Goal: Task Accomplishment & Management: Use online tool/utility

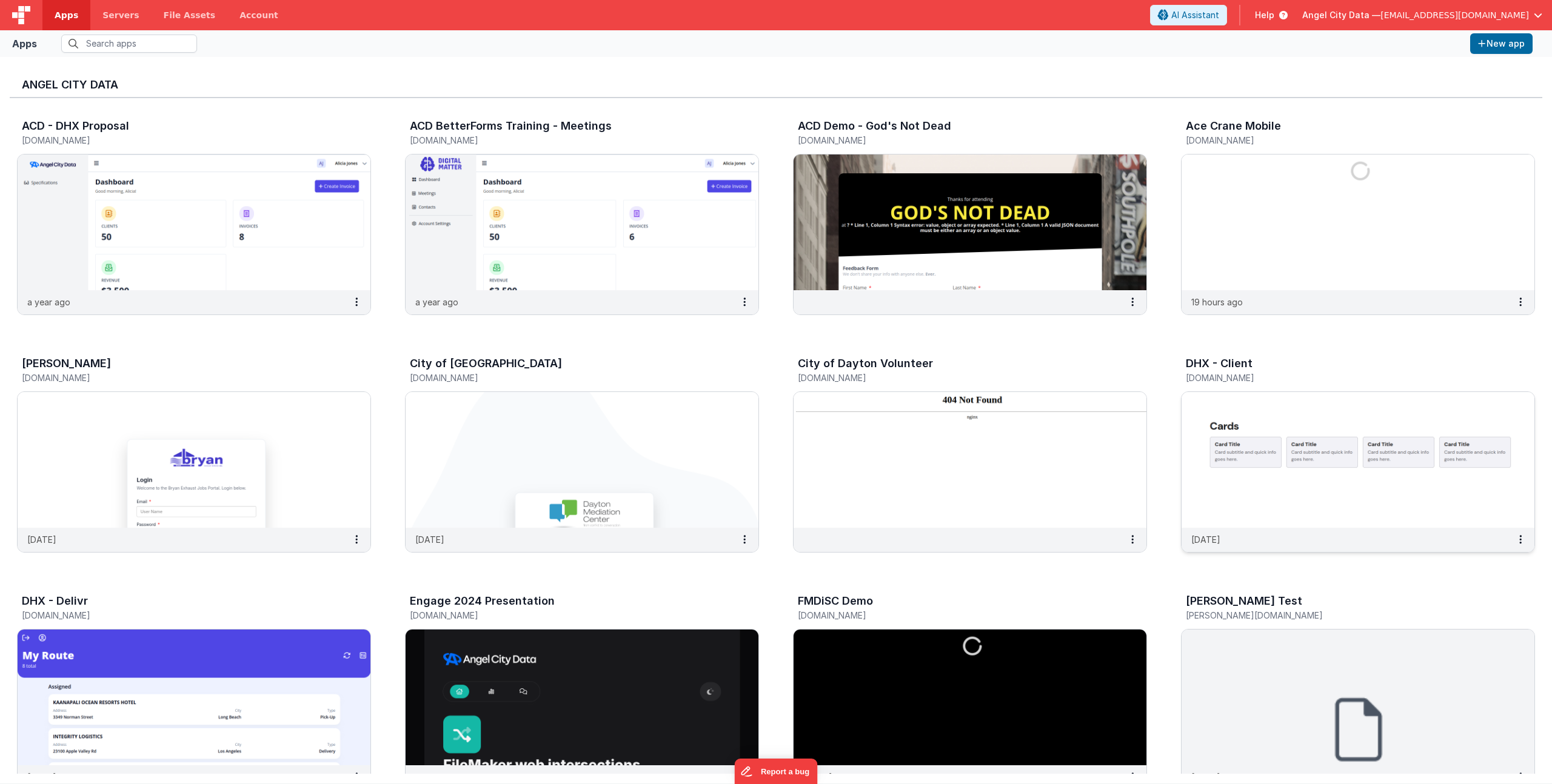
click at [1232, 369] on h3 "DHX - Client" at bounding box center [1219, 364] width 67 height 12
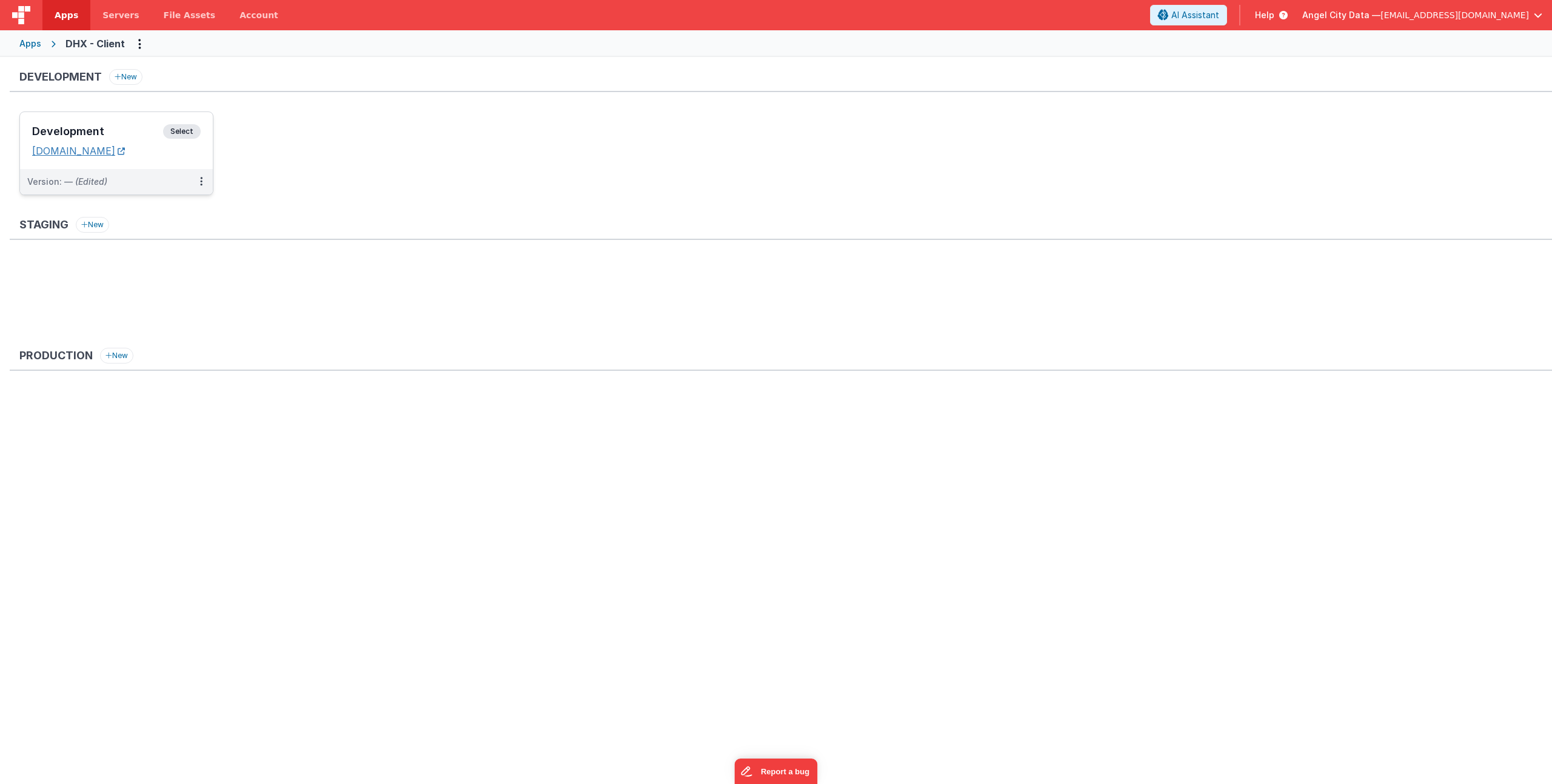
click at [118, 153] on link "[DOMAIN_NAME]" at bounding box center [78, 151] width 93 height 12
click at [137, 119] on div "Development Select URLs [DOMAIN_NAME]" at bounding box center [116, 140] width 193 height 57
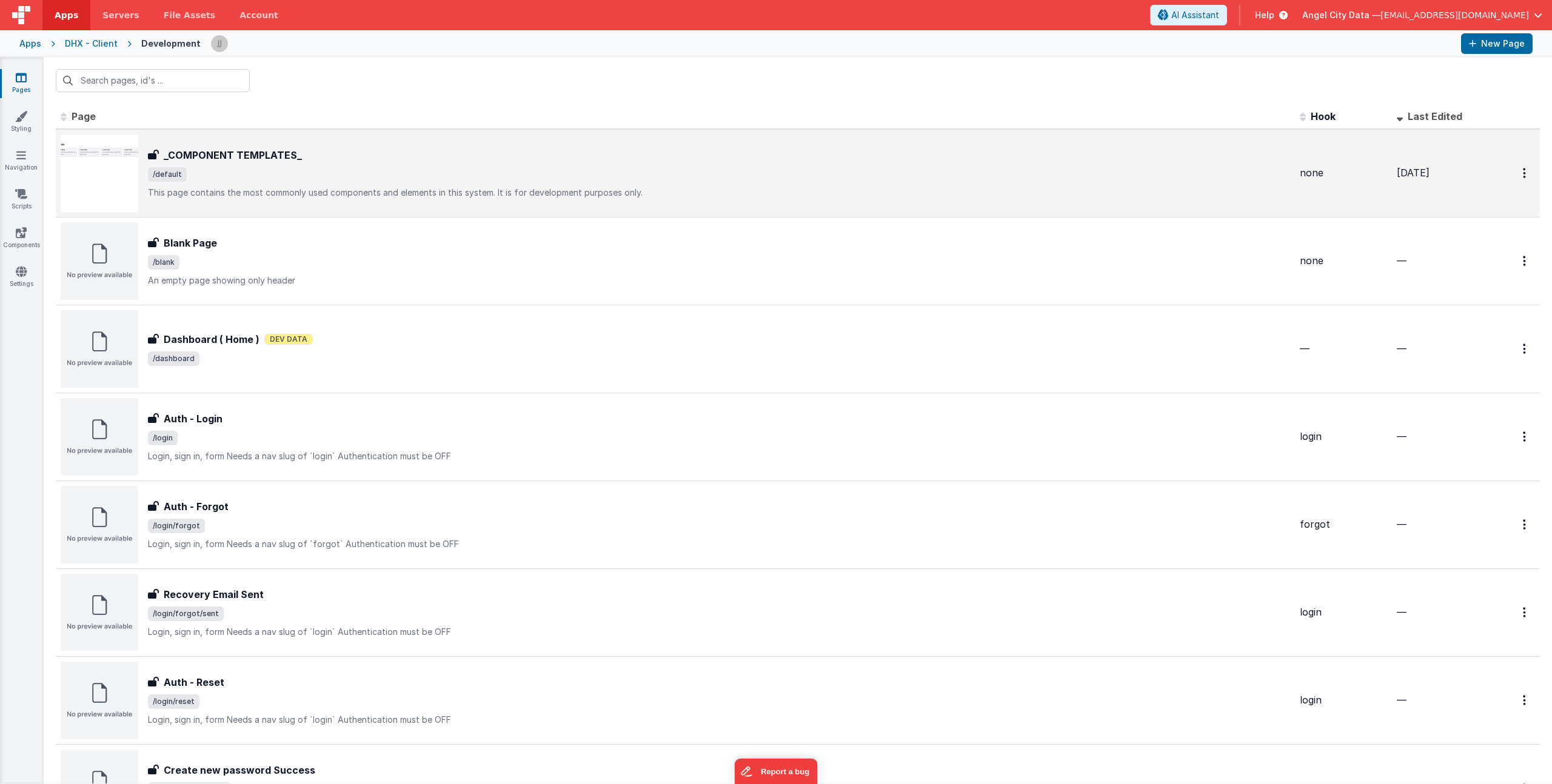
click at [293, 174] on span "/default" at bounding box center [719, 175] width 1142 height 15
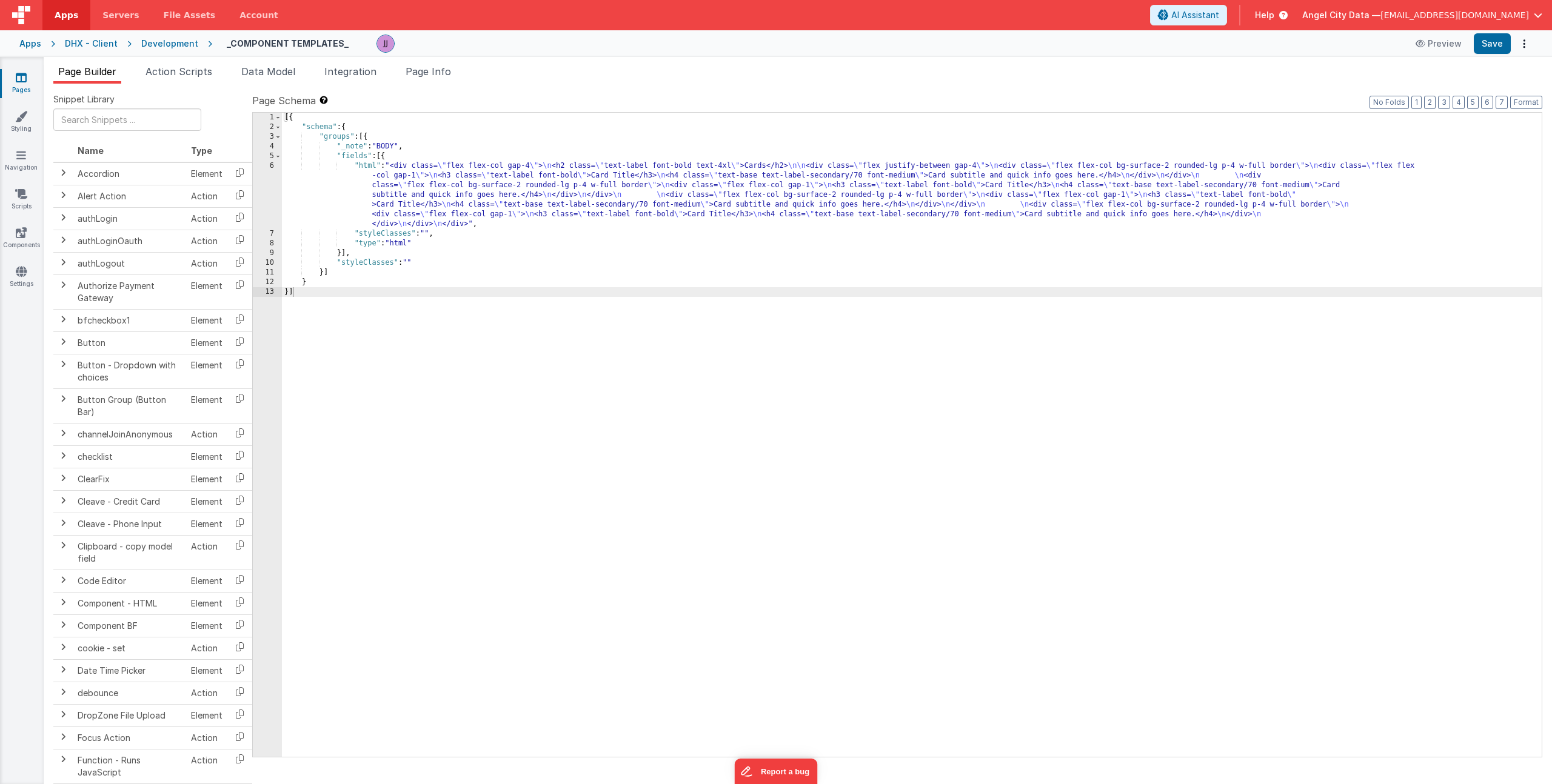
click at [461, 197] on div "[{ "schema" : { "groups" : [{ "_note" : "BODY" , "fields" : [{ "html" : "<div c…" at bounding box center [912, 444] width 1260 height 663
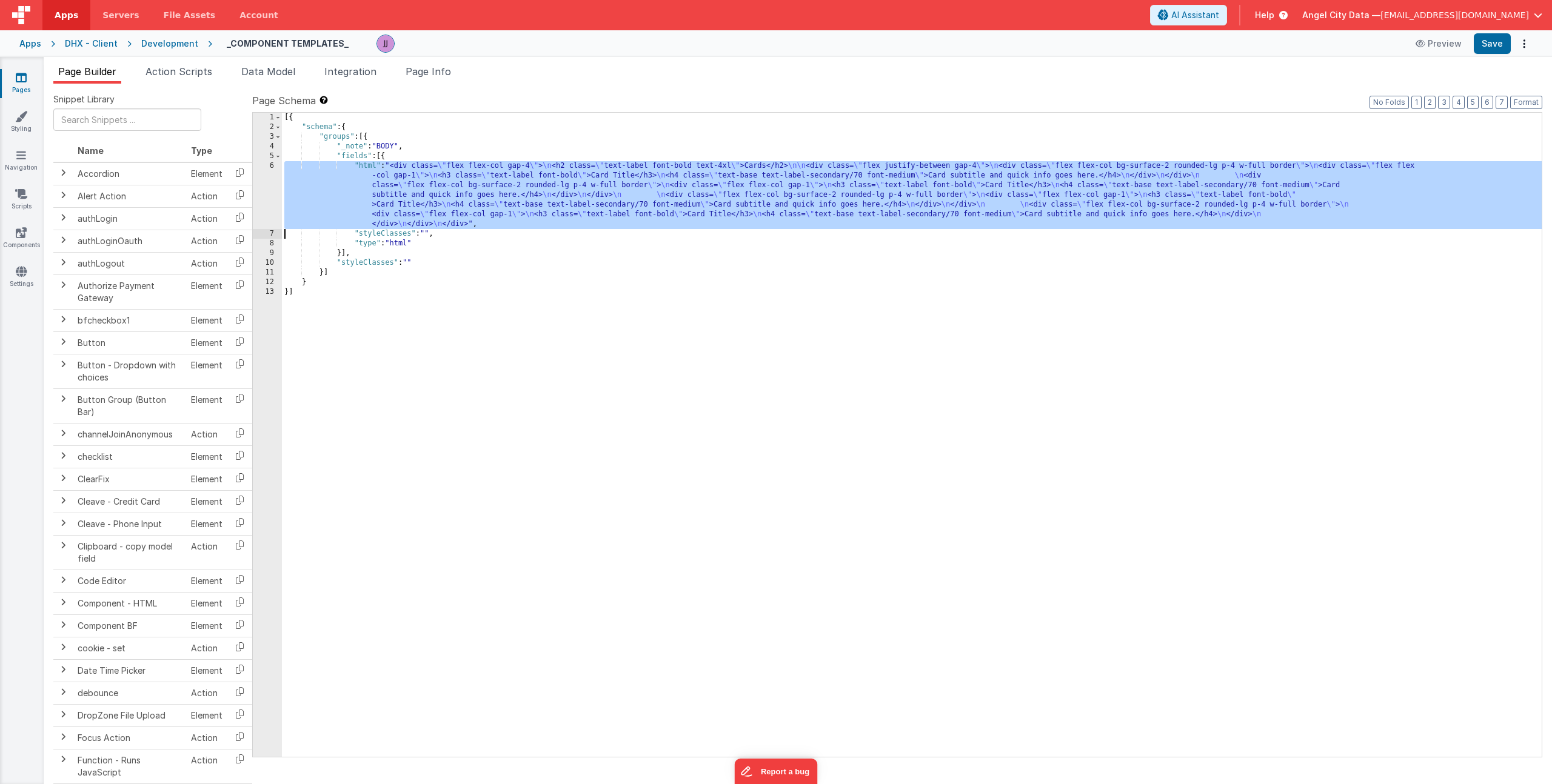
click at [264, 196] on div "6" at bounding box center [267, 195] width 29 height 68
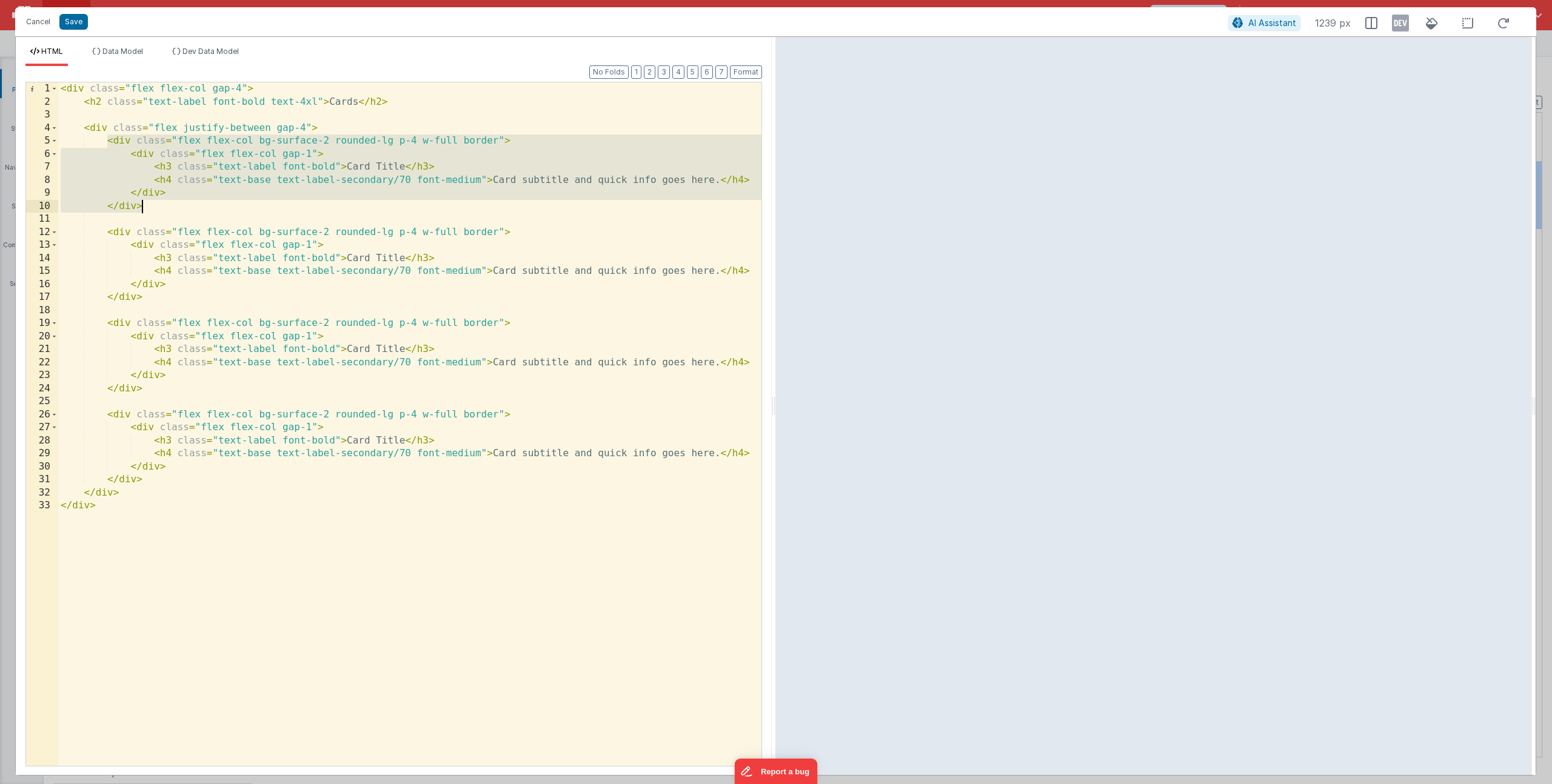
drag, startPoint x: 108, startPoint y: 142, endPoint x: 153, endPoint y: 205, distance: 77.4
click at [153, 205] on div "< div class = "flex flex-col gap-4" > < h2 class = "text-label font-bold text-4…" at bounding box center [410, 437] width 703 height 710
click at [77, 28] on button "Save" at bounding box center [74, 22] width 29 height 16
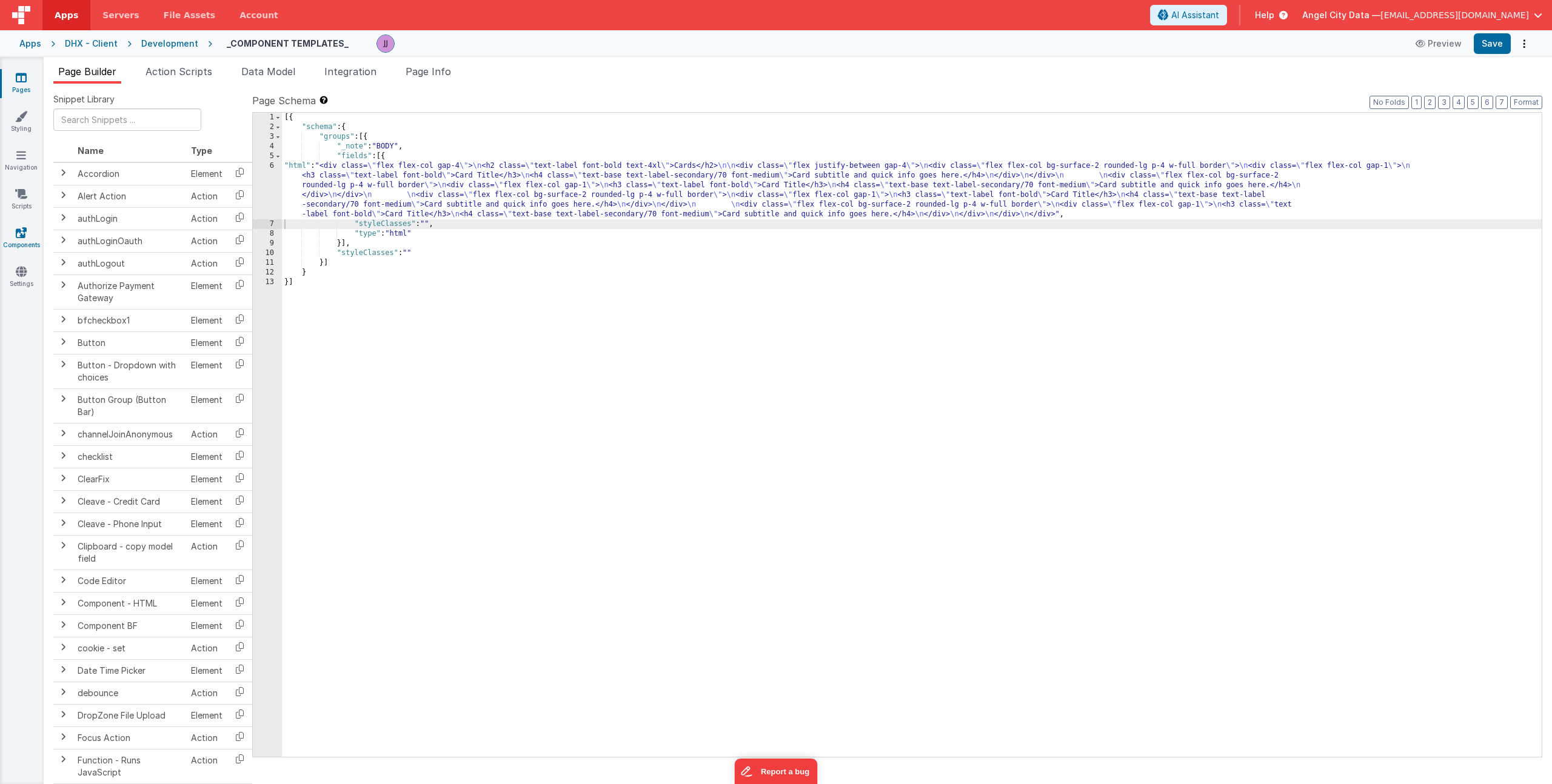
click at [20, 233] on icon at bounding box center [21, 233] width 11 height 12
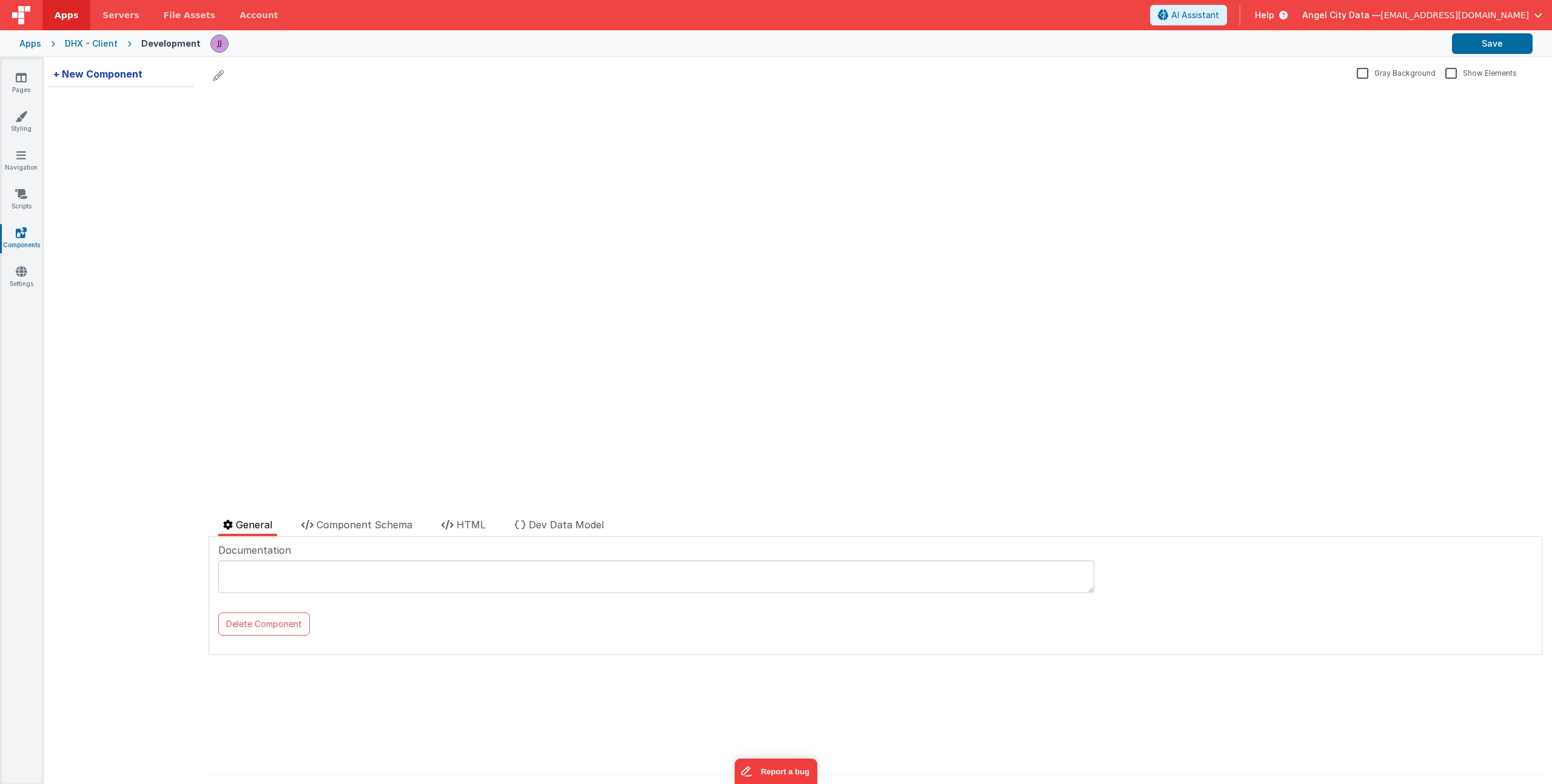
click at [100, 79] on div "+ New Component" at bounding box center [97, 74] width 99 height 24
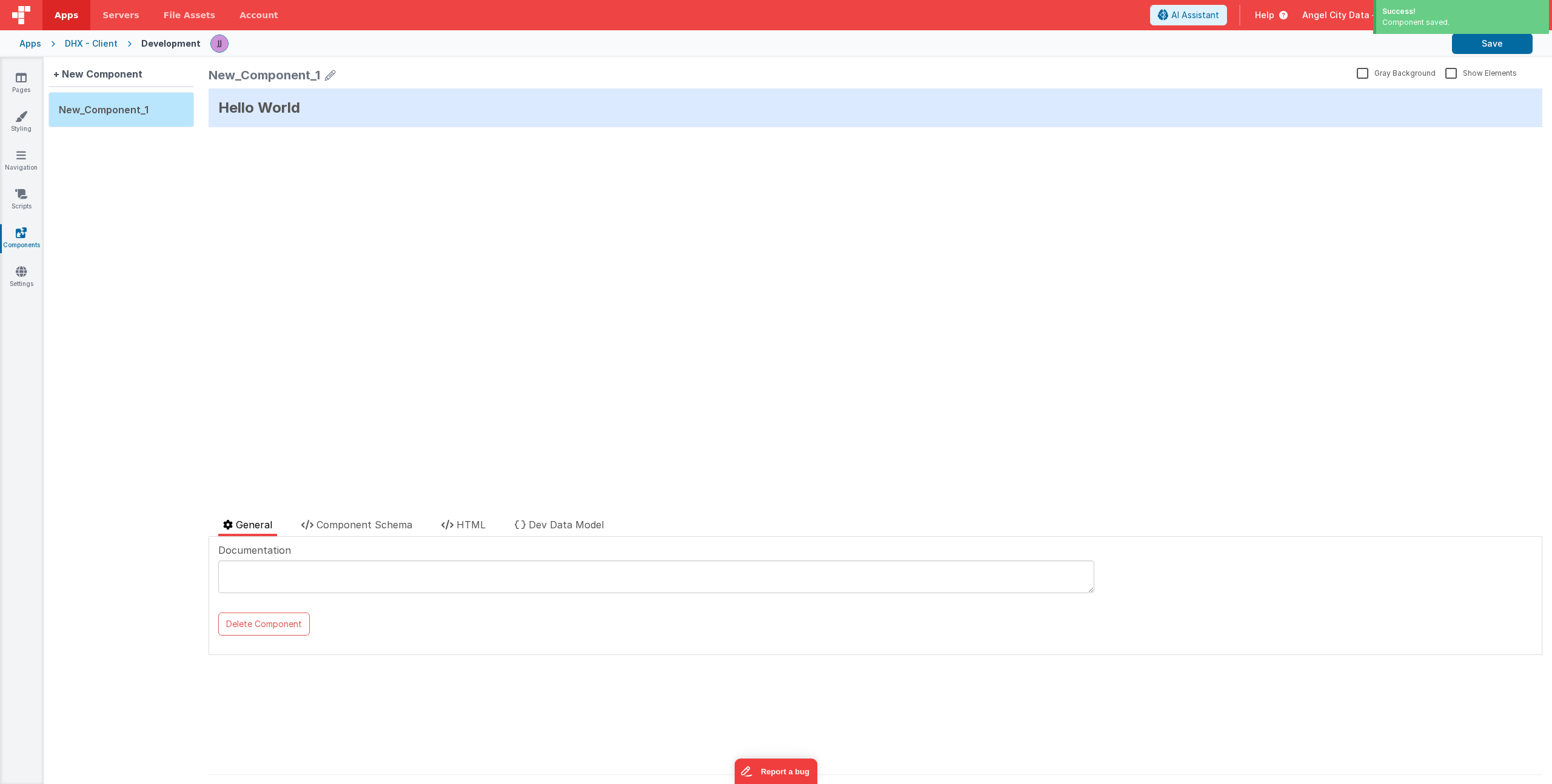
click at [331, 72] on icon at bounding box center [330, 75] width 11 height 17
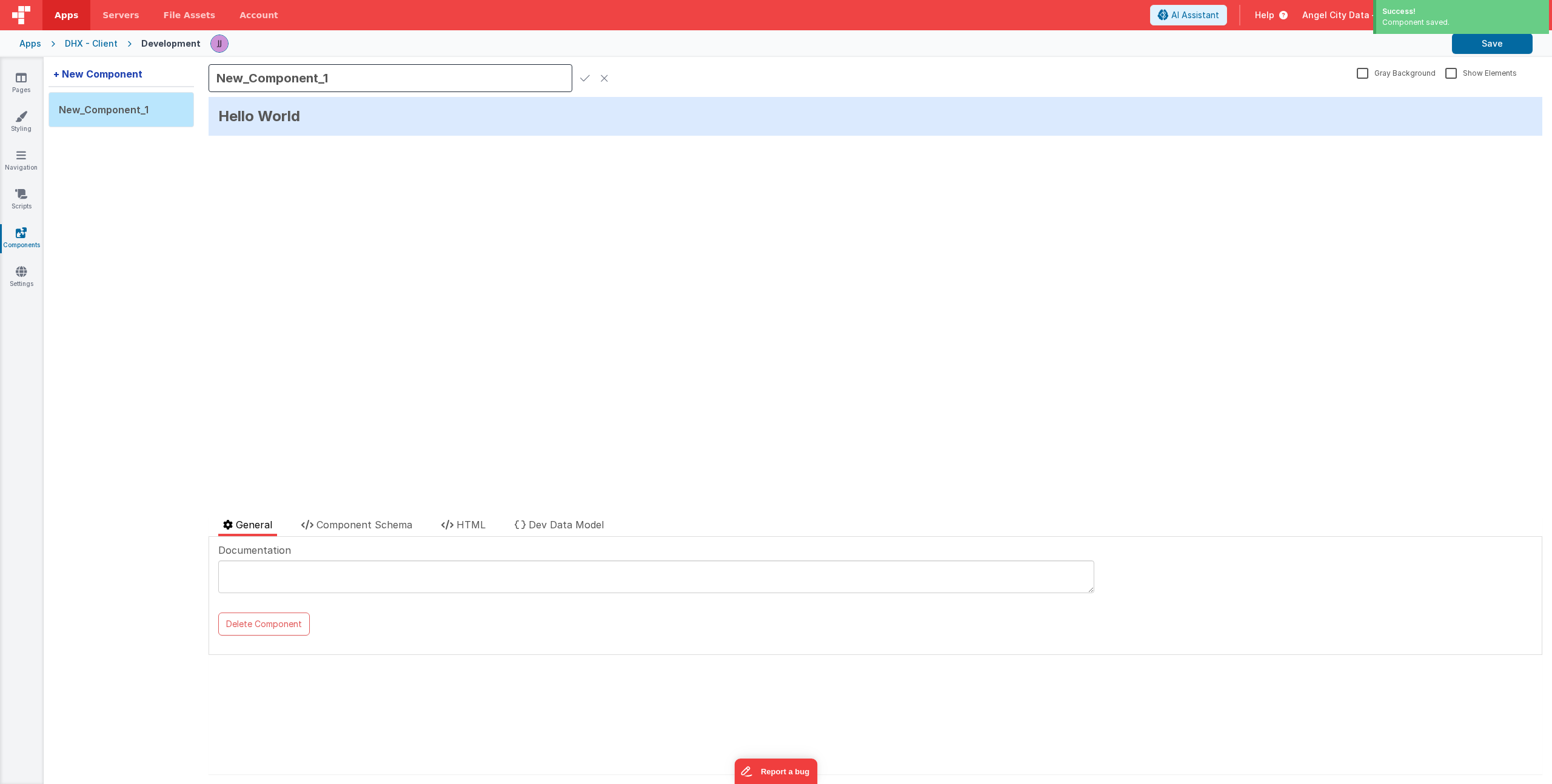
drag, startPoint x: 329, startPoint y: 80, endPoint x: 139, endPoint y: 68, distance: 190.4
click at [139, 68] on div "+ New Component New_Component_1 New_Component_1 Gray Background Show Elements G…" at bounding box center [798, 420] width 1508 height 727
type input "Card"
click at [588, 81] on icon at bounding box center [585, 78] width 10 height 17
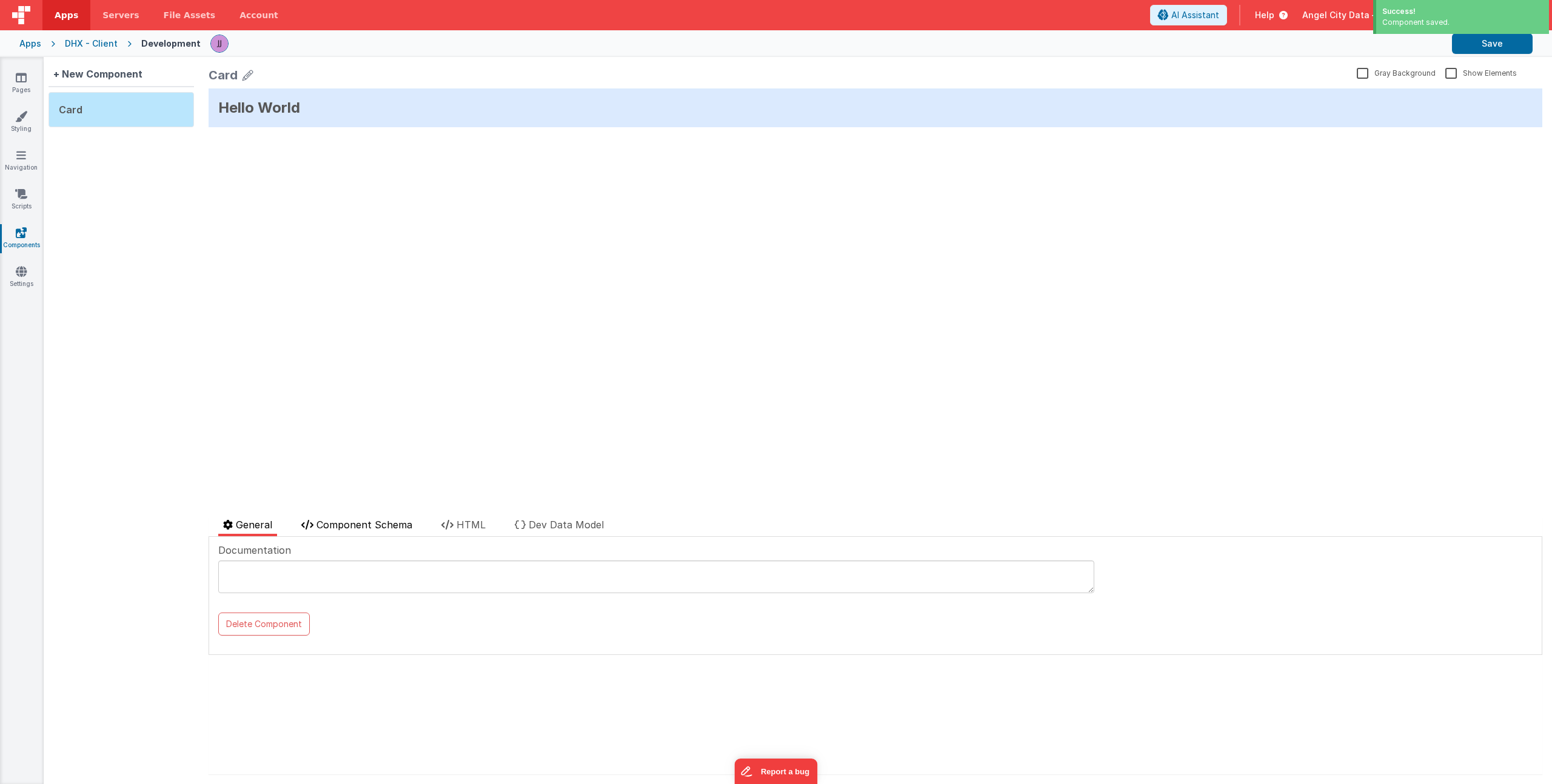
click at [371, 528] on span "Component Schema" at bounding box center [364, 525] width 96 height 12
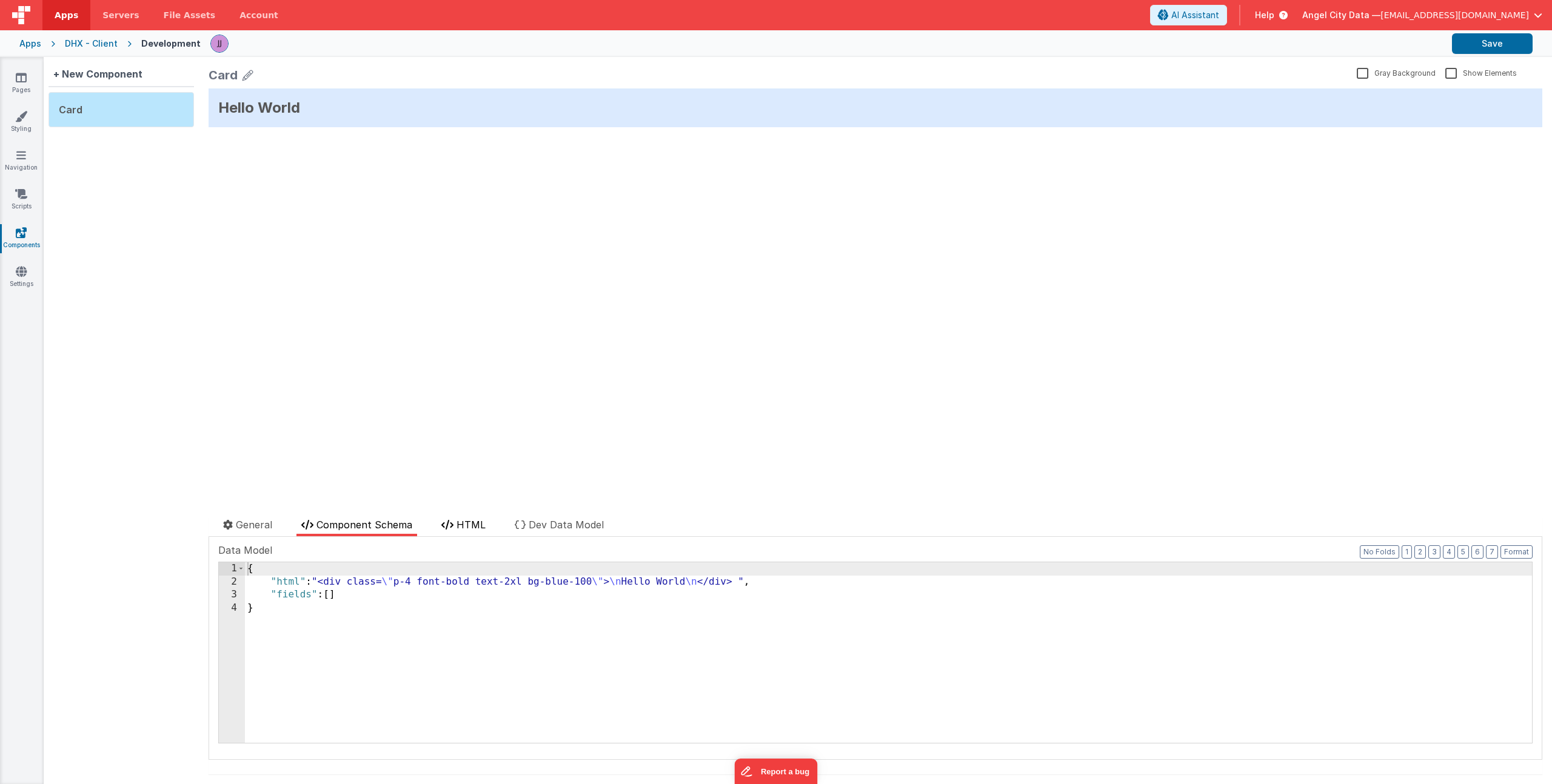
click at [465, 528] on span "HTML" at bounding box center [471, 525] width 29 height 12
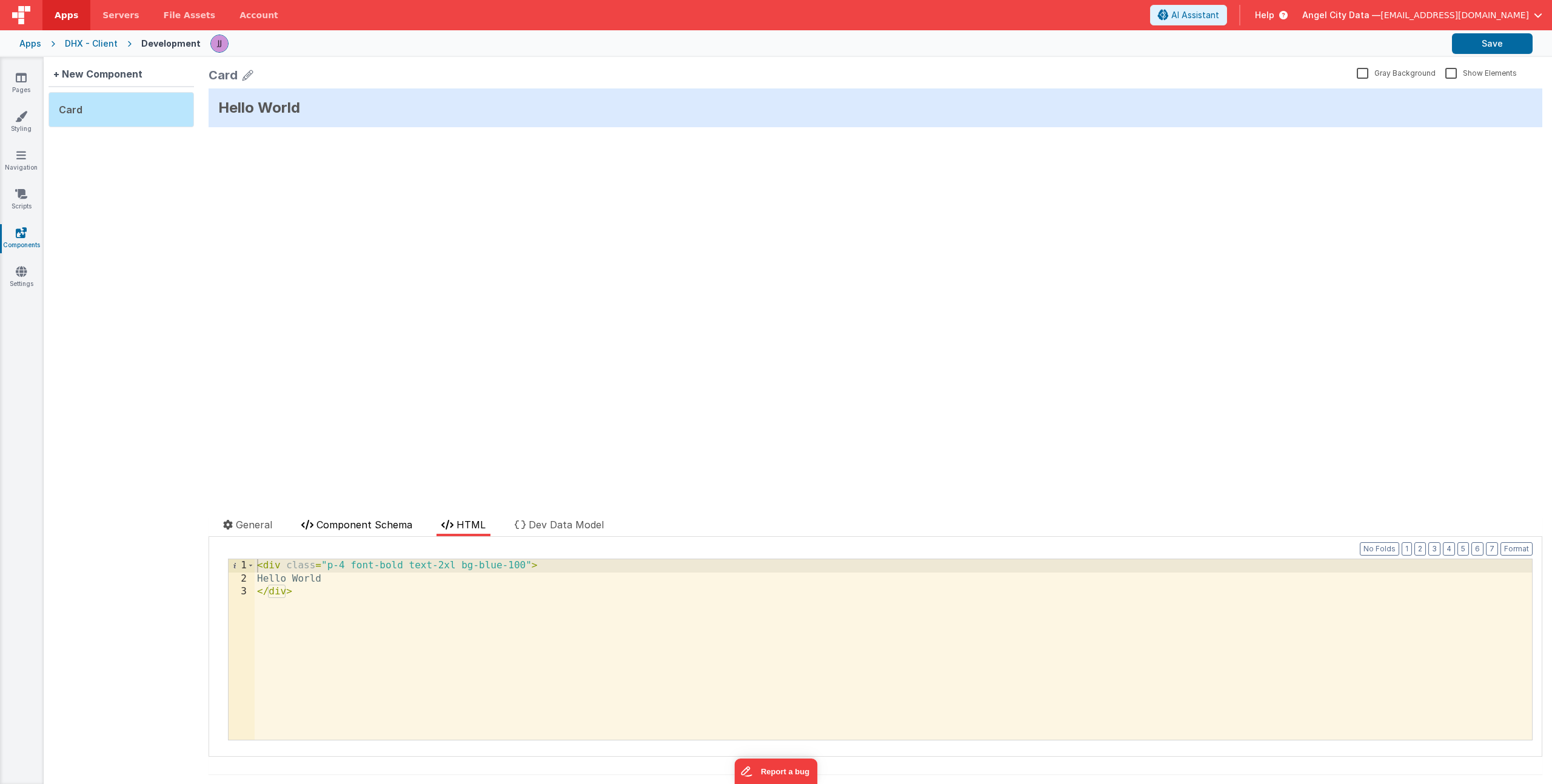
click at [392, 524] on span "Component Schema" at bounding box center [364, 525] width 96 height 12
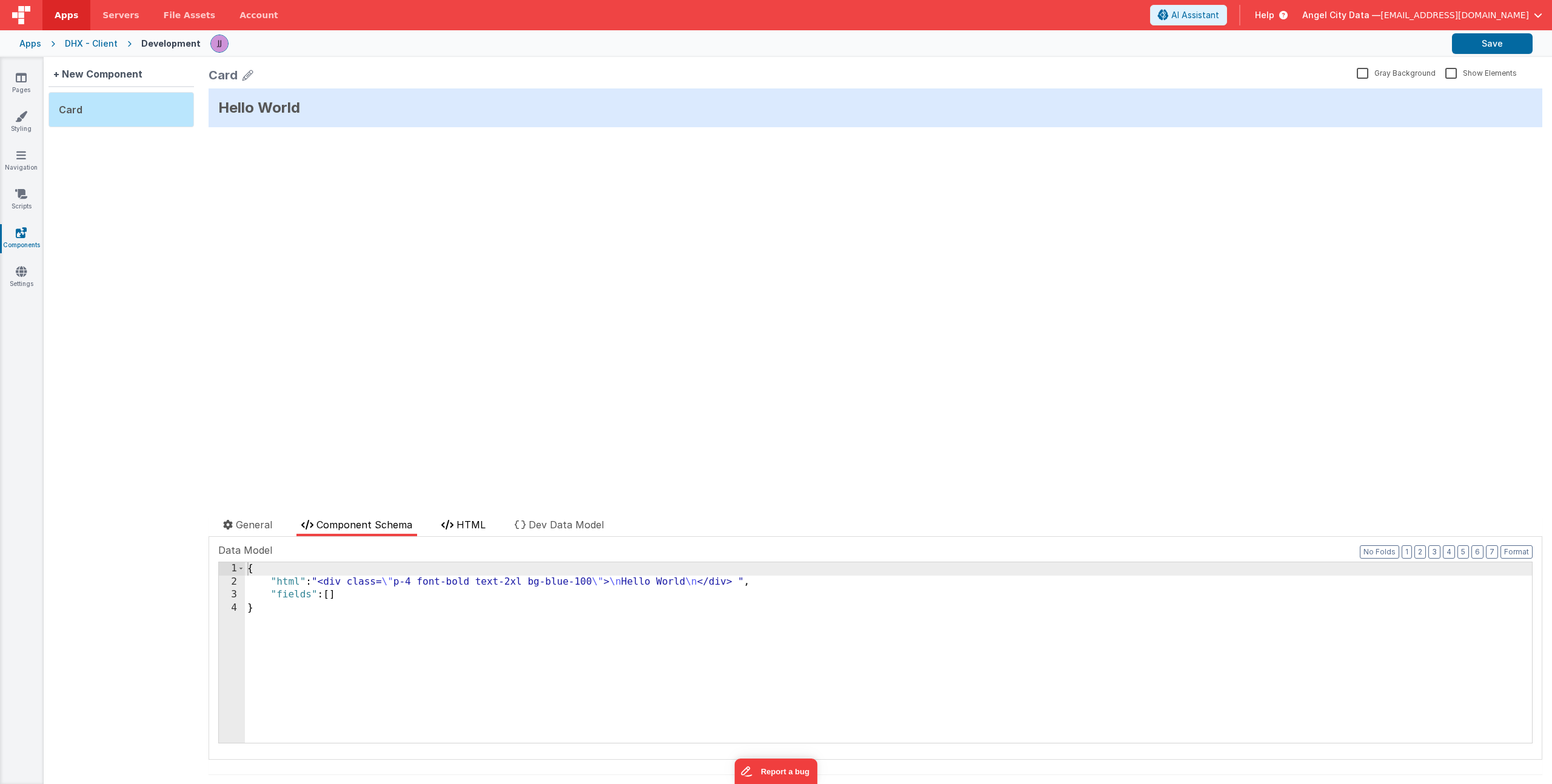
click at [461, 528] on span "HTML" at bounding box center [471, 525] width 29 height 12
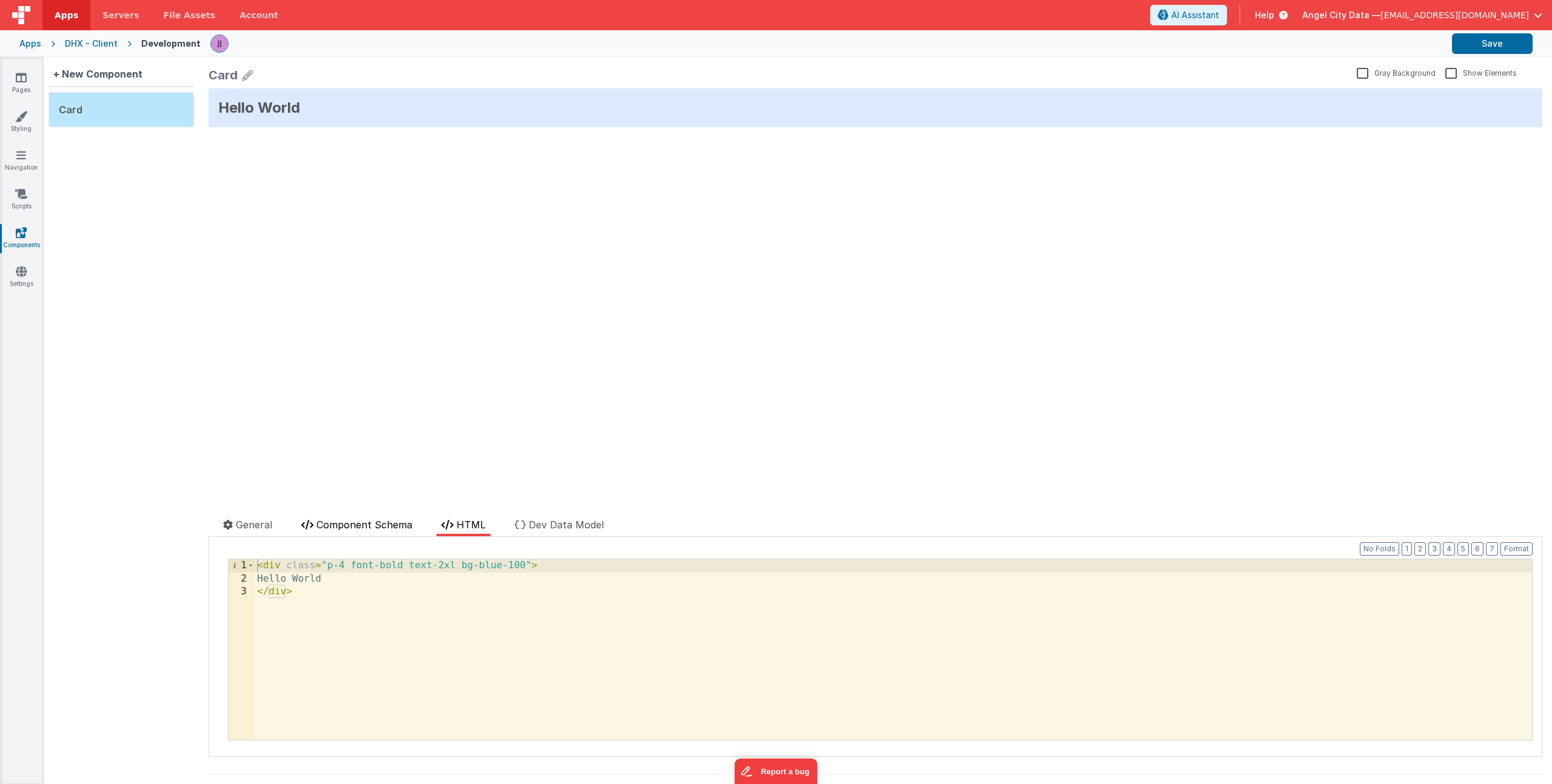
click at [399, 527] on span "Component Schema" at bounding box center [364, 525] width 96 height 12
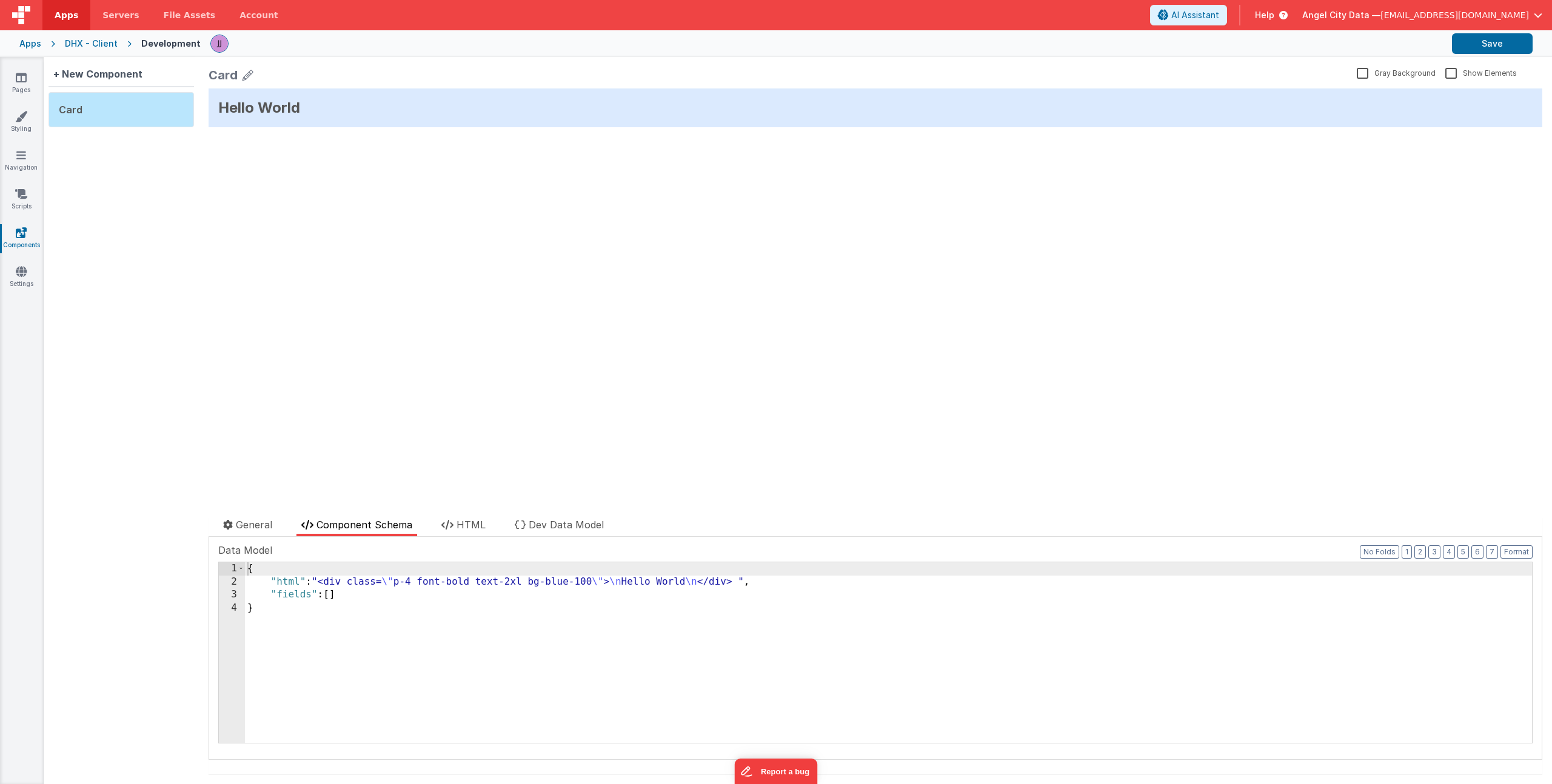
click at [785, 579] on div "{ "html" : "<div class= \" p-4 font-bold text-2xl bg-blue-100 \" > \n Hello Wor…" at bounding box center [888, 665] width 1287 height 206
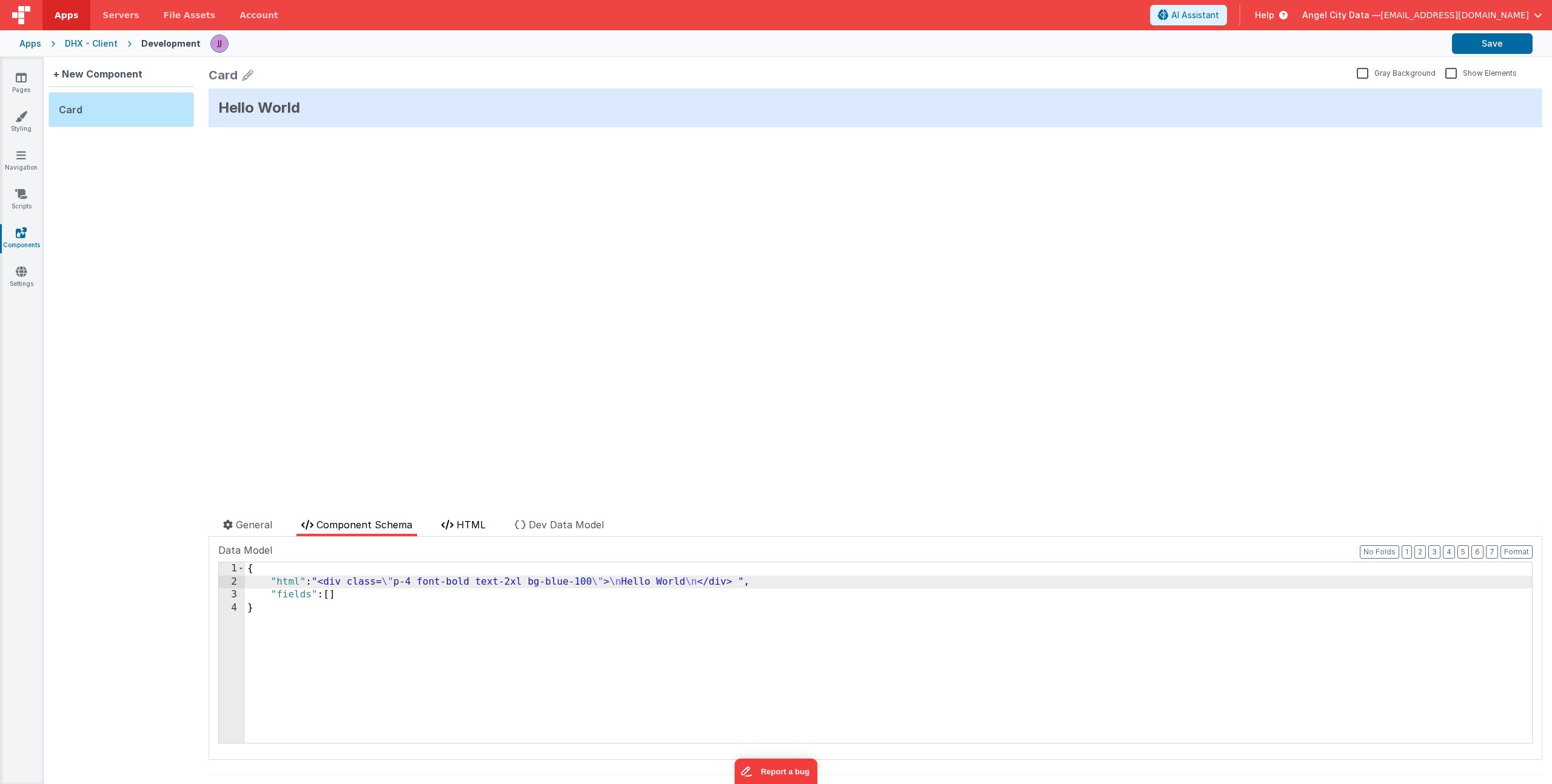
click at [471, 522] on span "HTML" at bounding box center [471, 525] width 29 height 12
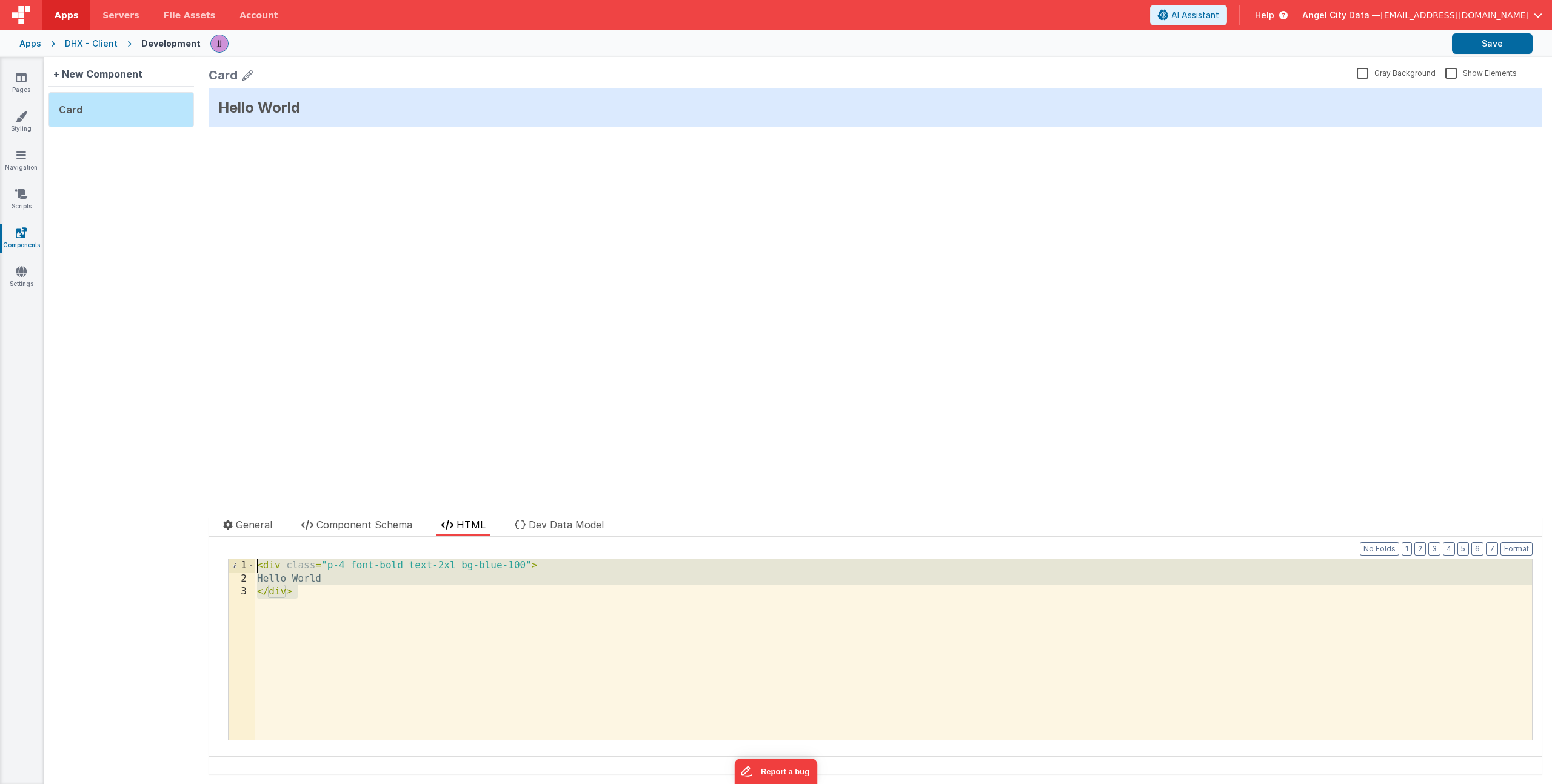
drag, startPoint x: 287, startPoint y: 589, endPoint x: 179, endPoint y: 529, distance: 123.5
click at [179, 529] on div "+ New Component Card Card Gray Background Show Elements General Component Schem…" at bounding box center [798, 420] width 1508 height 727
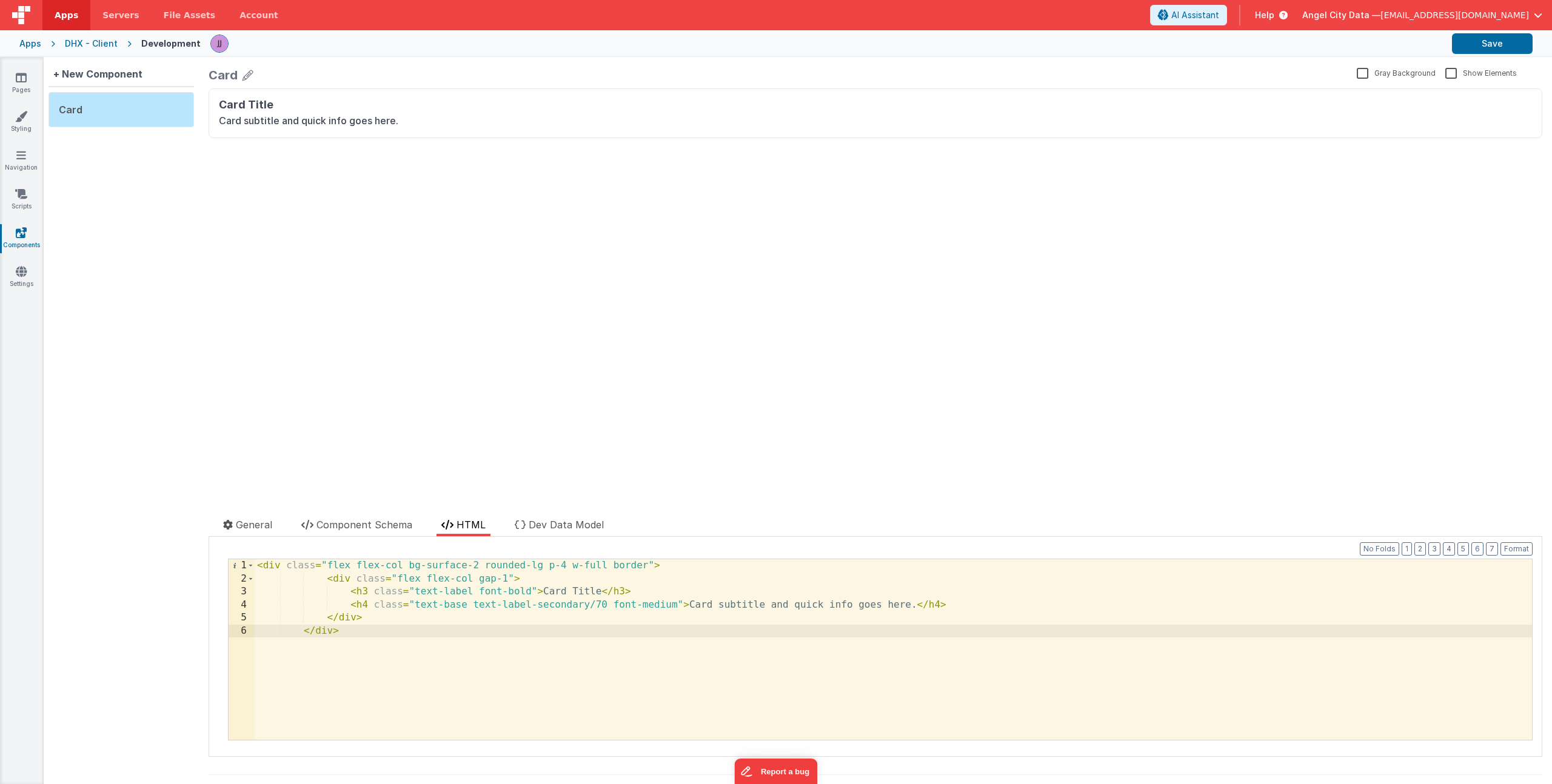
click at [1383, 75] on label "Gray Background" at bounding box center [1396, 72] width 79 height 12
click at [0, 0] on input "Gray Background" at bounding box center [0, 0] width 0 height 0
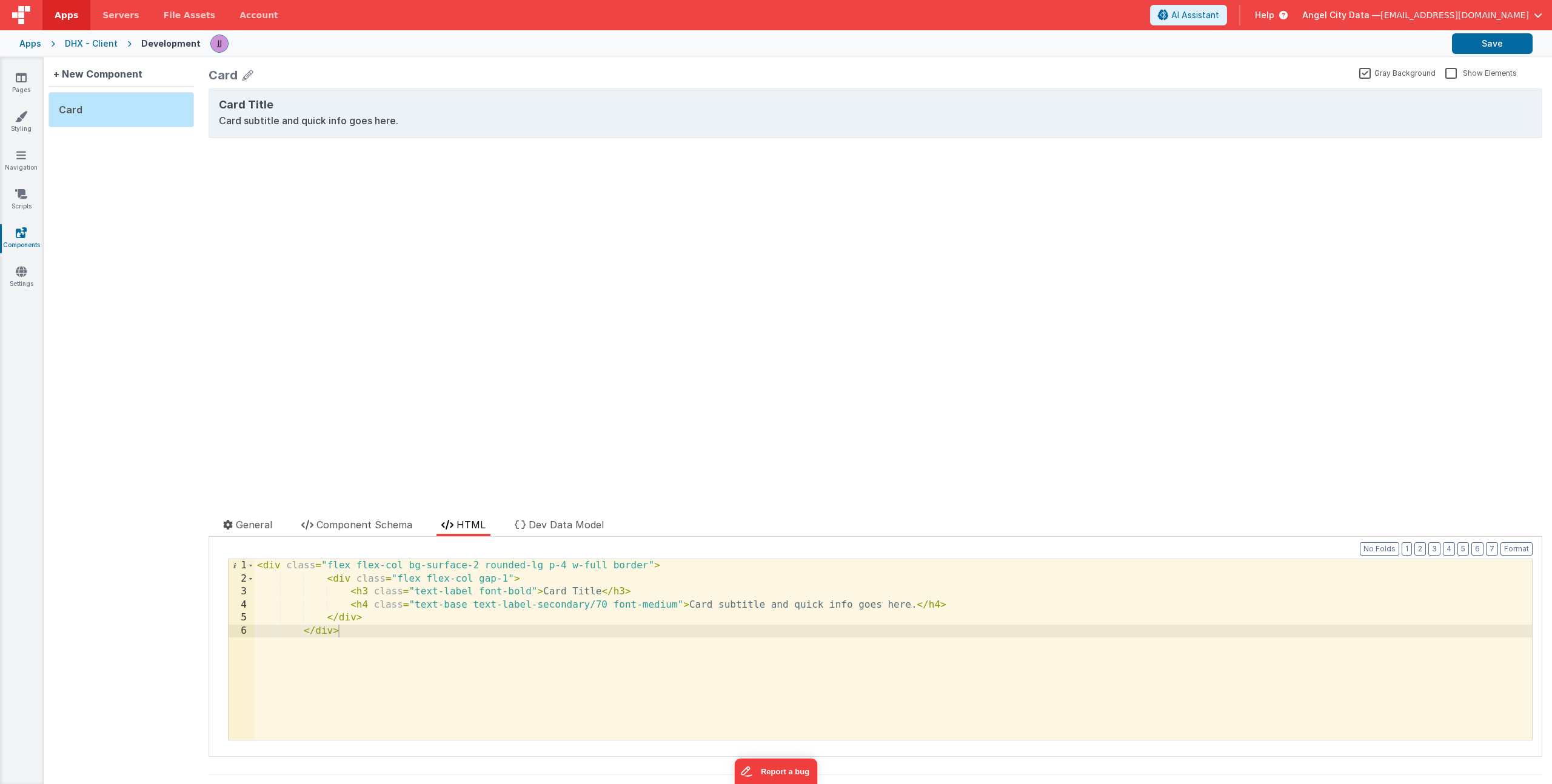
click at [1379, 75] on label "Gray Background" at bounding box center [1397, 72] width 77 height 12
click at [0, 0] on input "Gray Background" at bounding box center [0, 0] width 0 height 0
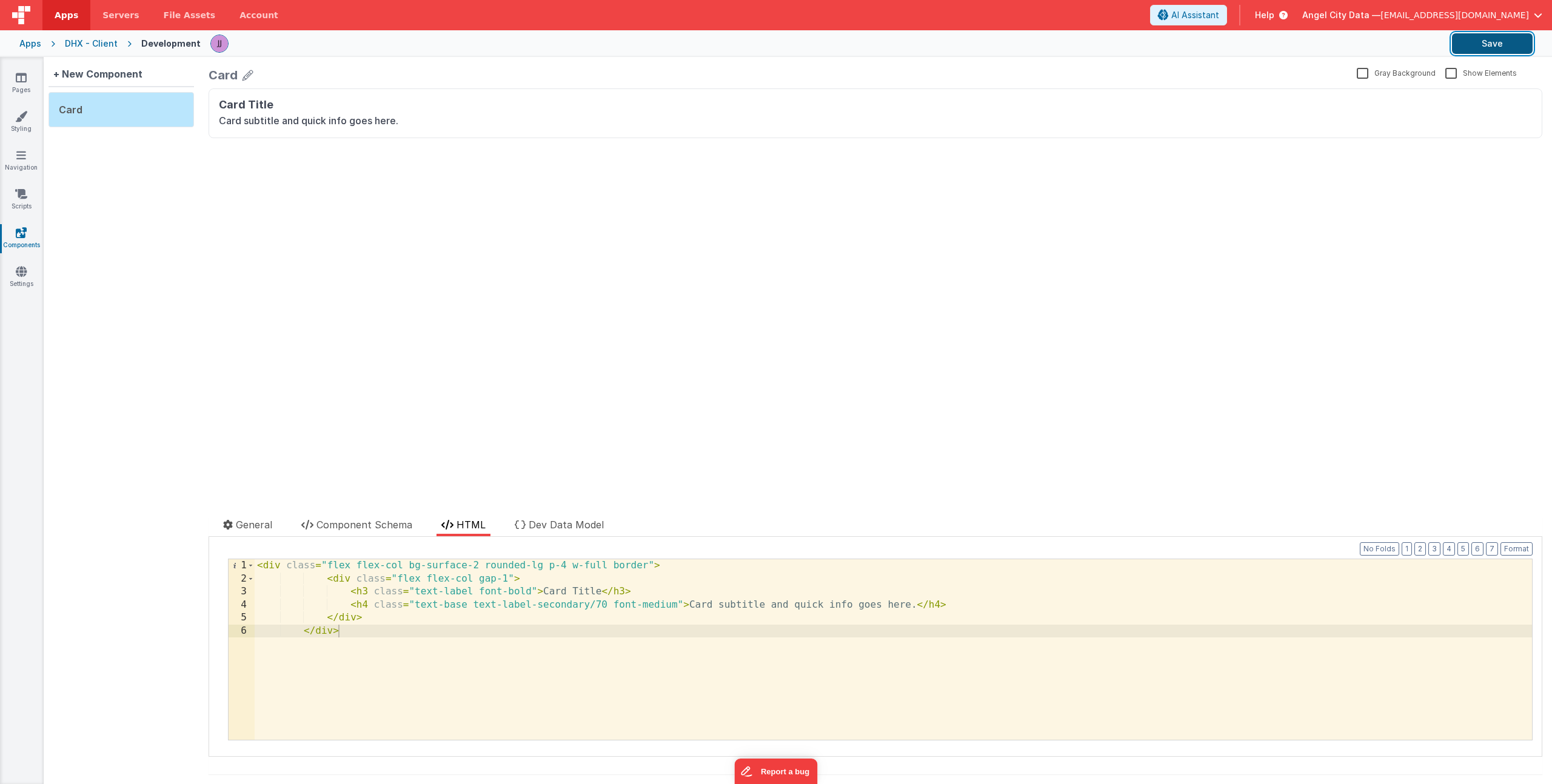
click at [1502, 43] on button "Save" at bounding box center [1493, 43] width 81 height 21
click at [27, 77] on link "Pages" at bounding box center [21, 84] width 44 height 24
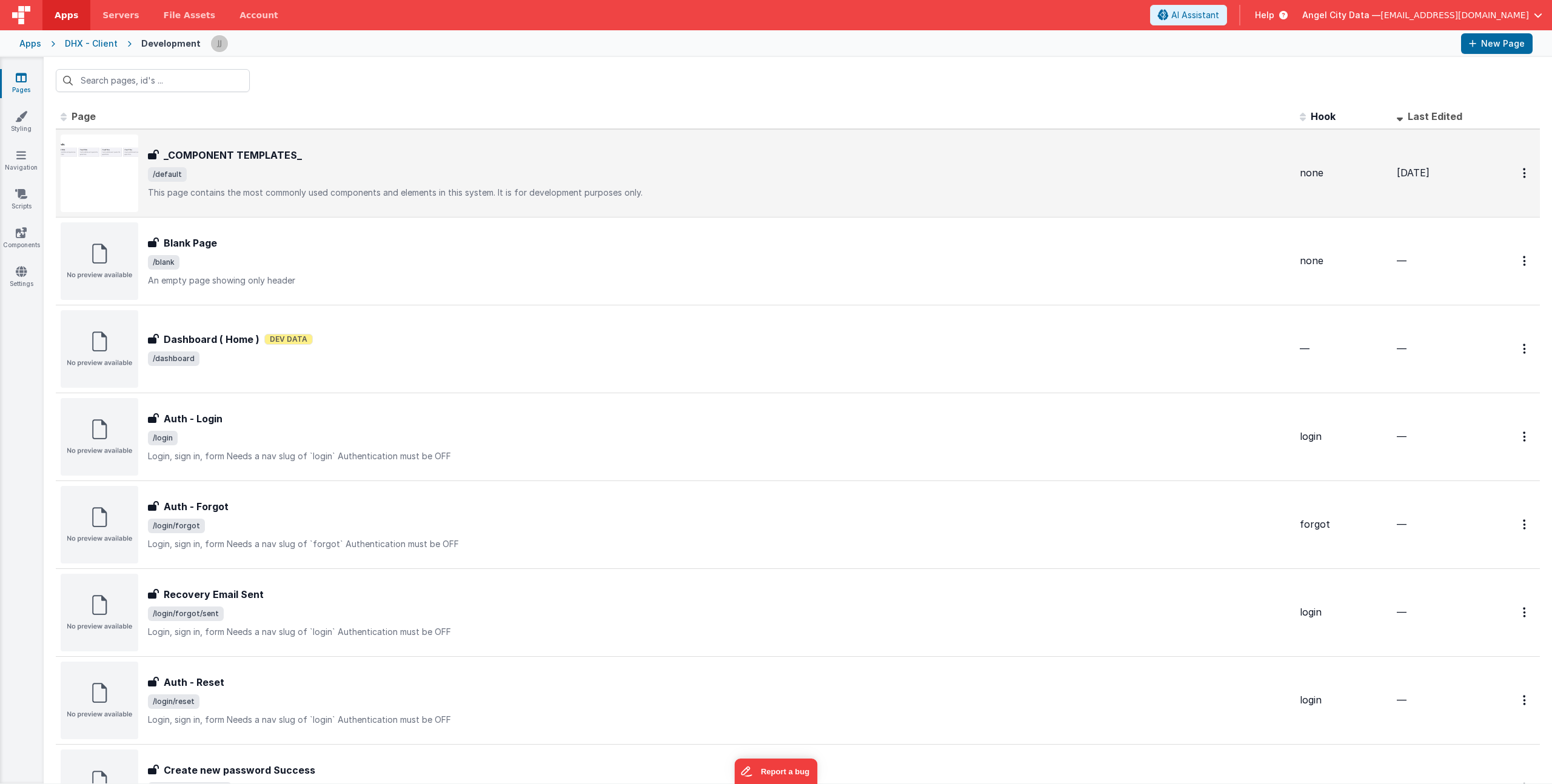
click at [236, 183] on div "_COMPONENT TEMPLATES_ _COMPONENT TEMPLATES_ /default This page contains the mos…" at bounding box center [719, 173] width 1142 height 51
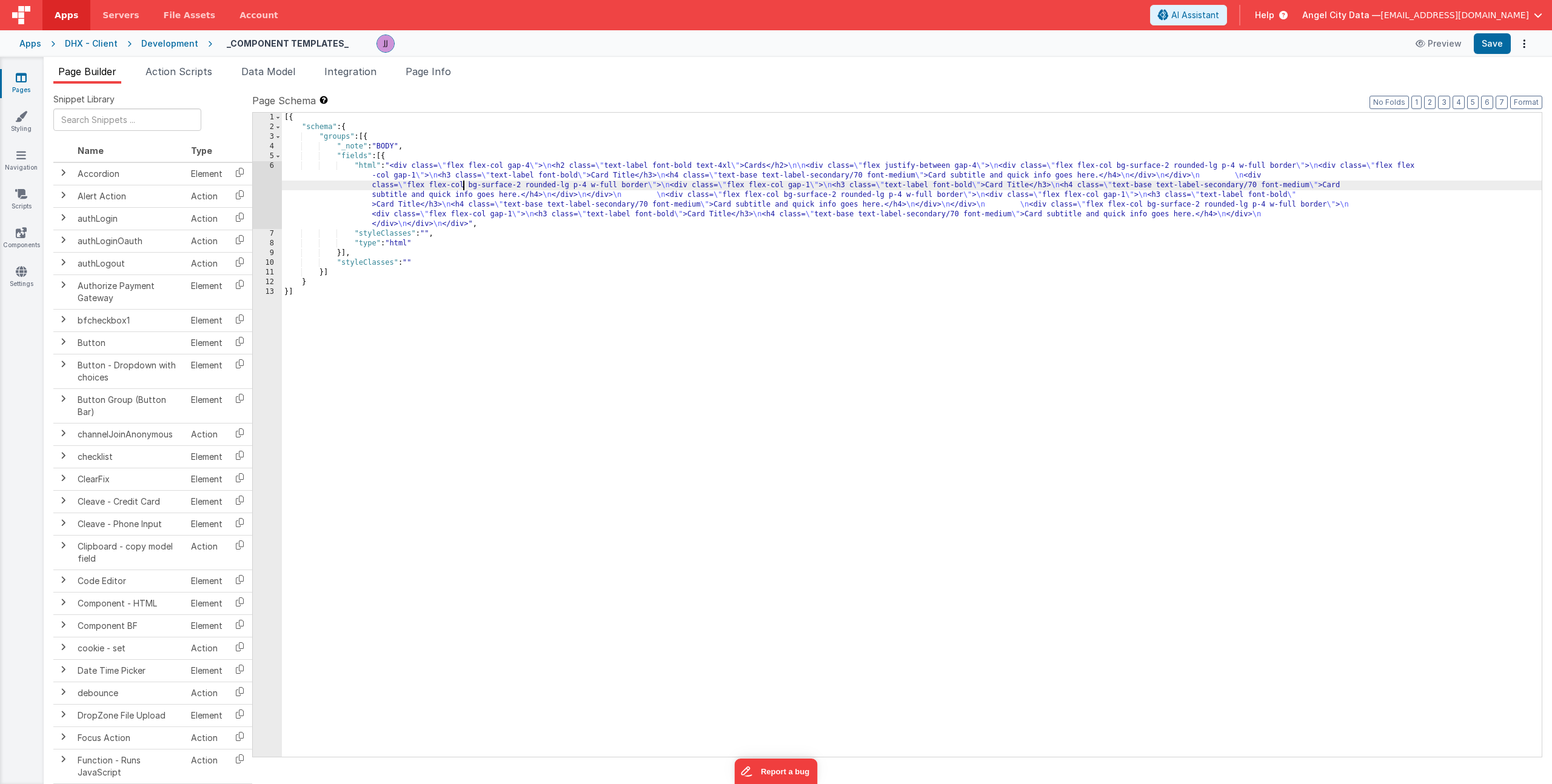
drag, startPoint x: 463, startPoint y: 181, endPoint x: 360, endPoint y: 184, distance: 103.0
click at [464, 181] on div "[{ "schema" : { "groups" : [{ "_note" : "BODY" , "fields" : [{ "html" : "<div c…" at bounding box center [912, 444] width 1260 height 663
click at [273, 176] on div "6" at bounding box center [267, 195] width 29 height 68
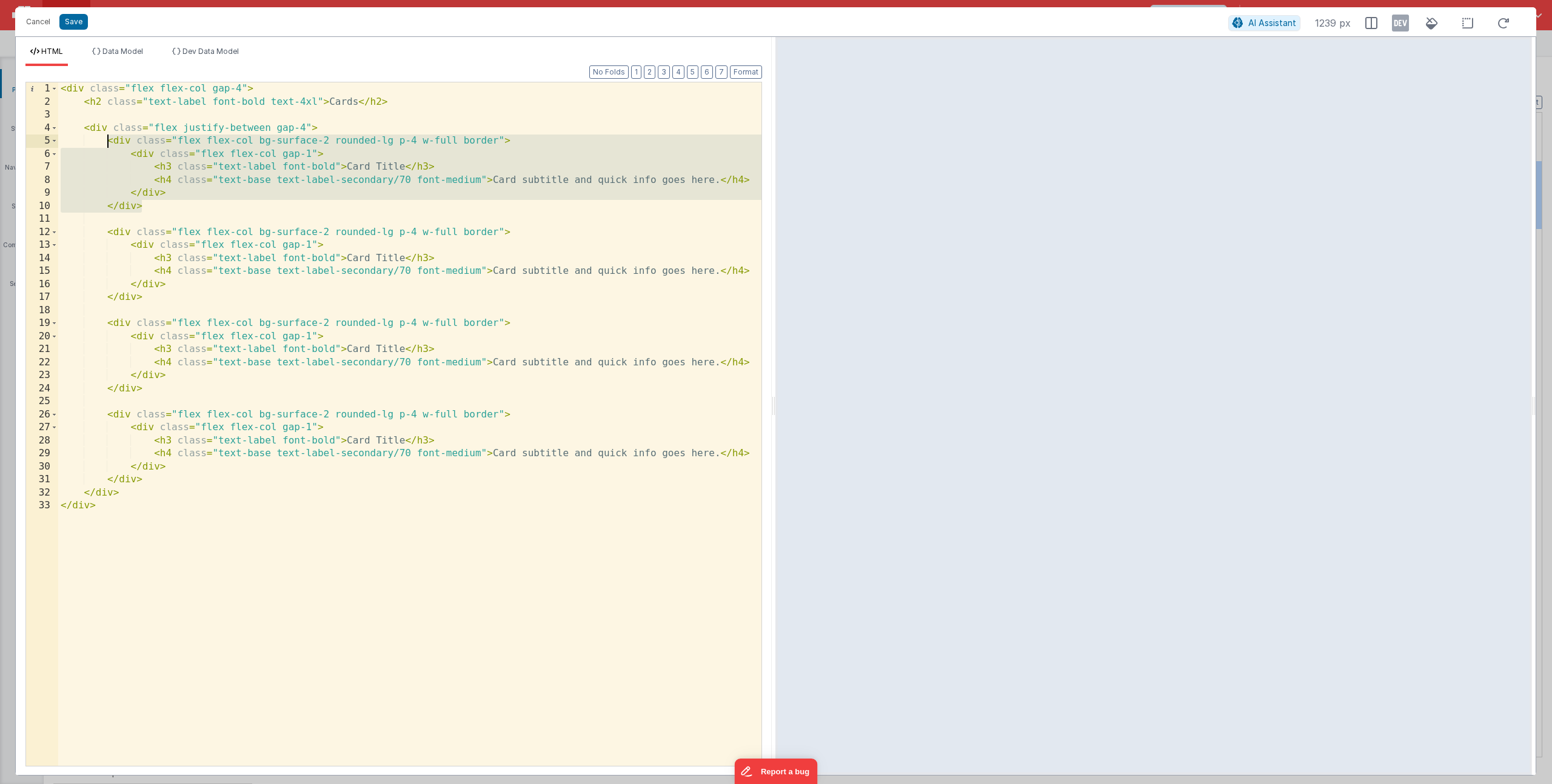
drag, startPoint x: 152, startPoint y: 205, endPoint x: 108, endPoint y: 142, distance: 76.8
click at [108, 142] on div "< div class = "flex flex-col gap-4" > < h2 class = "text-label font-bold text-4…" at bounding box center [410, 437] width 703 height 710
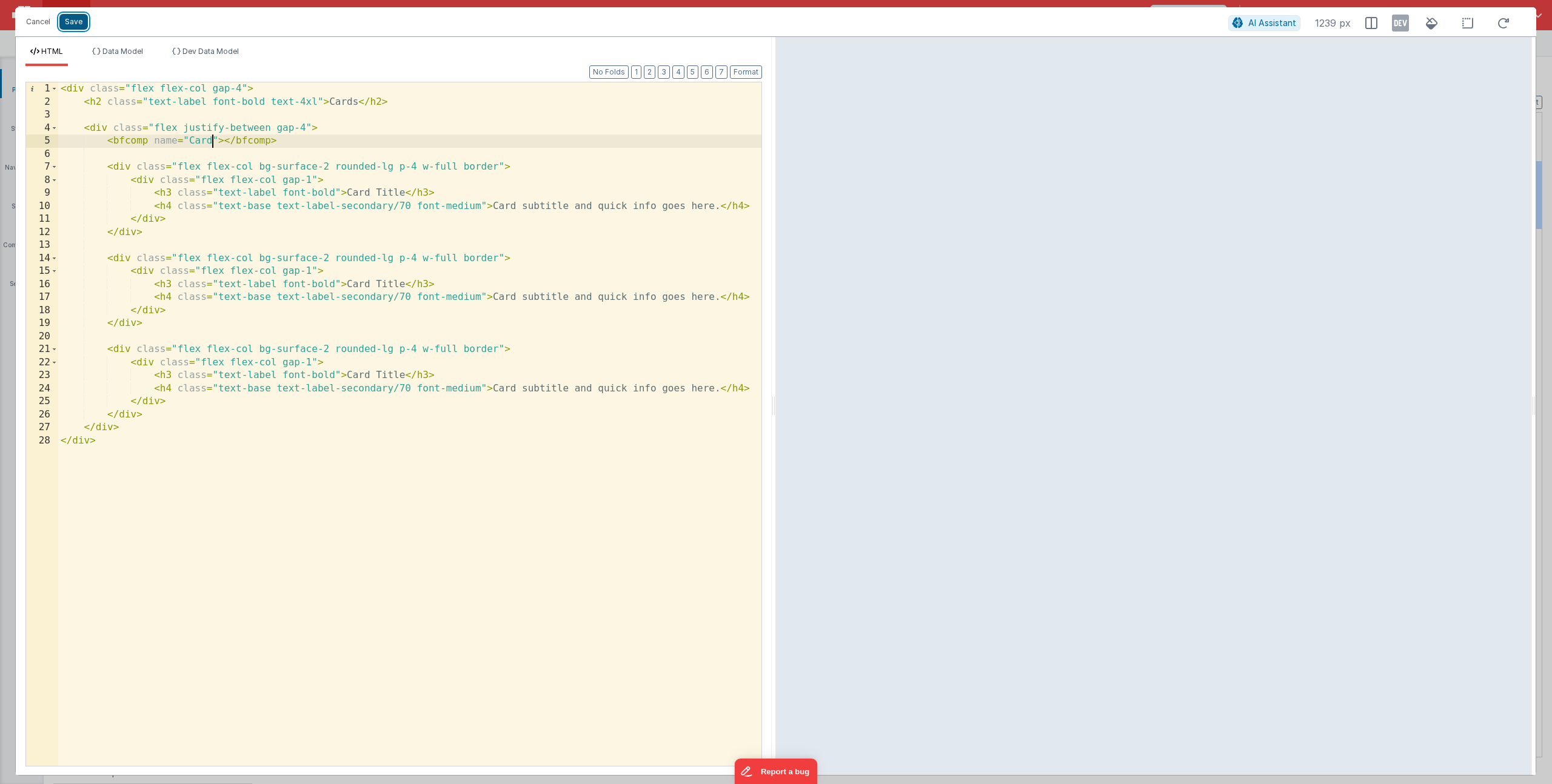
click at [61, 21] on button "Save" at bounding box center [74, 22] width 29 height 16
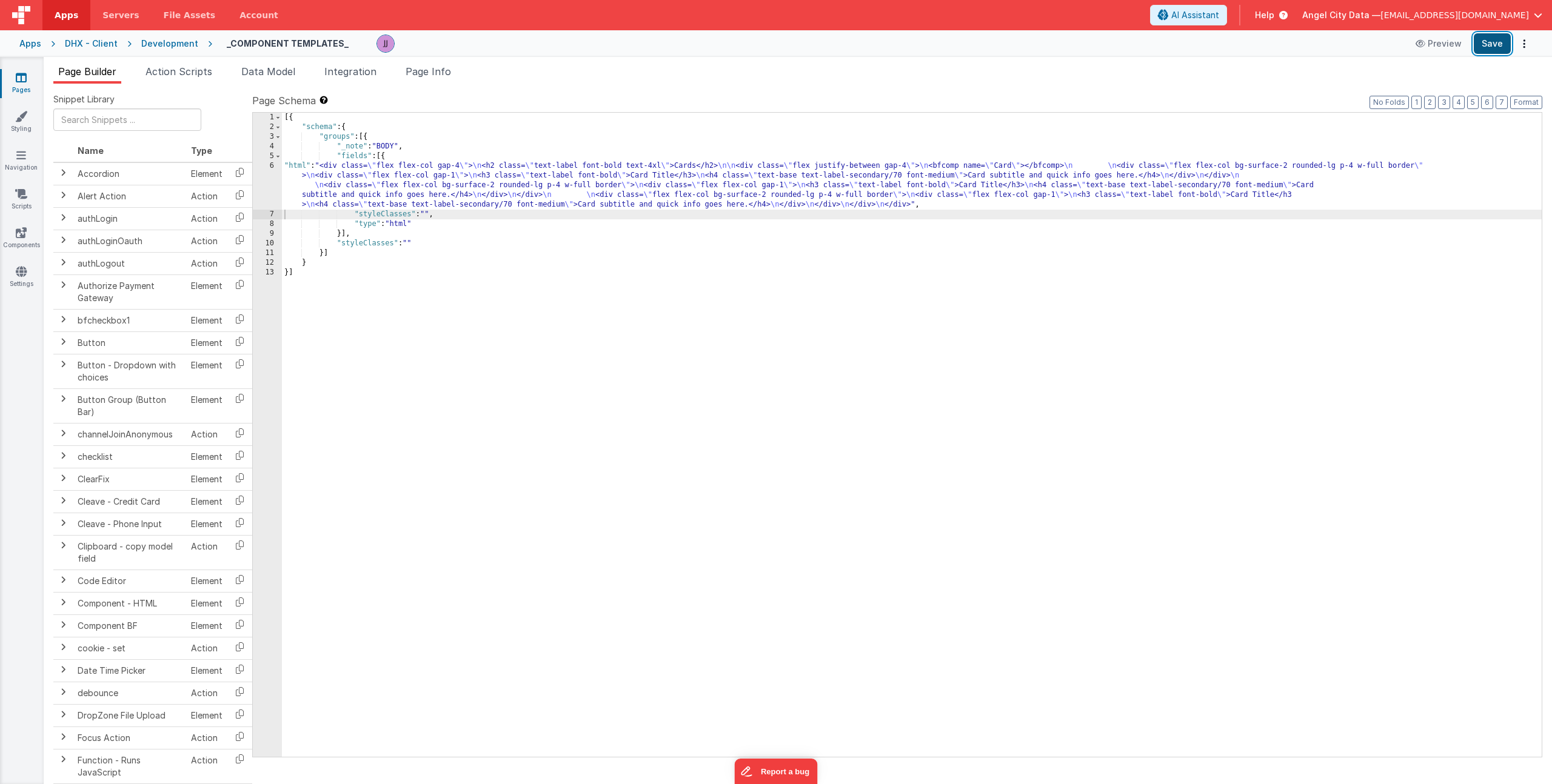
click at [1487, 49] on button "Save" at bounding box center [1492, 43] width 37 height 21
click at [1499, 37] on button "Save" at bounding box center [1492, 43] width 37 height 21
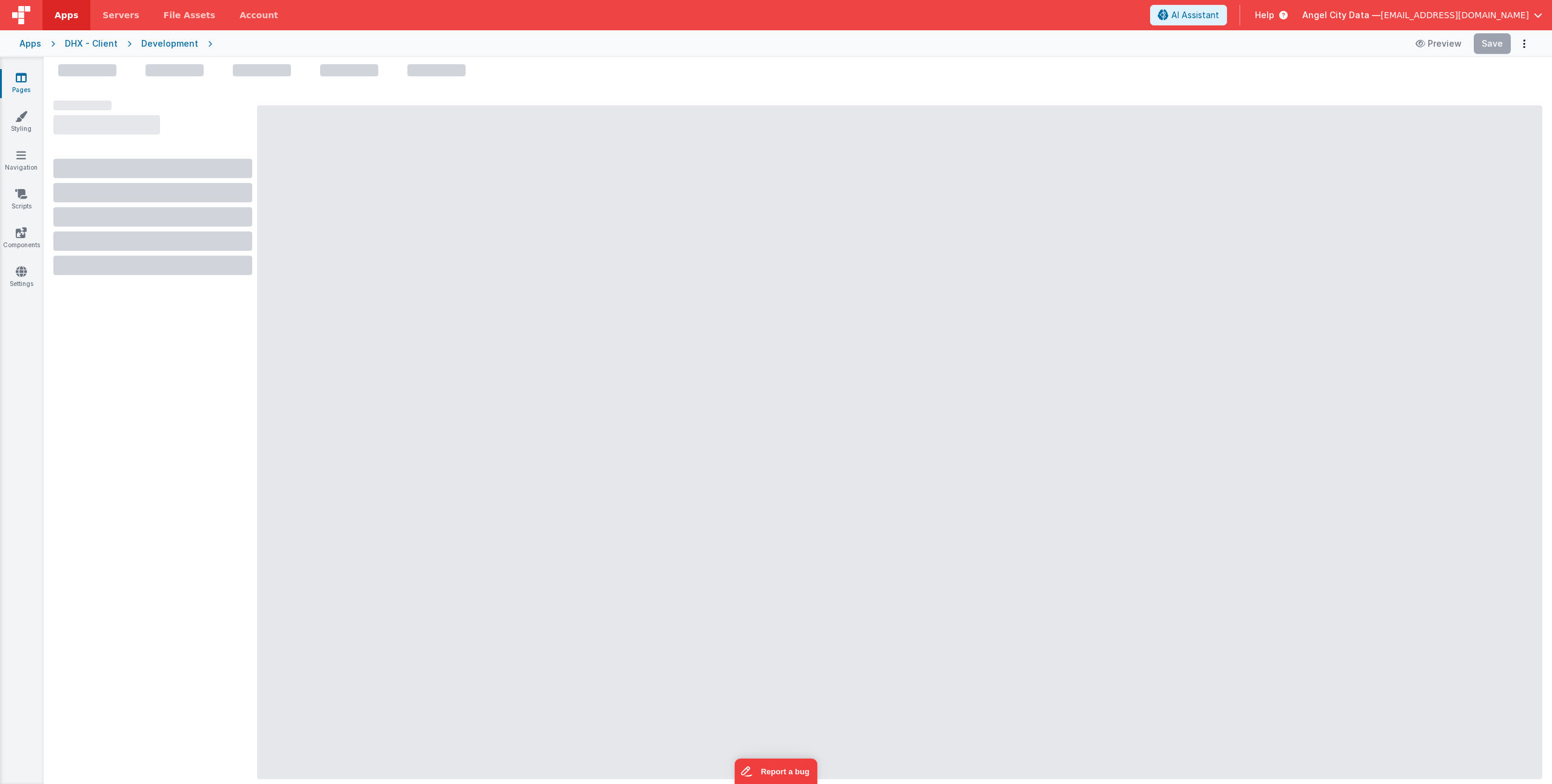
click at [180, 49] on div "Development" at bounding box center [170, 43] width 57 height 12
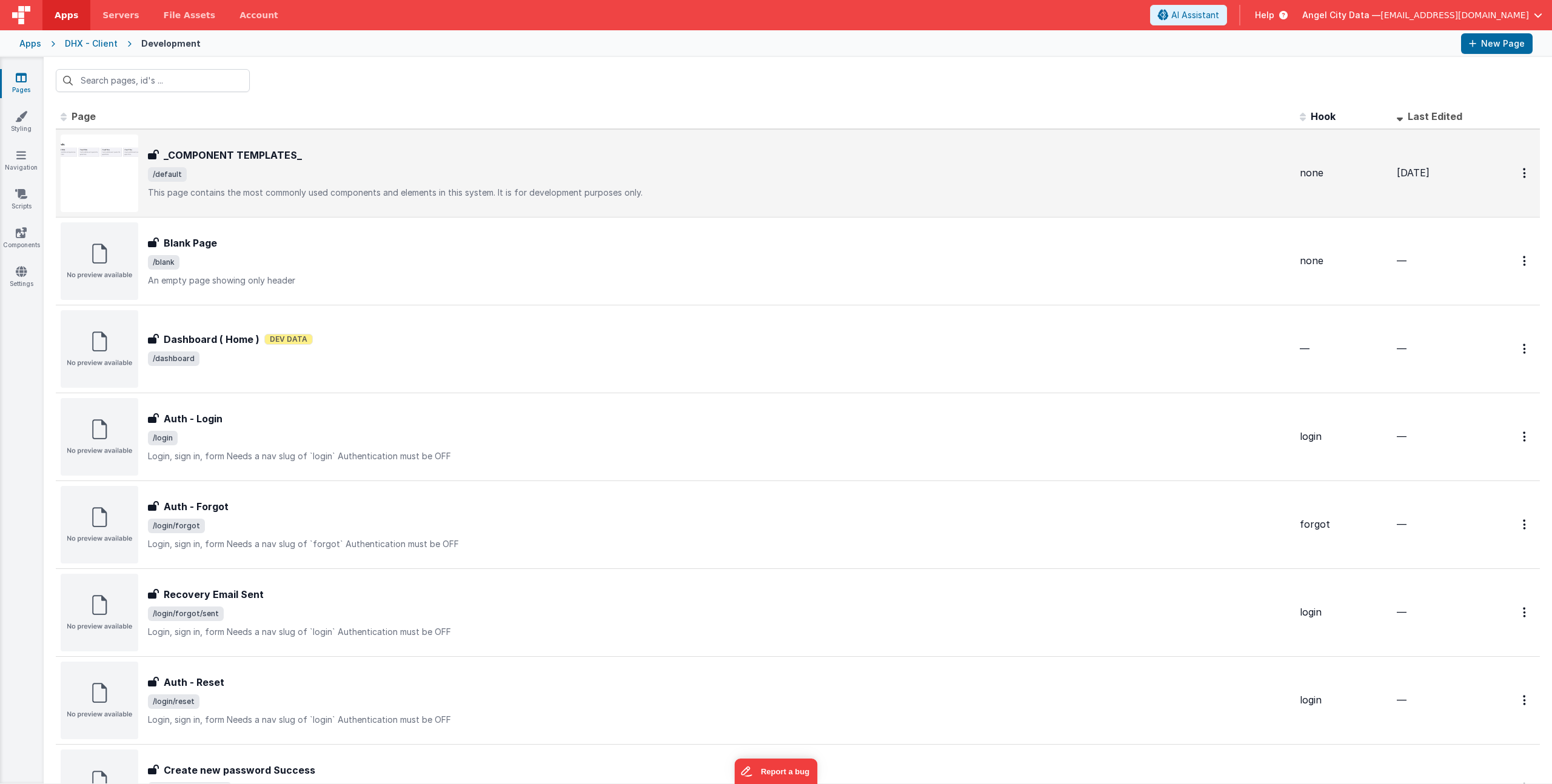
click at [281, 178] on span "/default" at bounding box center [719, 175] width 1142 height 15
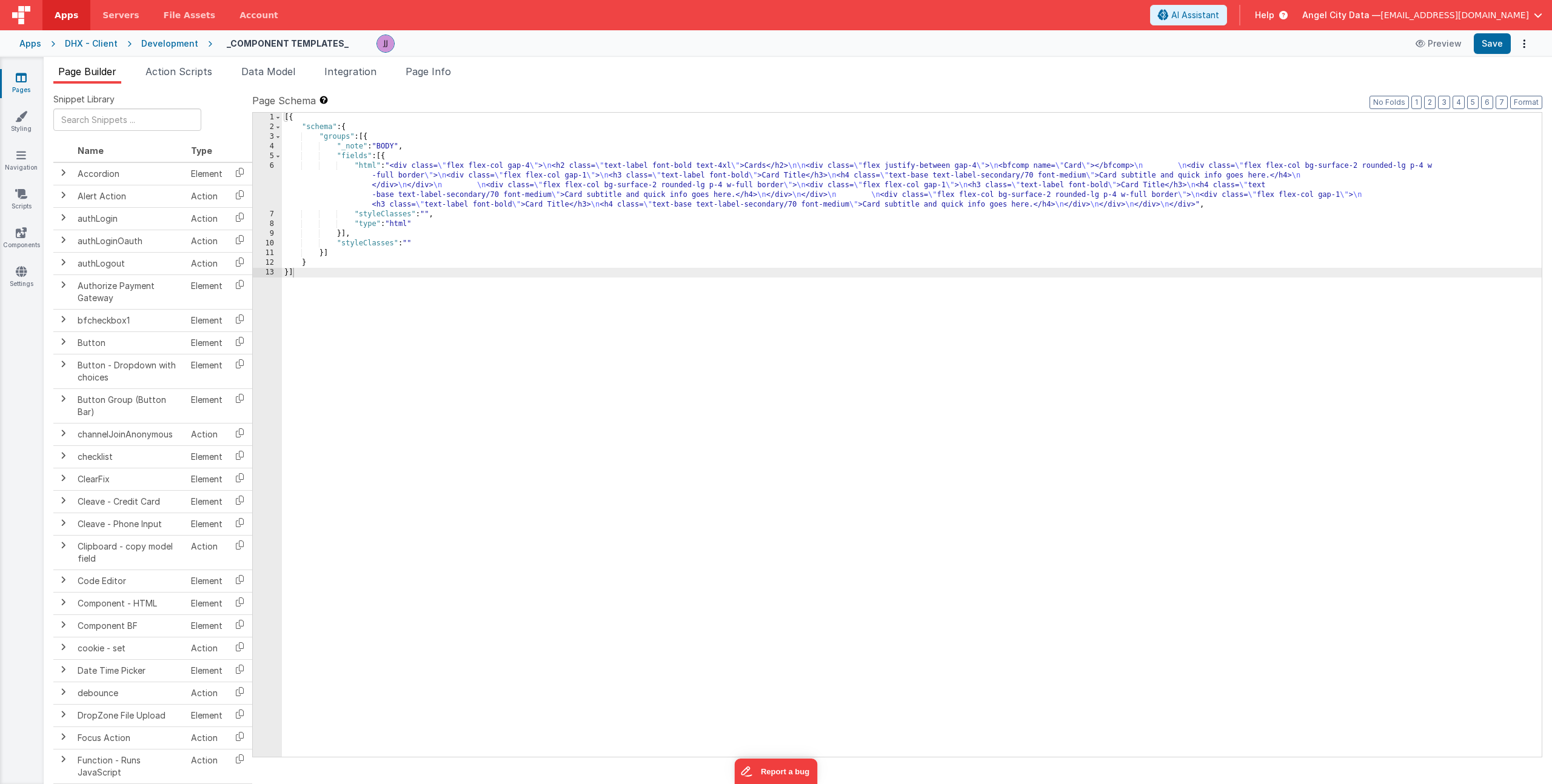
click at [489, 177] on div "[{ "schema" : { "groups" : [{ "_note" : "BODY" , "fields" : [{ "html" : "<div c…" at bounding box center [912, 444] width 1260 height 663
click at [268, 189] on div "6" at bounding box center [267, 185] width 29 height 48
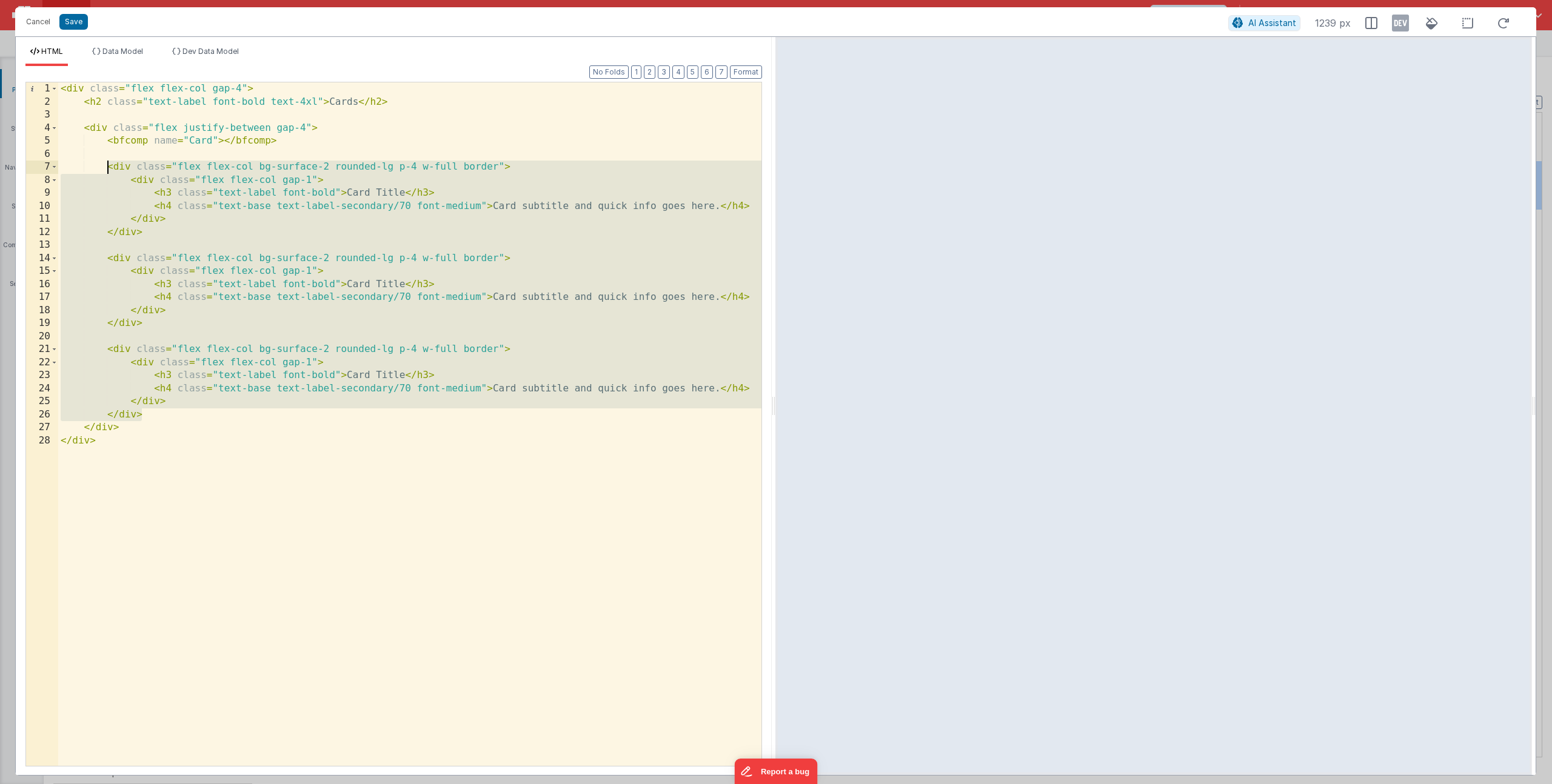
drag, startPoint x: 156, startPoint y: 412, endPoint x: 107, endPoint y: 166, distance: 250.8
click at [107, 166] on div "< div class = "flex flex-col gap-4" > < h2 class = "text-label font-bold text-4…" at bounding box center [410, 437] width 703 height 710
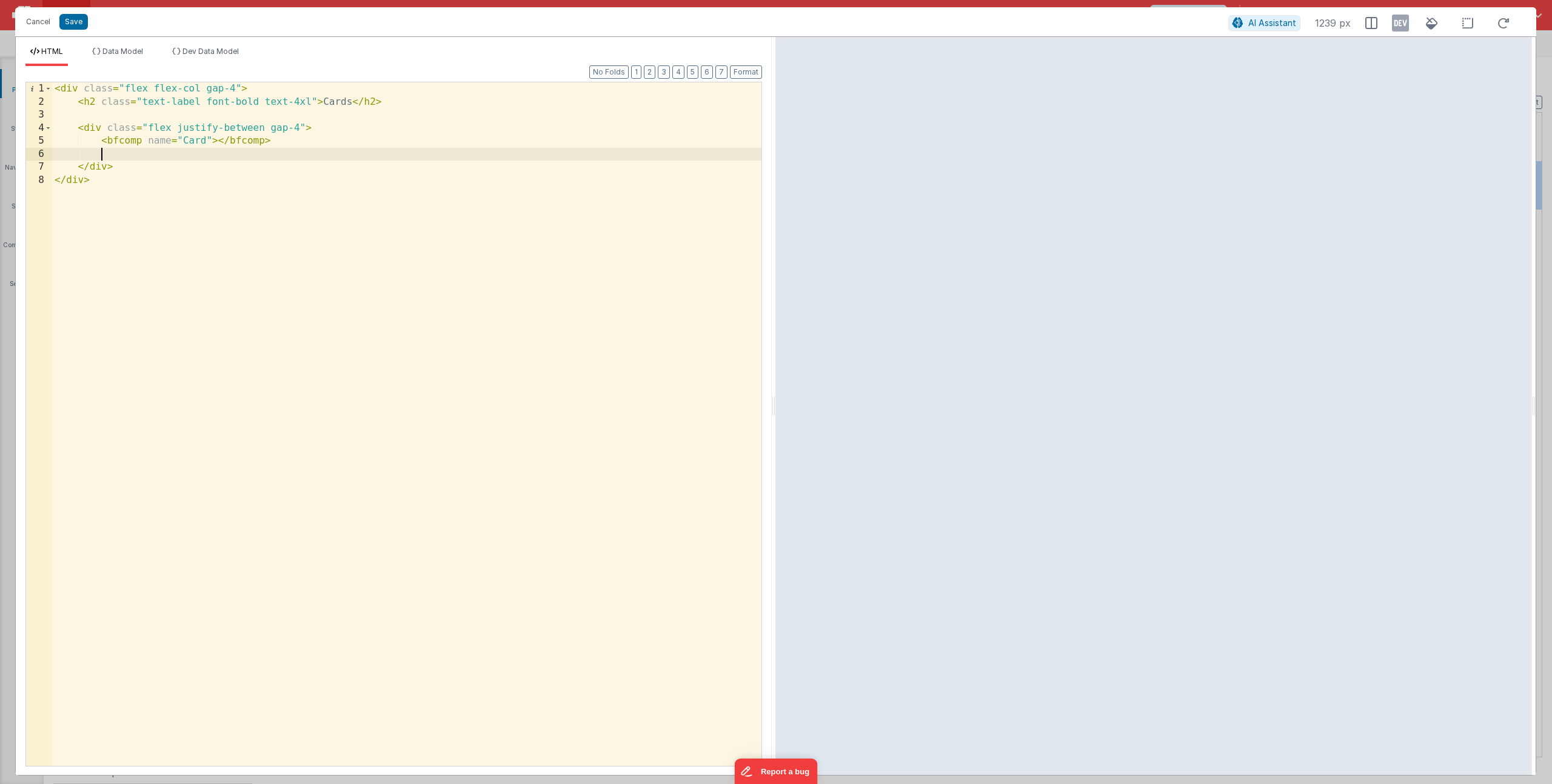
paste textarea
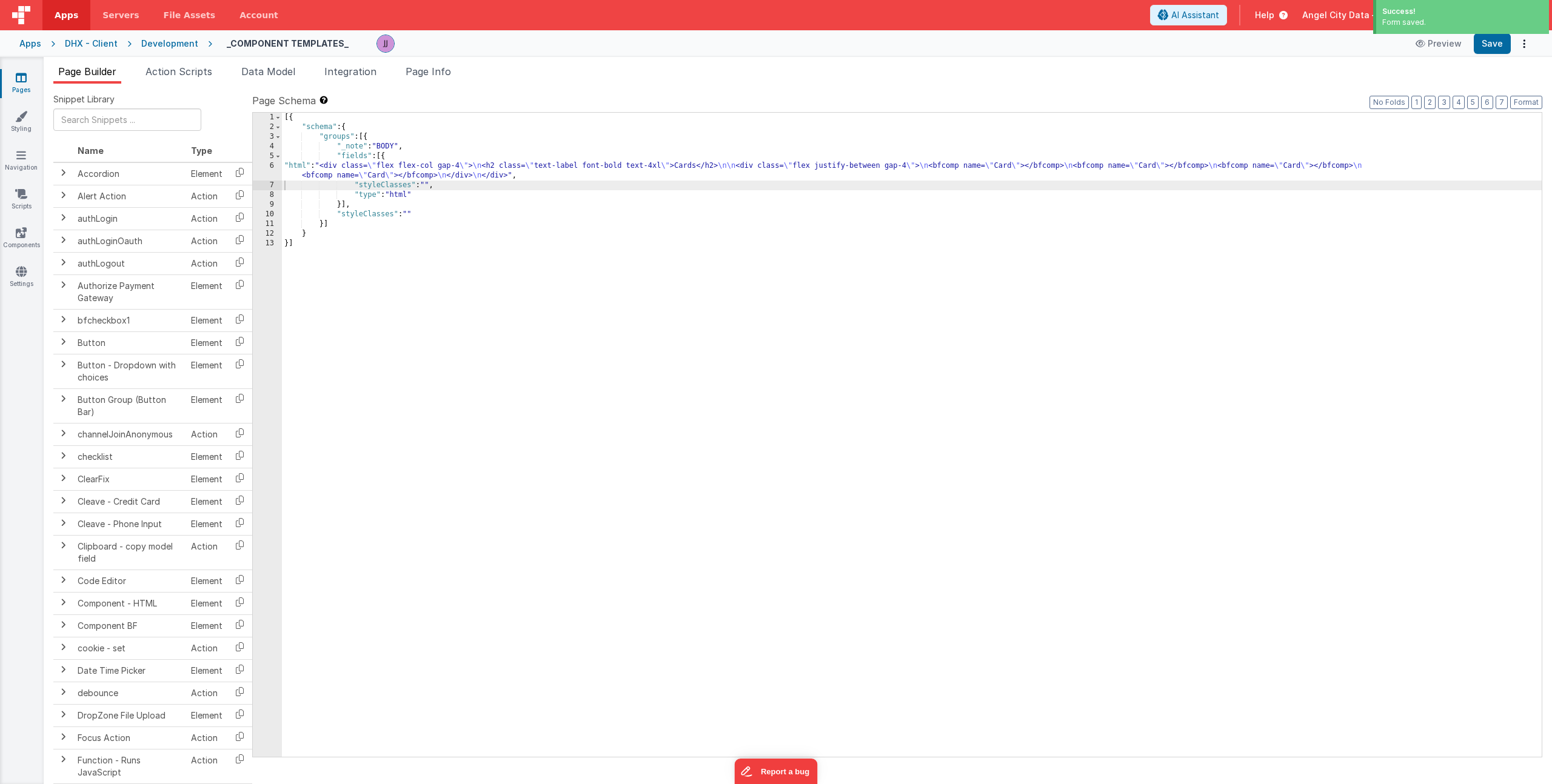
click at [354, 164] on div "[{ "schema" : { "groups" : [{ "_note" : "BODY" , "fields" : [{ "html" : "<div c…" at bounding box center [912, 444] width 1260 height 663
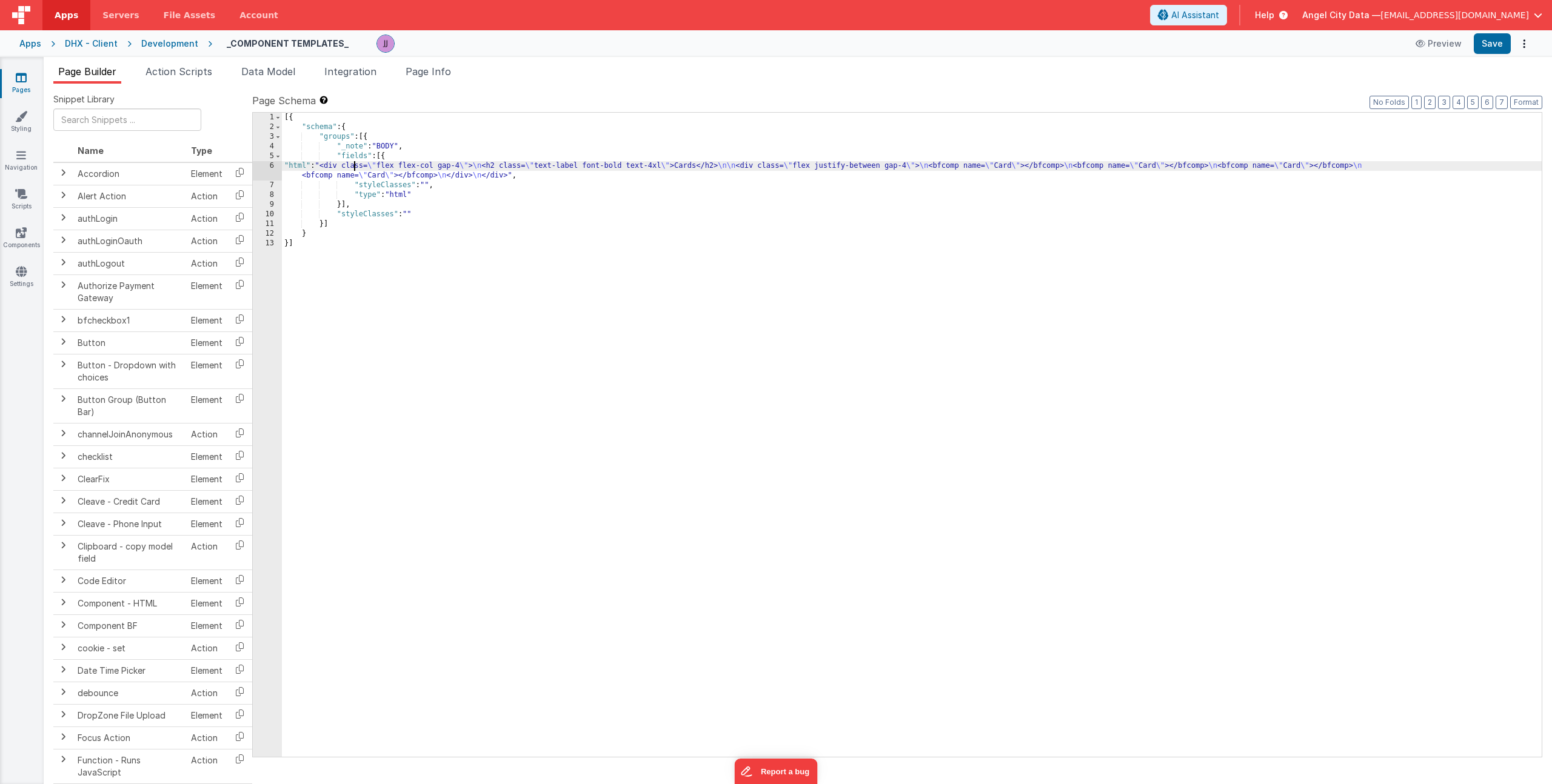
click at [335, 172] on div "[{ "schema" : { "groups" : [{ "_note" : "BODY" , "fields" : [{ "html" : "<div c…" at bounding box center [912, 444] width 1260 height 663
click at [257, 173] on div "6" at bounding box center [267, 171] width 29 height 20
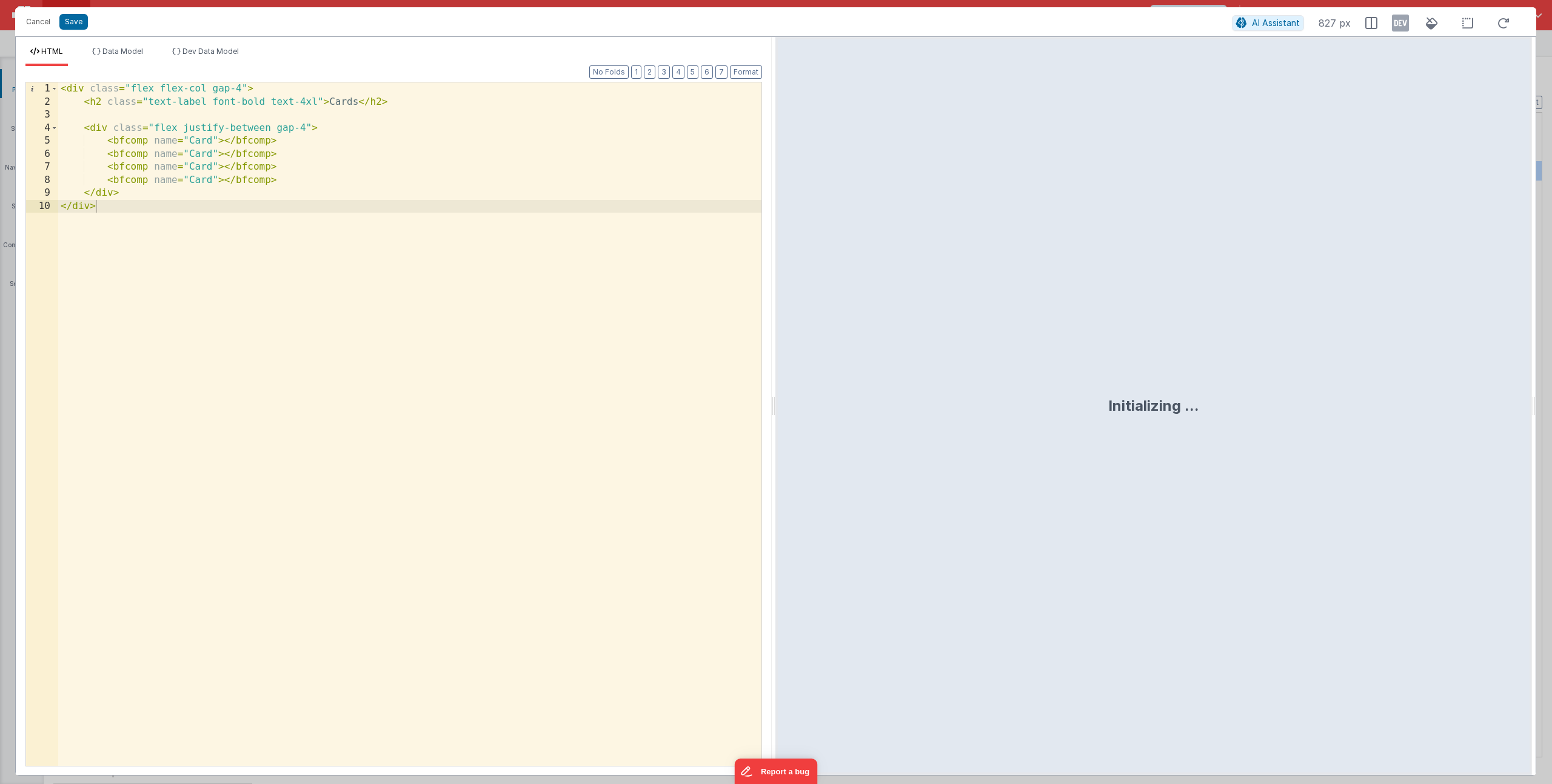
click at [216, 140] on div "< div class = "flex flex-col gap-4" > < h2 class = "text-label font-bold text-4…" at bounding box center [410, 437] width 703 height 710
click at [119, 57] on li "Data Model" at bounding box center [117, 56] width 61 height 20
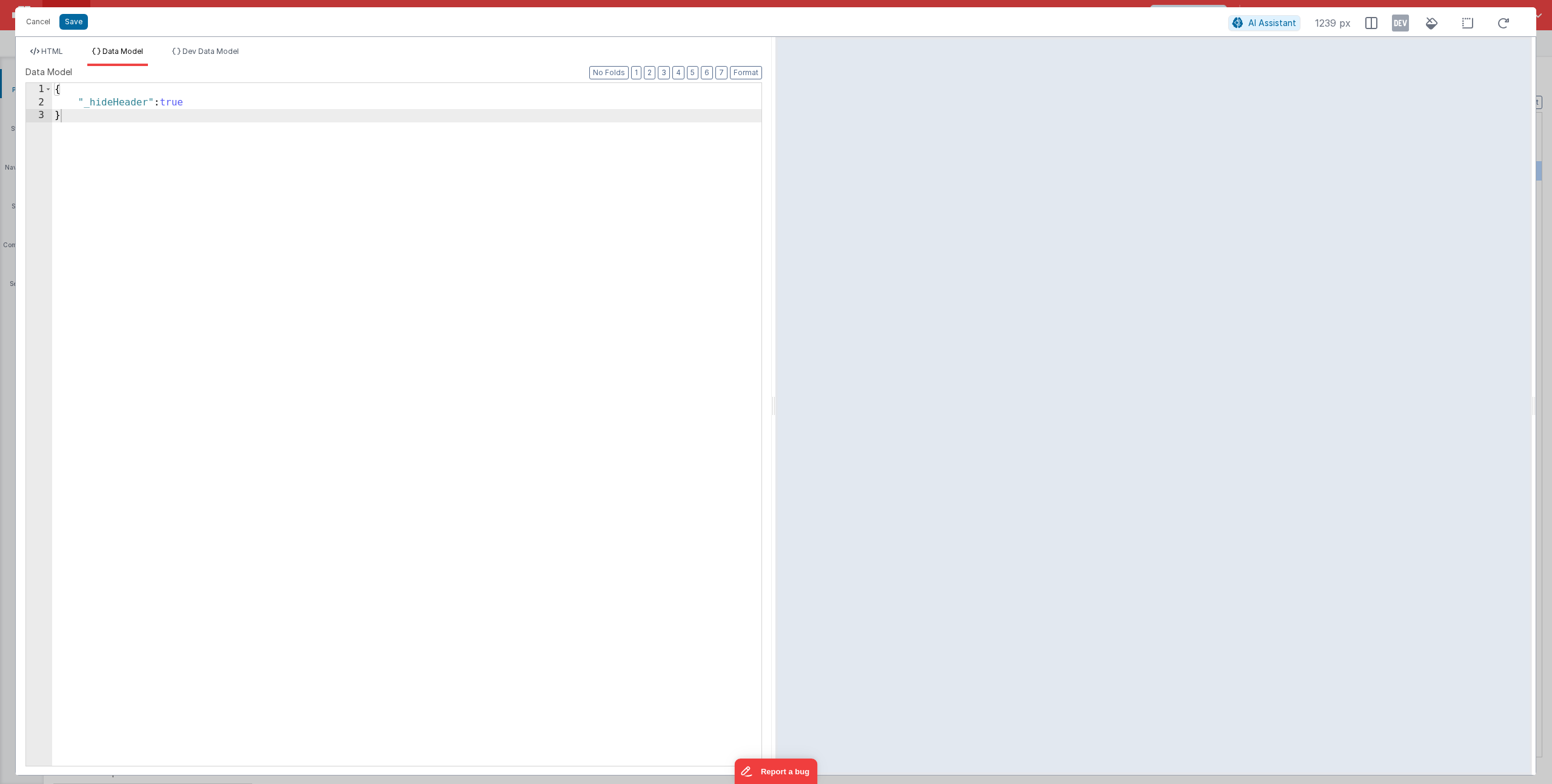
click at [200, 105] on div "{ "_hideHeader" : true }" at bounding box center [407, 438] width 710 height 709
click at [202, 131] on div "{ "_hideHeader" : true , "cards" : [{ "title" : "Card Title" , "subtitle" : "Ca…" at bounding box center [407, 438] width 710 height 709
click at [40, 58] on li "HTML" at bounding box center [47, 56] width 42 height 20
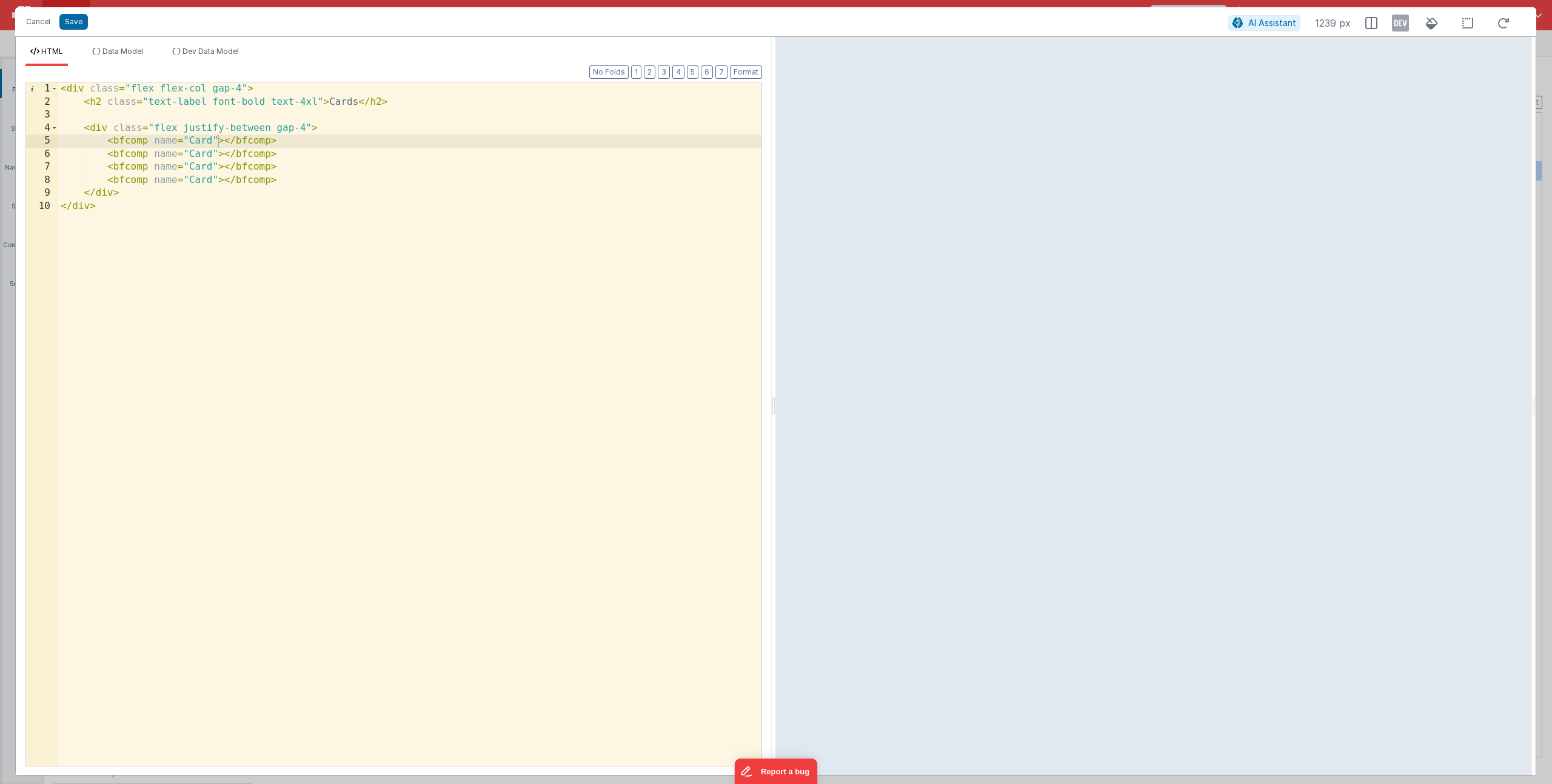
click at [228, 149] on div "< div class = "flex flex-col gap-4" > < h2 class = "text-label font-bold text-4…" at bounding box center [410, 437] width 703 height 710
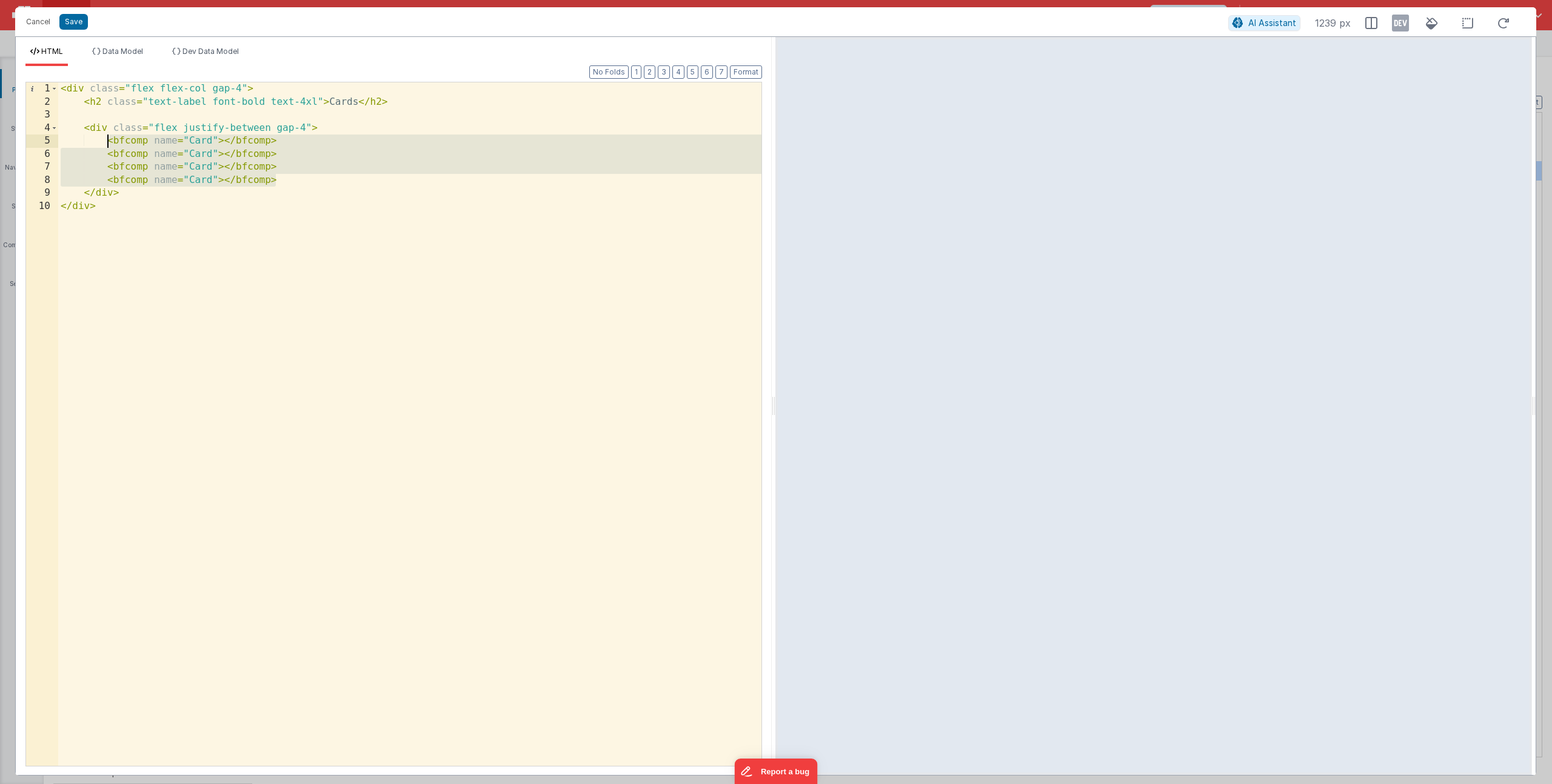
drag, startPoint x: 292, startPoint y: 183, endPoint x: 108, endPoint y: 143, distance: 188.3
click at [105, 140] on div "< div class = "flex flex-col gap-4" > < h2 class = "text-label font-bold text-4…" at bounding box center [410, 437] width 703 height 710
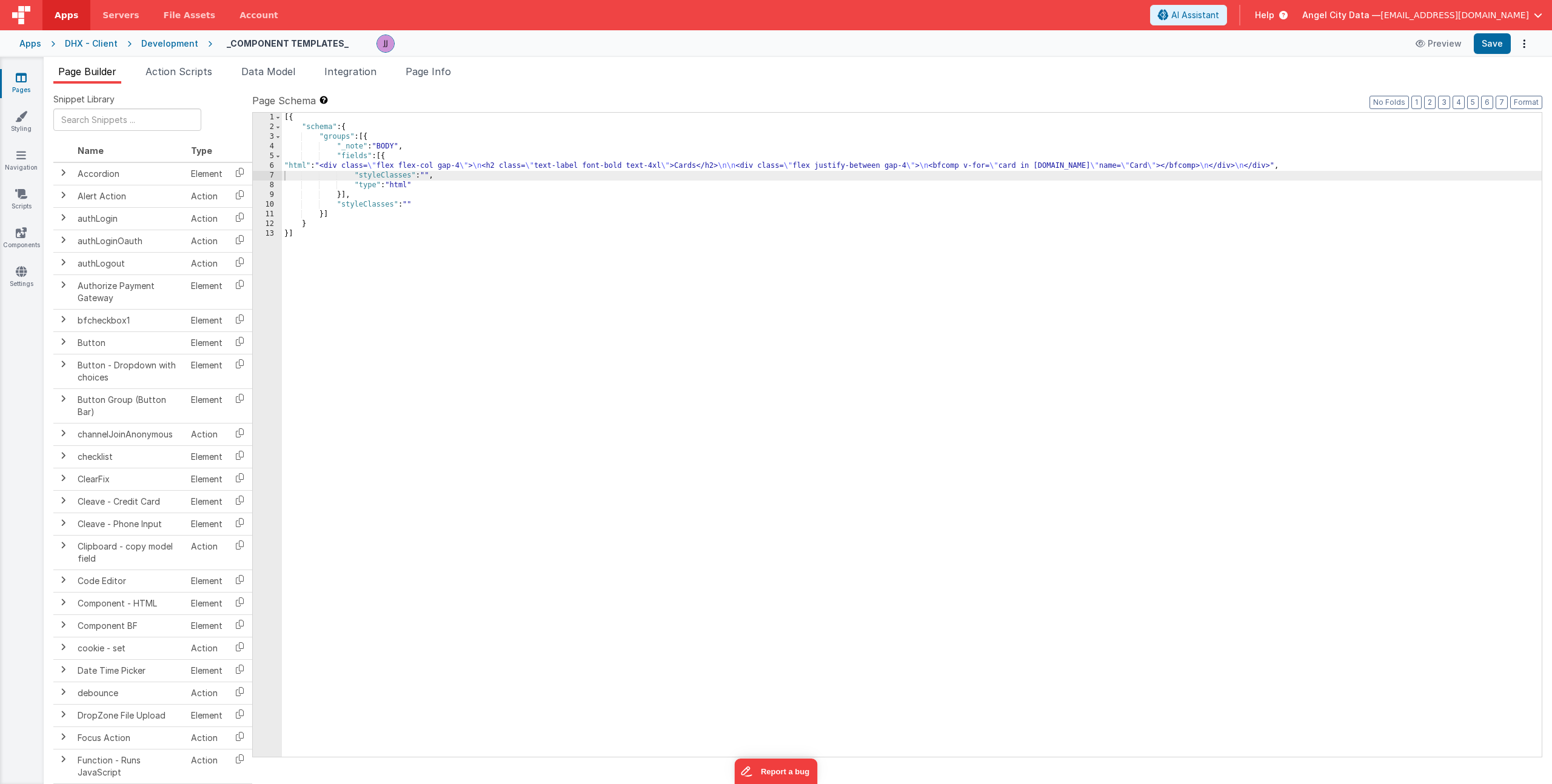
click at [382, 172] on div "[{ "schema" : { "groups" : [{ "_note" : "BODY" , "fields" : [{ "html" : "<div c…" at bounding box center [912, 444] width 1260 height 663
click at [262, 64] on li "Data Model" at bounding box center [268, 74] width 64 height 20
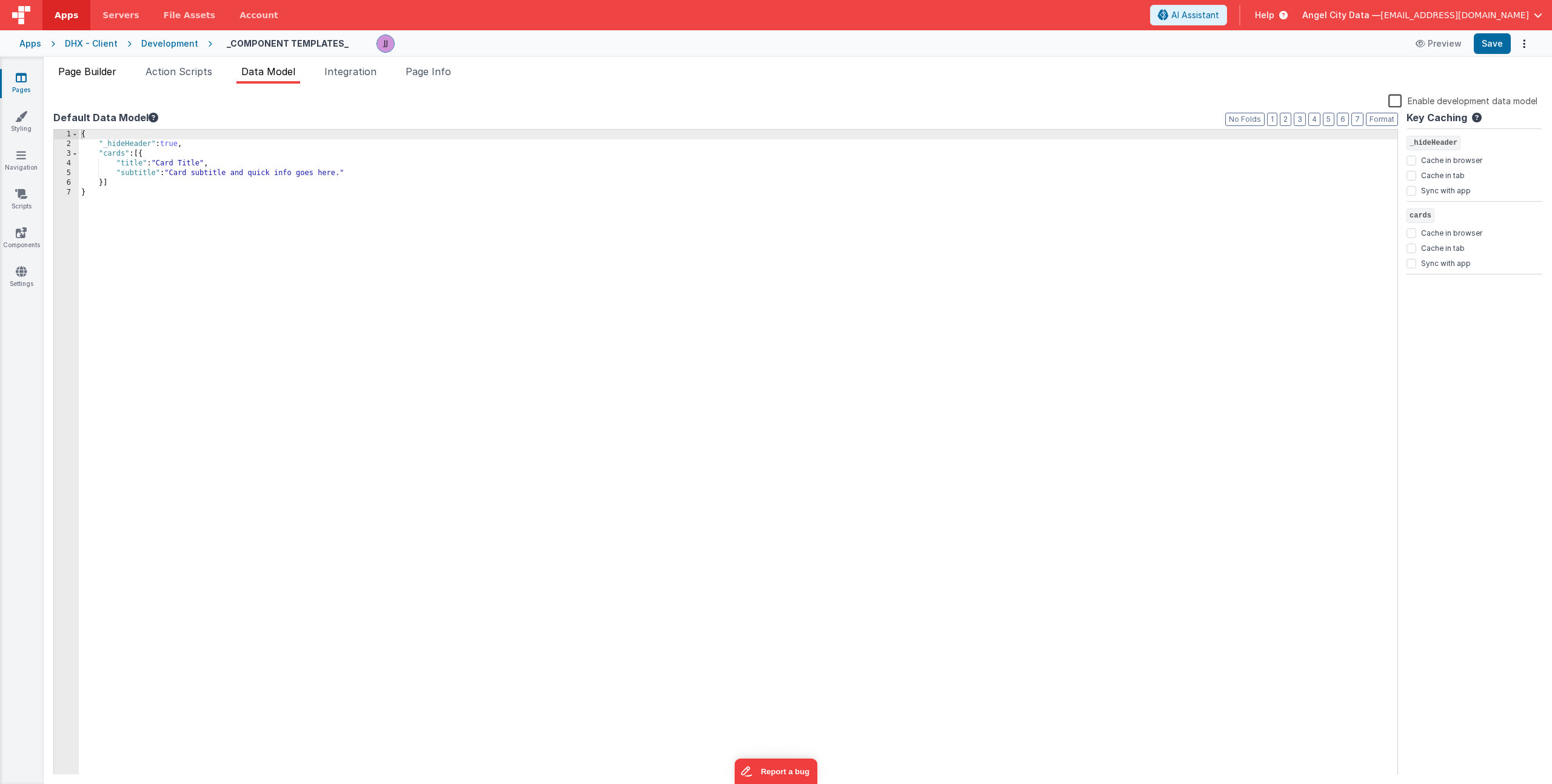
click at [96, 74] on span "Page Builder" at bounding box center [87, 72] width 58 height 12
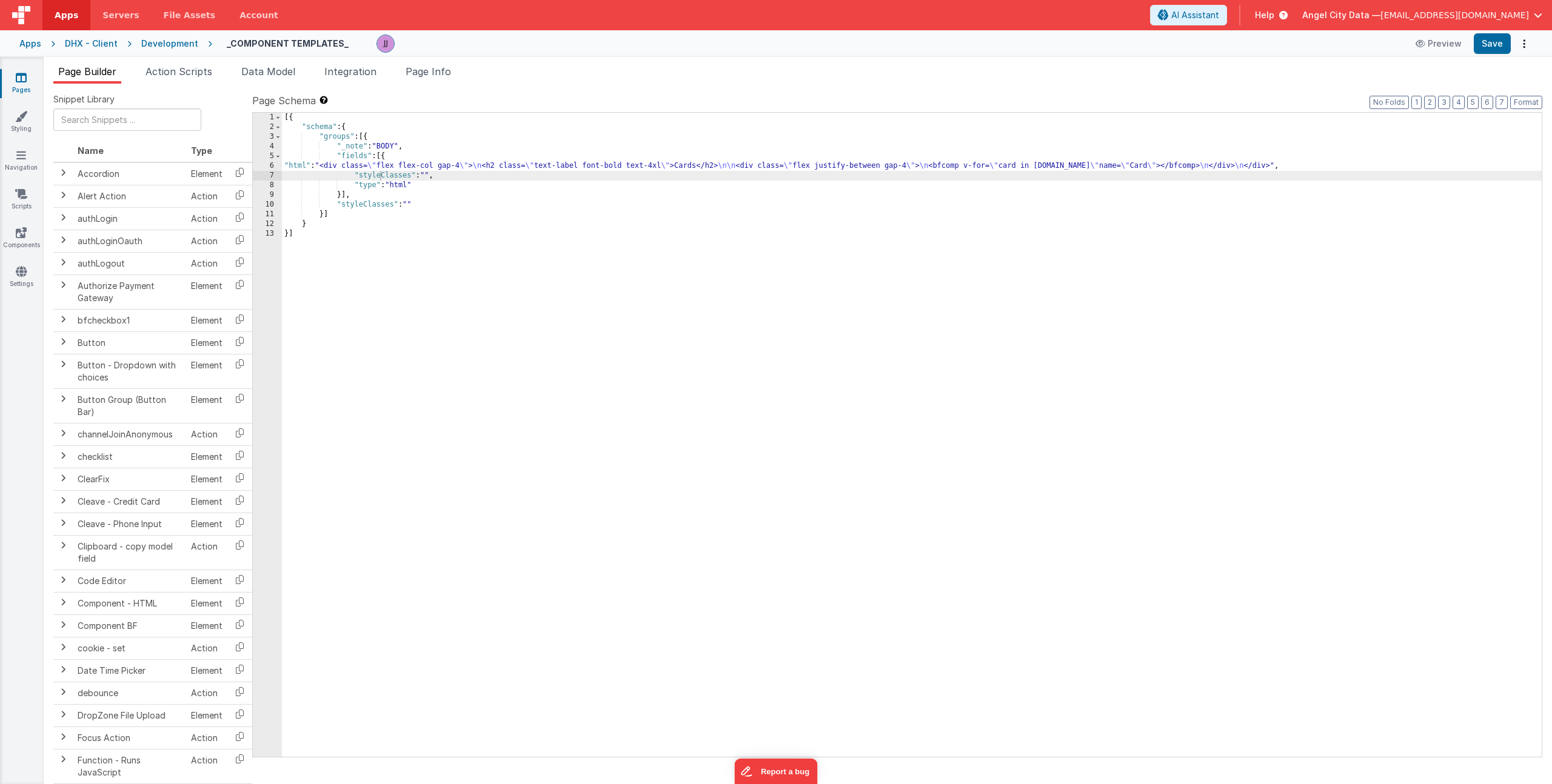
click at [433, 176] on div "[{ "schema" : { "groups" : [{ "_note" : "BODY" , "fields" : [{ "html" : "<div c…" at bounding box center [912, 444] width 1260 height 663
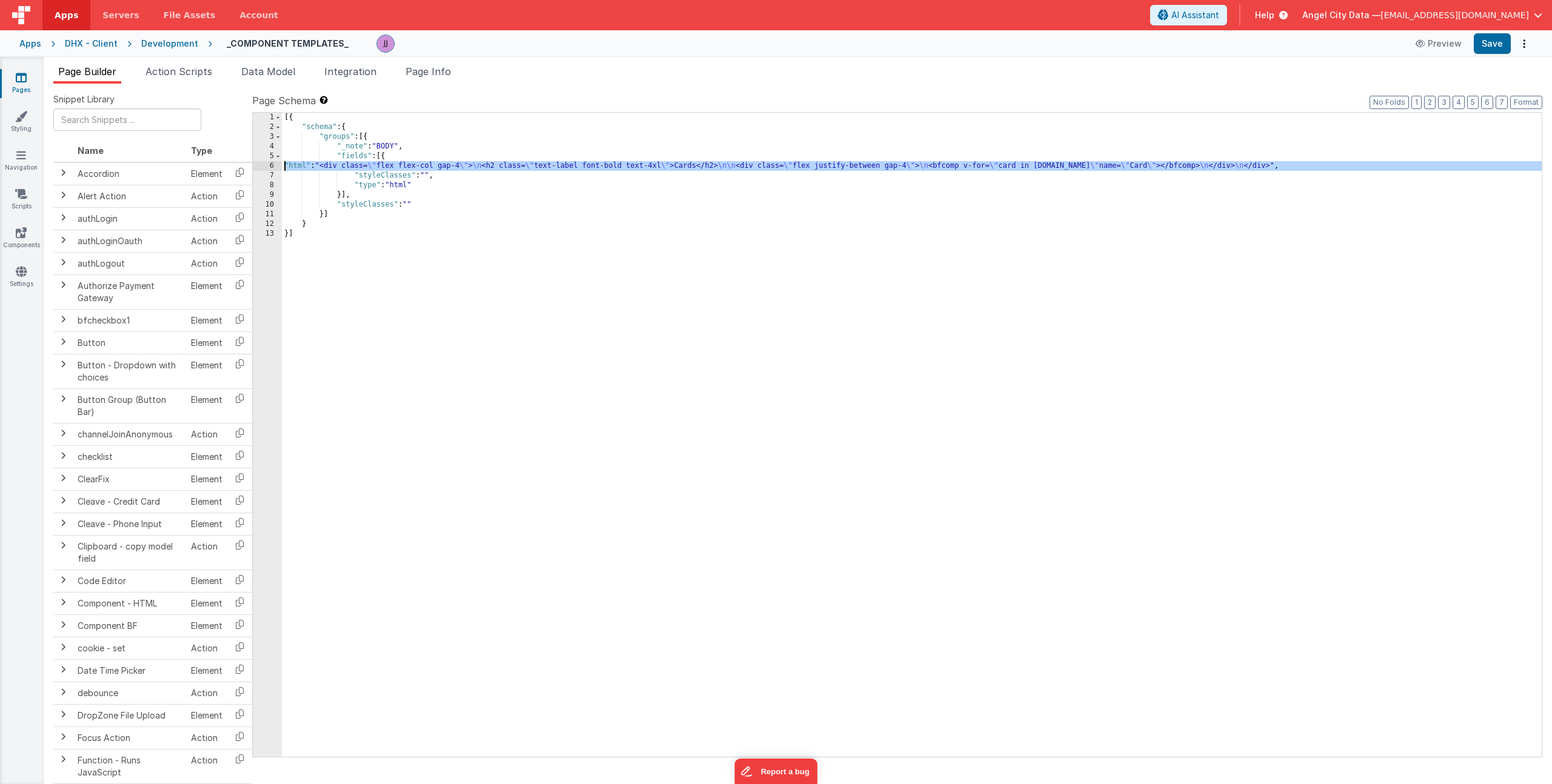
click at [261, 170] on div "6" at bounding box center [267, 166] width 29 height 10
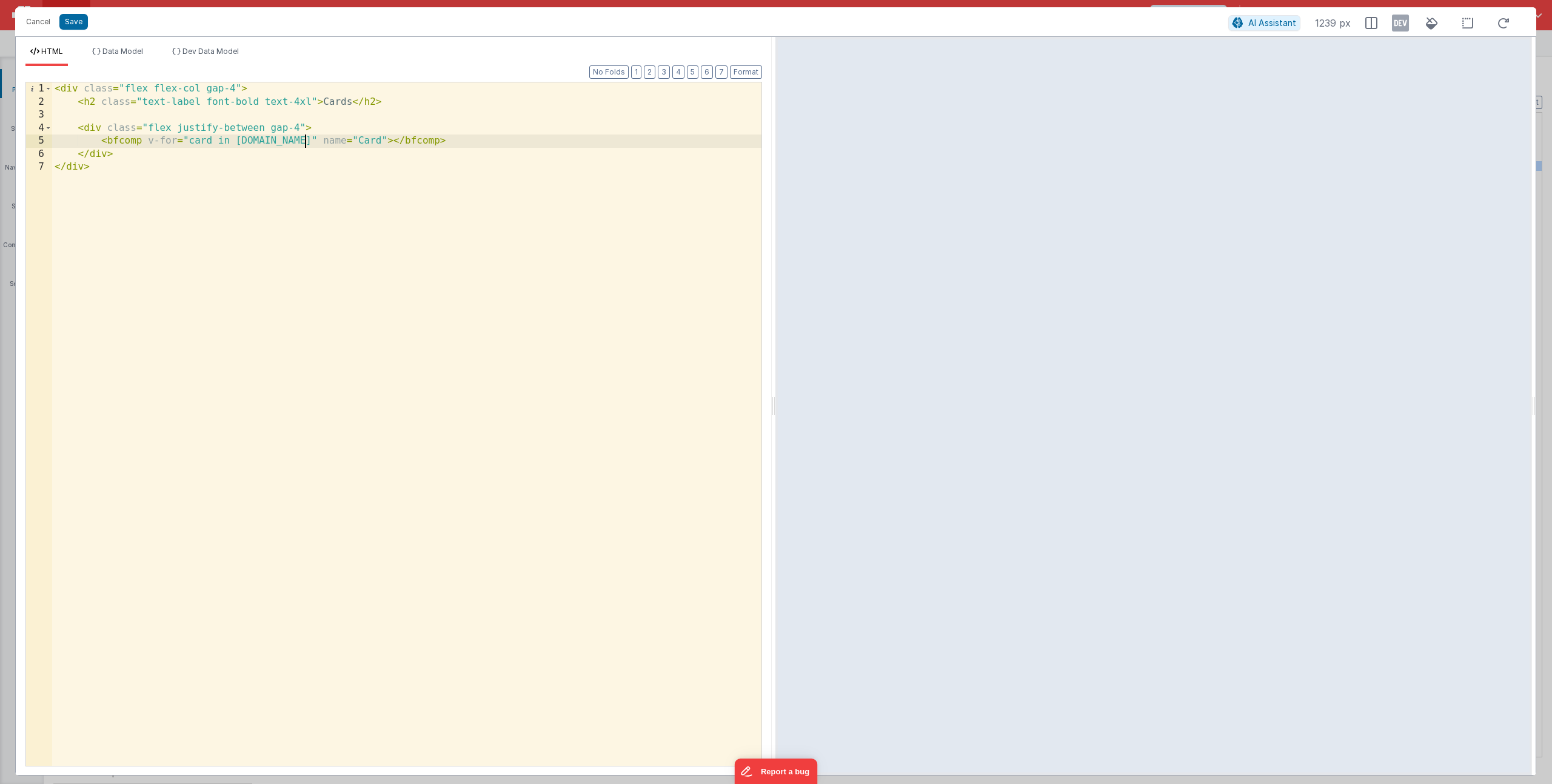
click at [303, 141] on div "< div class = "flex flex-col gap-4" > < h2 class = "text-label font-bold text-4…" at bounding box center [407, 437] width 710 height 710
click at [78, 28] on button "Save" at bounding box center [74, 22] width 29 height 16
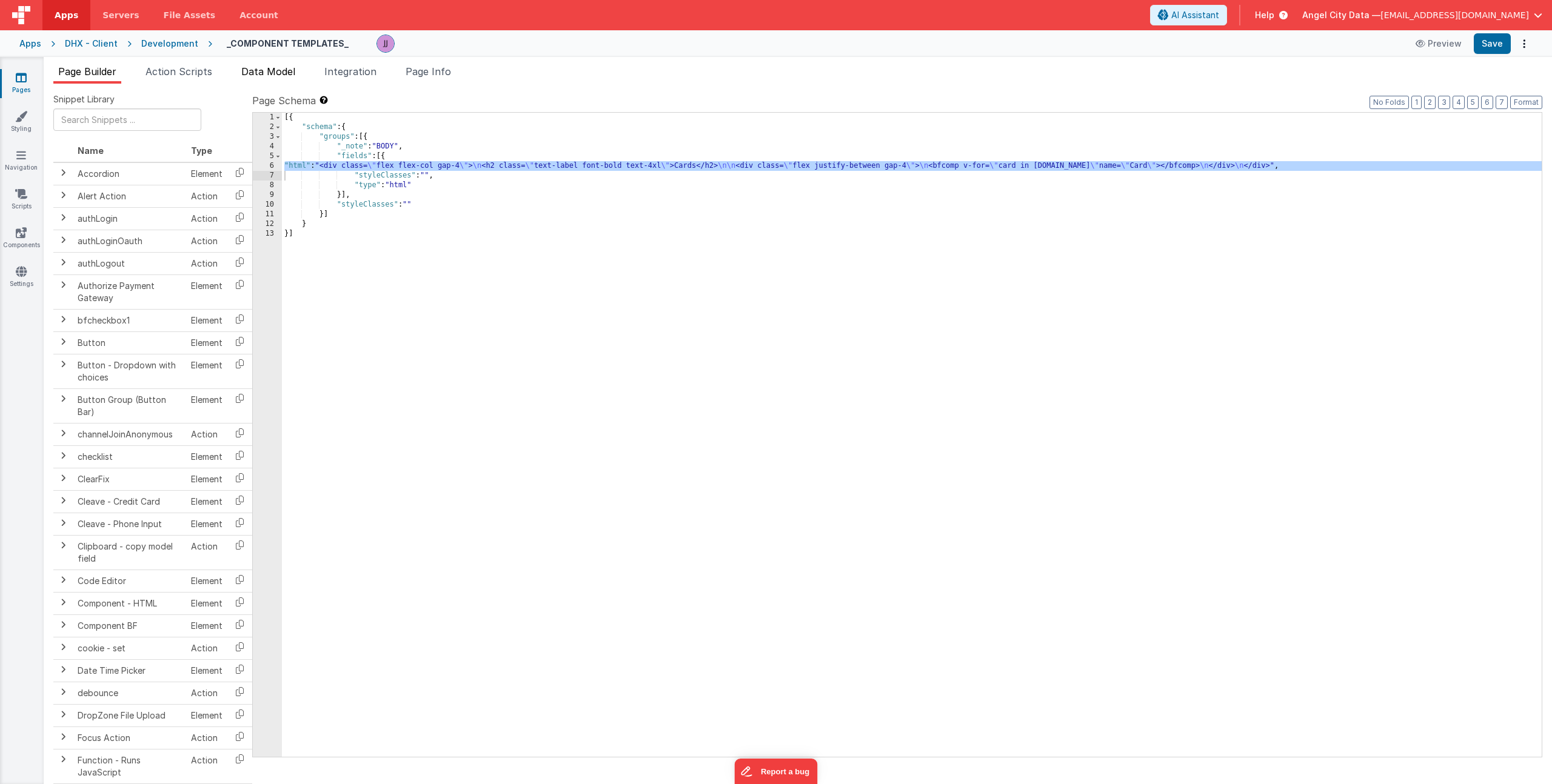
click at [265, 73] on span "Data Model" at bounding box center [268, 72] width 54 height 12
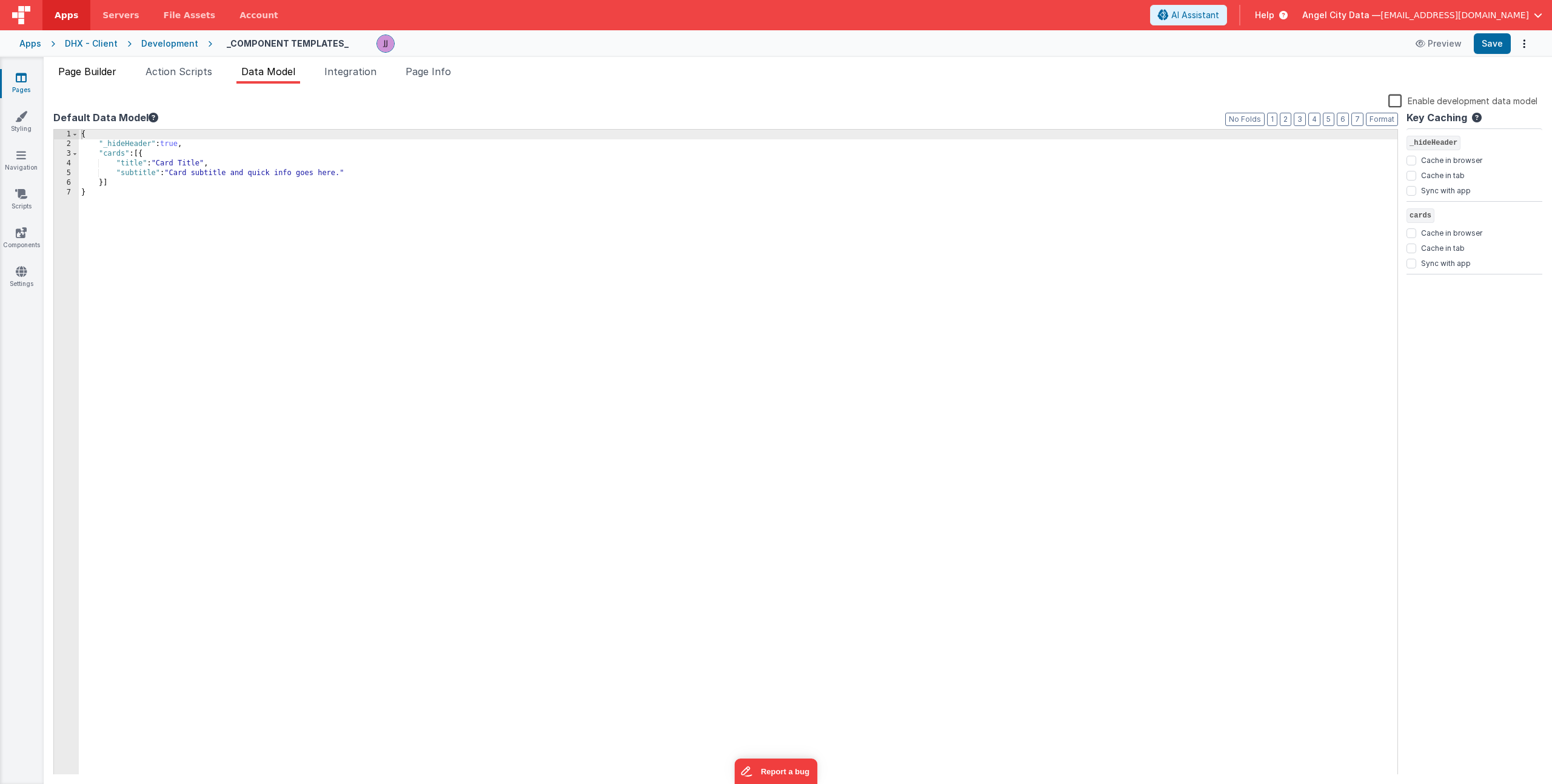
click at [91, 77] on span "Page Builder" at bounding box center [87, 72] width 58 height 12
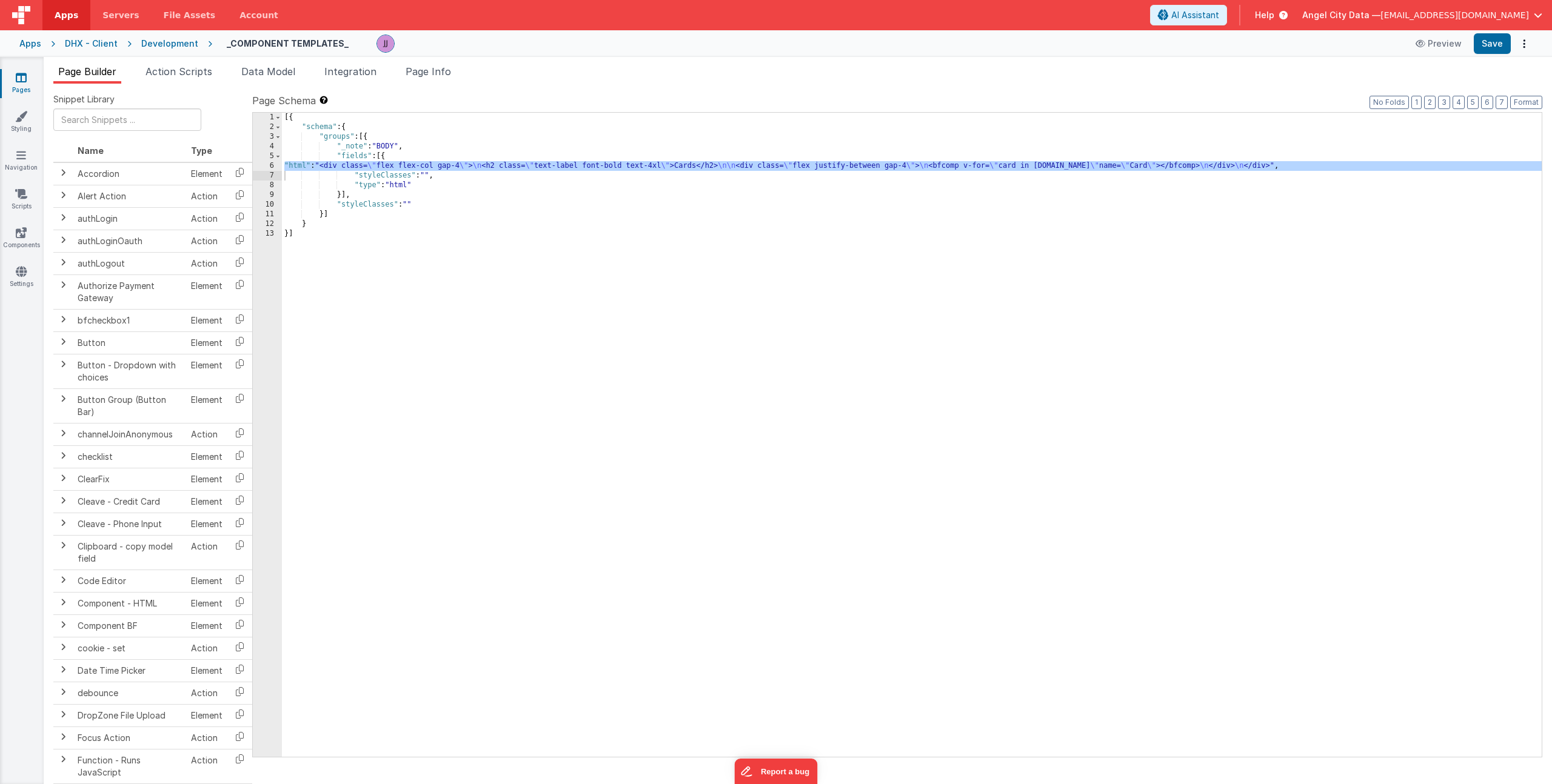
click at [370, 167] on div "[{ "schema" : { "groups" : [{ "_note" : "BODY" , "fields" : [{ "html" : "<div c…" at bounding box center [912, 444] width 1260 height 663
click at [262, 162] on div "6" at bounding box center [267, 166] width 29 height 10
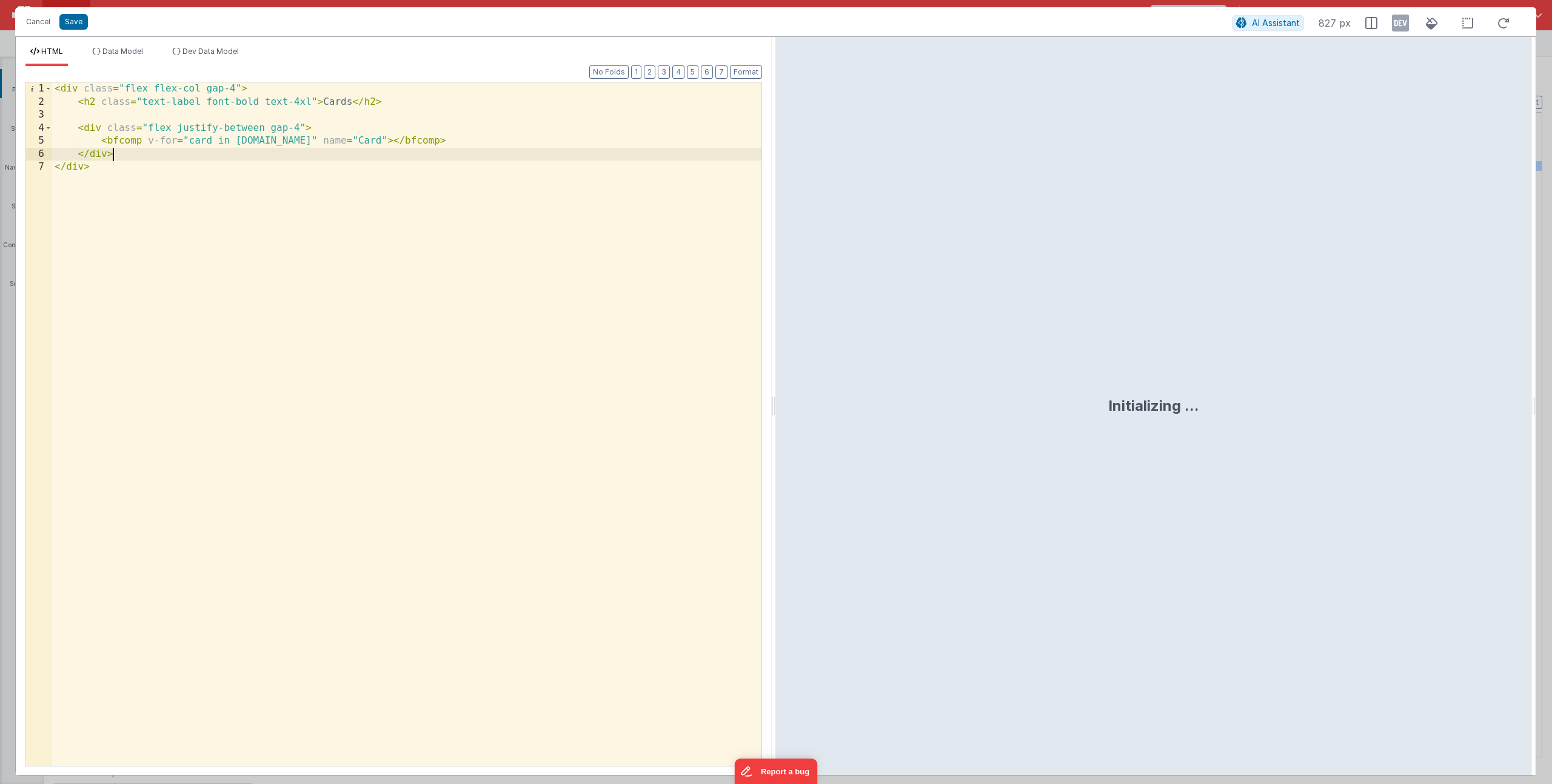
click at [178, 149] on div "< div class = "flex flex-col gap-4" > < h2 class = "text-label font-bold text-4…" at bounding box center [407, 437] width 710 height 710
click at [305, 143] on div "< div class = "flex flex-col gap-4" > < h2 class = "text-label font-bold text-4…" at bounding box center [407, 437] width 710 height 710
click at [374, 141] on div "< div class = "flex flex-col gap-4" > < h2 class = "text-label font-bold text-4…" at bounding box center [407, 437] width 710 height 710
click at [78, 26] on button "Save" at bounding box center [74, 22] width 29 height 16
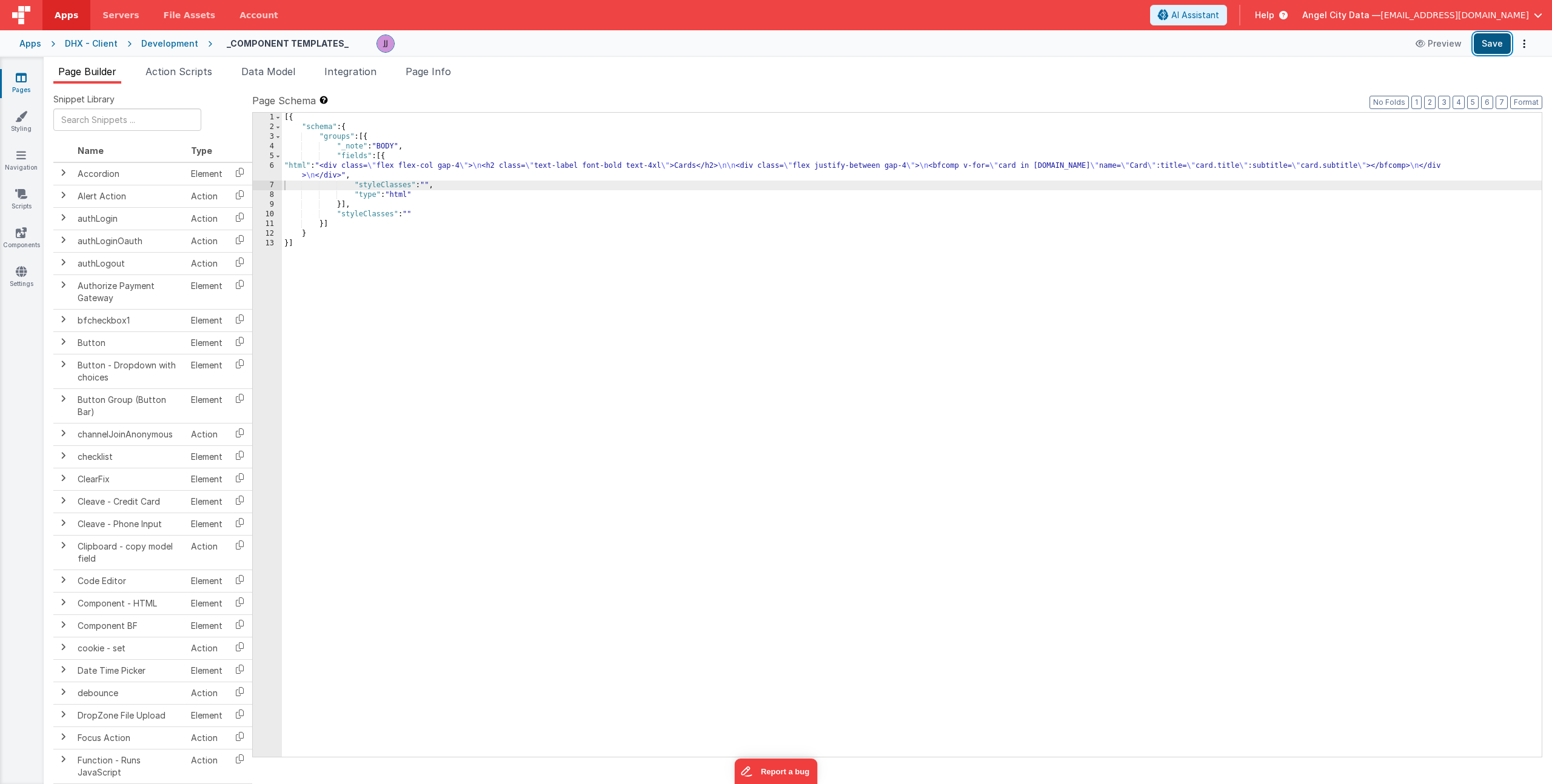
click at [1491, 42] on button "Save" at bounding box center [1492, 43] width 37 height 21
click at [10, 243] on link "Components" at bounding box center [21, 239] width 44 height 24
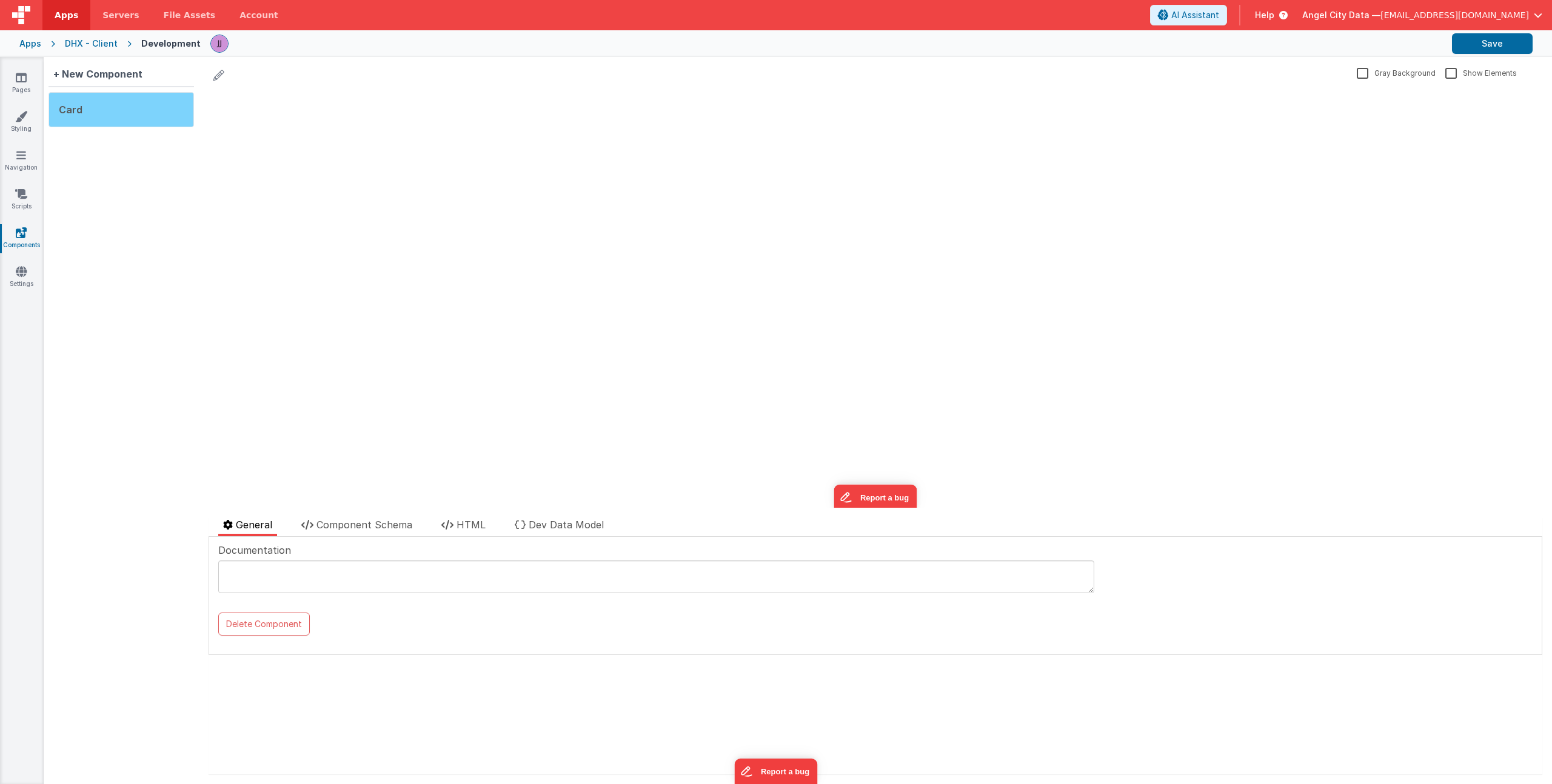
click at [97, 113] on div "Card" at bounding box center [121, 109] width 145 height 35
click at [357, 529] on span "Component Schema" at bounding box center [364, 525] width 96 height 12
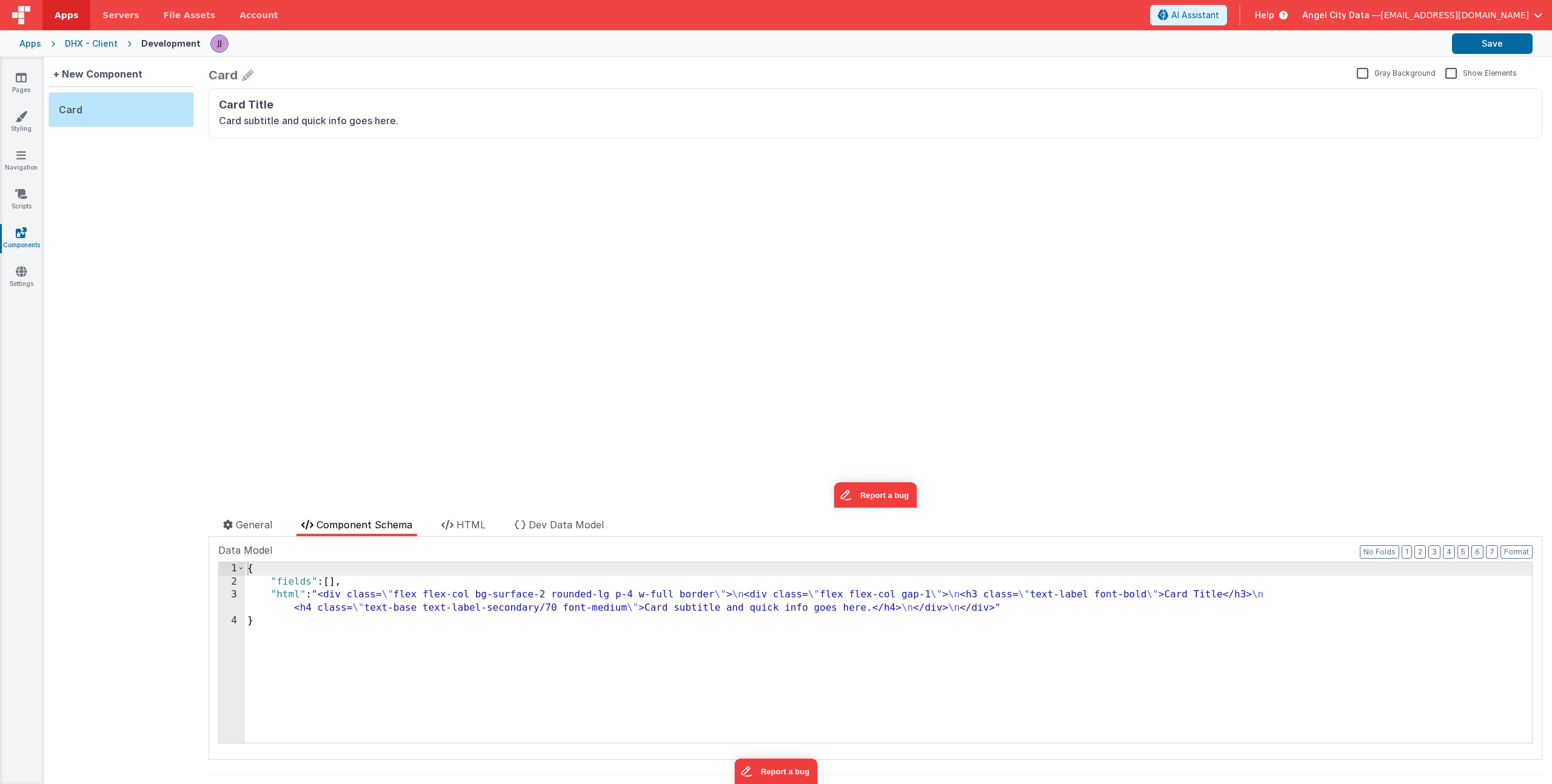
drag, startPoint x: 353, startPoint y: 581, endPoint x: 499, endPoint y: 623, distance: 151.9
click at [354, 581] on div "{ "fields" : [ ] , "html" : "<div class= \" flex flex-col bg-surface-2 rounded-…" at bounding box center [888, 665] width 1287 height 206
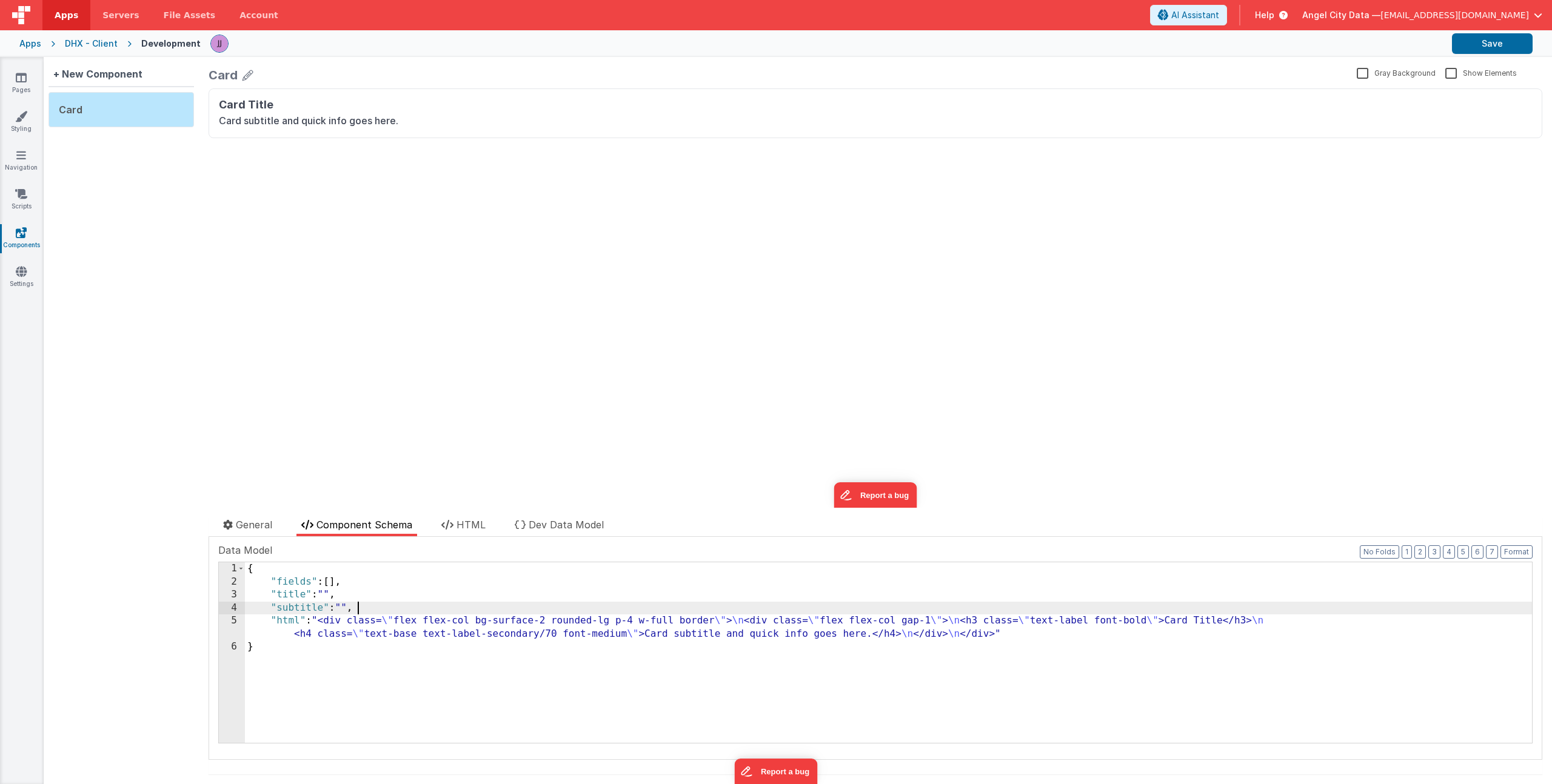
click at [468, 627] on div "{ "fields" : [ ] , "title" : "" , "subtitle" : "" , "html" : "<div class= \" fl…" at bounding box center [888, 665] width 1287 height 206
click at [232, 625] on div "5" at bounding box center [232, 627] width 26 height 26
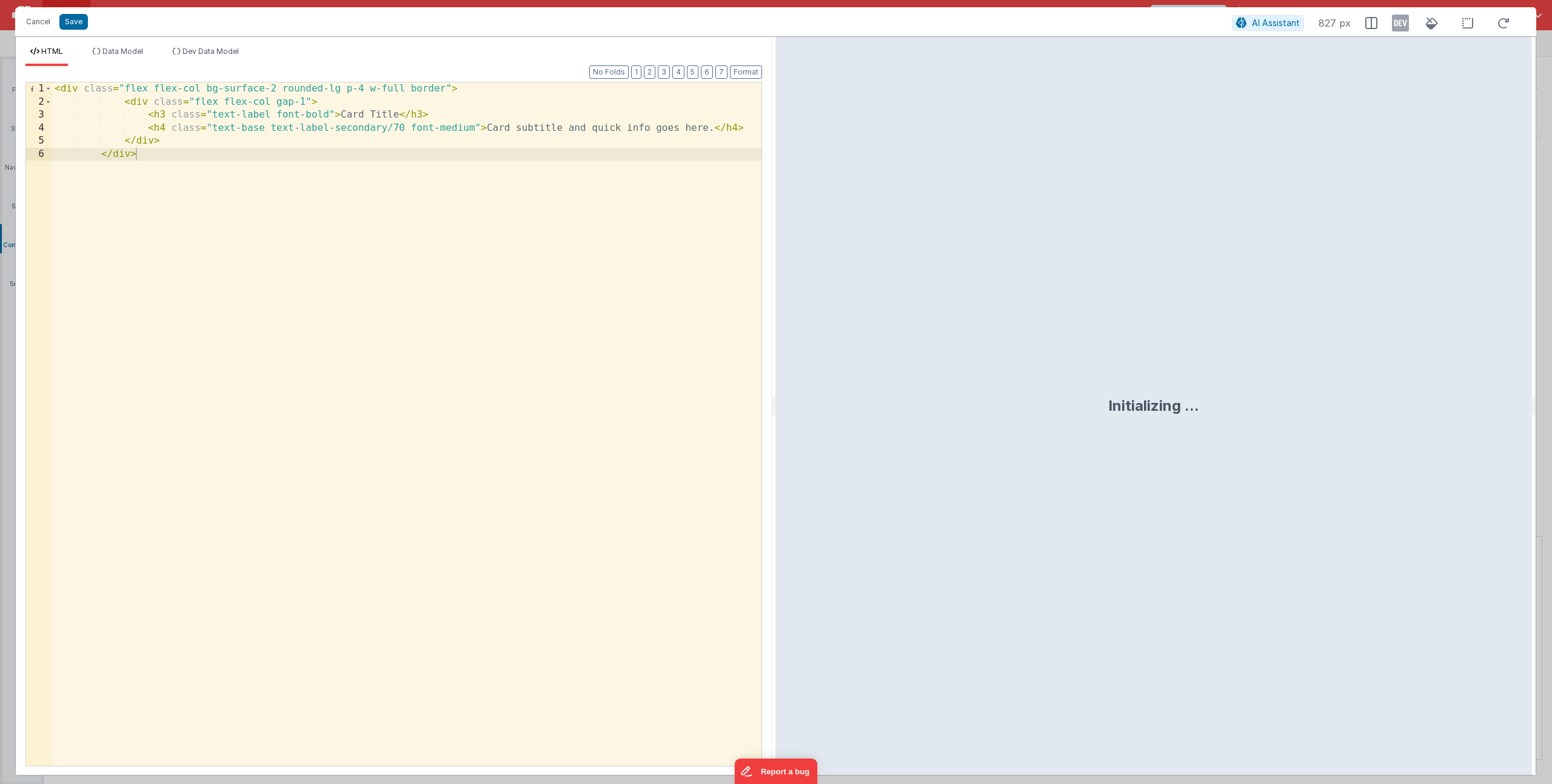
click at [164, 117] on div "< div class = "flex flex-col bg-surface-2 rounded-lg p-4 w-full border" > < div…" at bounding box center [407, 437] width 710 height 710
drag, startPoint x: 340, startPoint y: 114, endPoint x: 399, endPoint y: 112, distance: 59.0
click at [399, 112] on div "< div class = "flex flex-col bg-surface-2 rounded-lg p-4 w-full border" > < div…" at bounding box center [407, 437] width 710 height 710
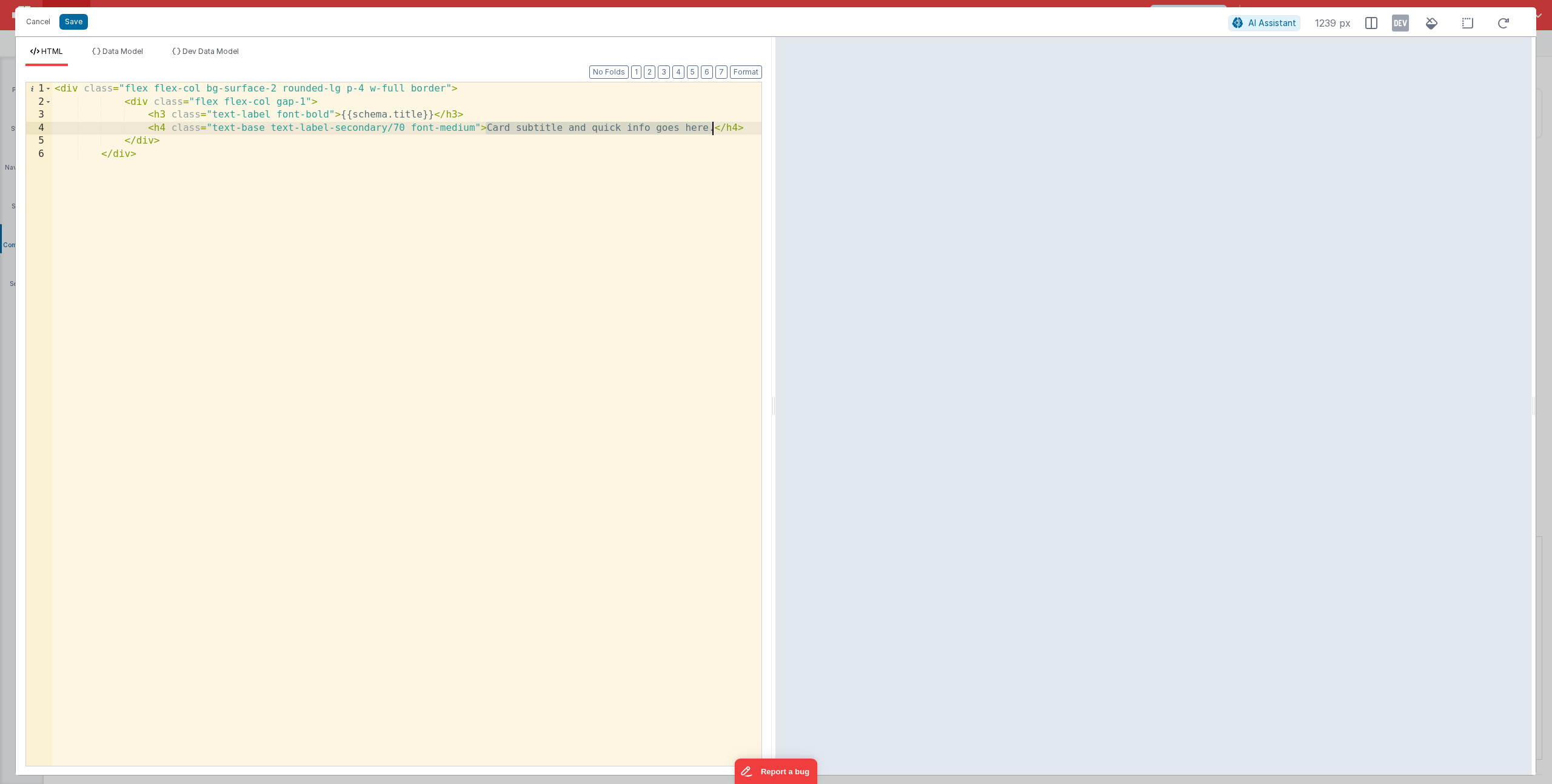
drag, startPoint x: 502, startPoint y: 129, endPoint x: 713, endPoint y: 126, distance: 211.0
click at [713, 126] on div "< div class = "flex flex-col bg-surface-2 rounded-lg p-4 w-full border" > < div…" at bounding box center [407, 437] width 710 height 710
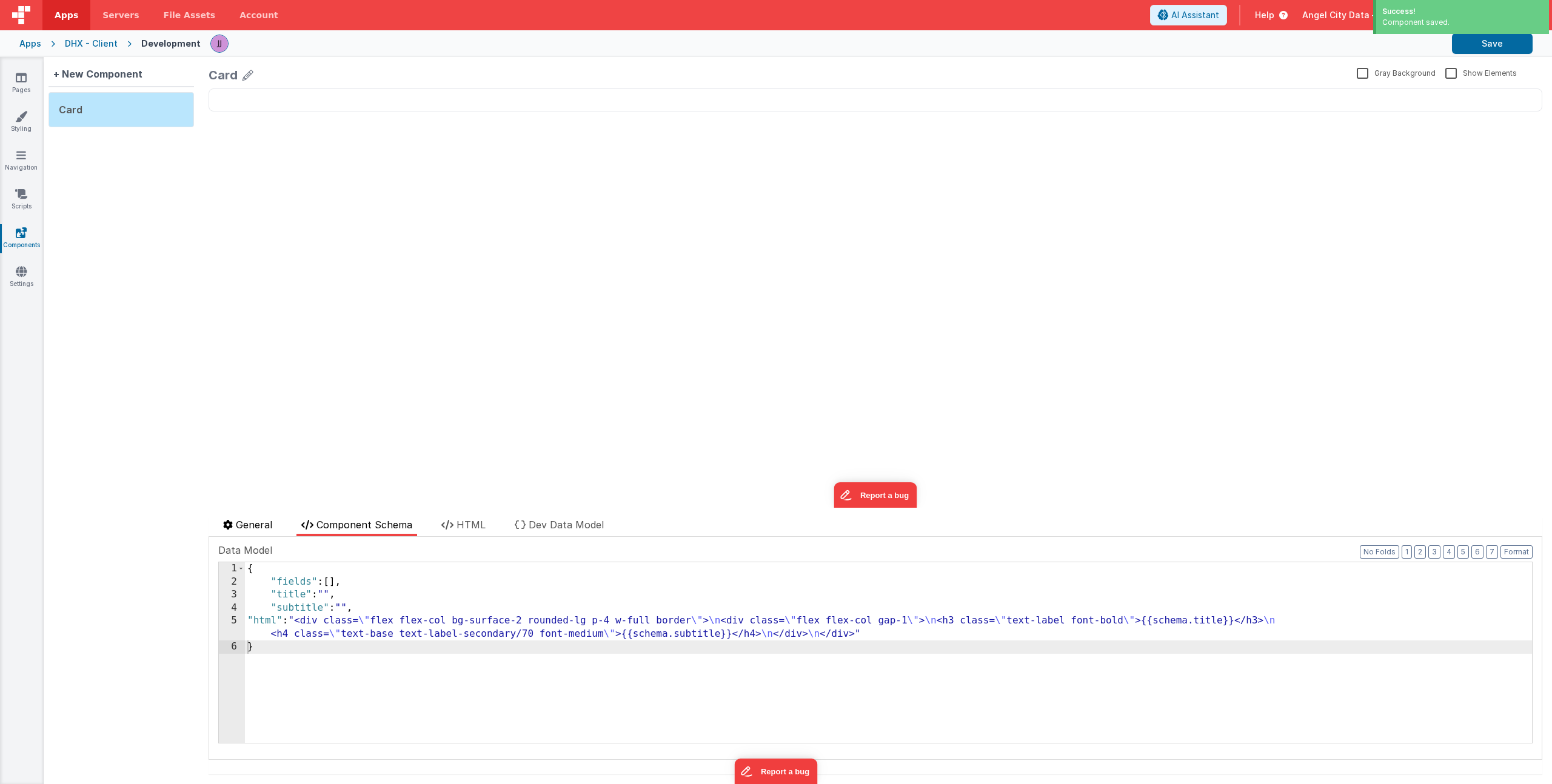
click at [233, 523] on li "General" at bounding box center [248, 527] width 59 height 19
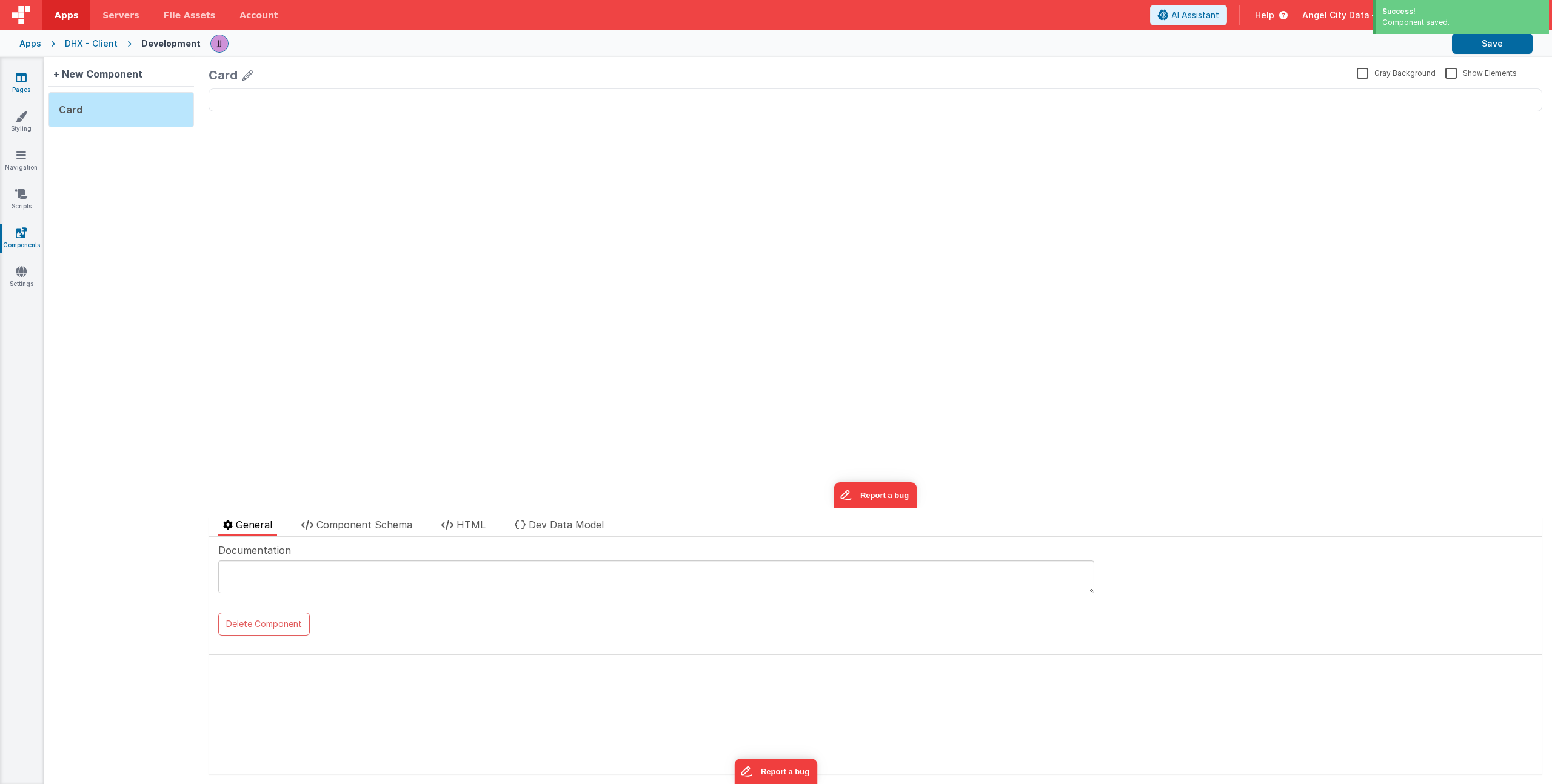
click at [20, 81] on icon at bounding box center [21, 78] width 11 height 12
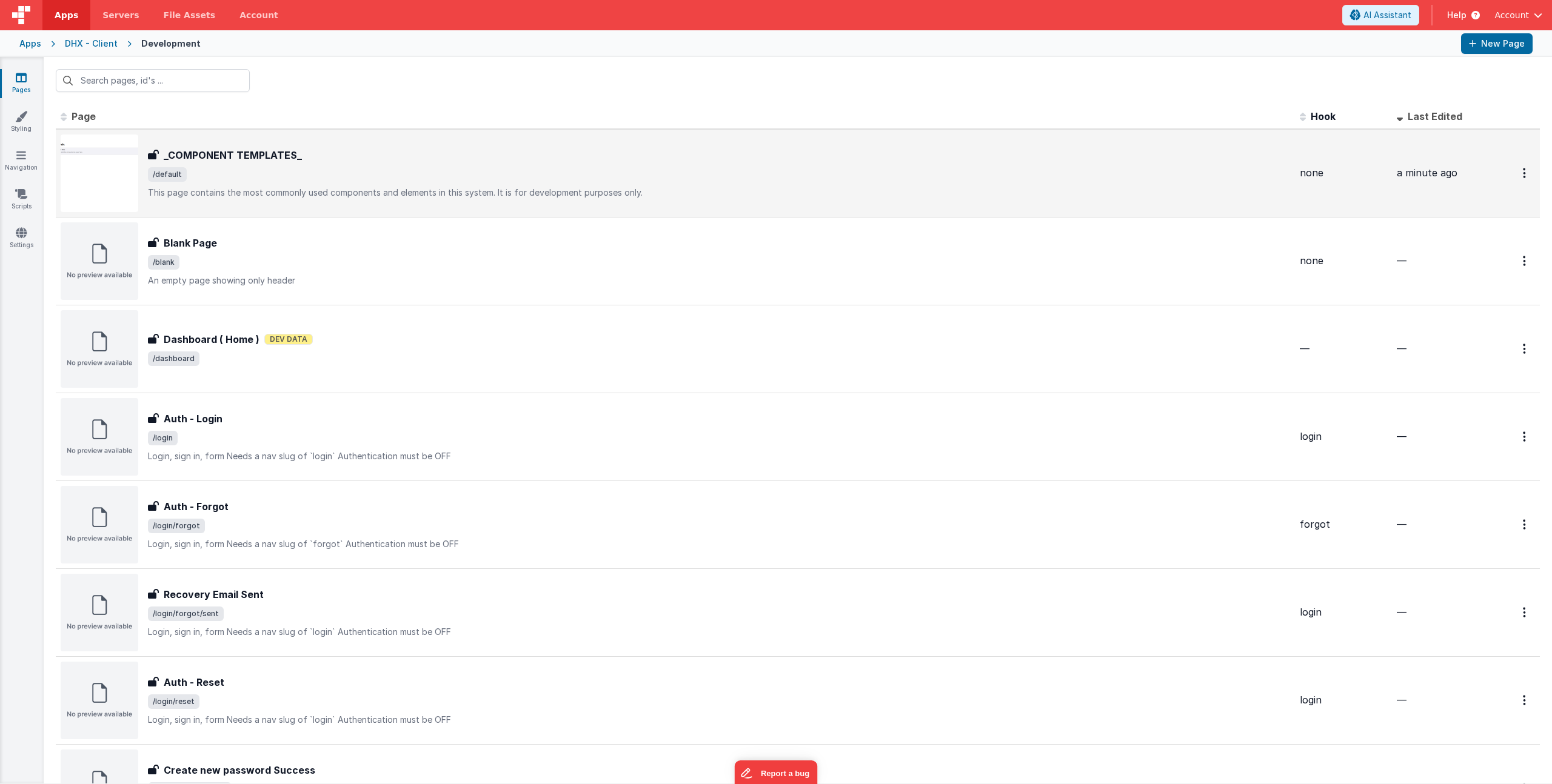
click at [373, 184] on div "_COMPONENT TEMPLATES_ _COMPONENT TEMPLATES_ /default This page contains the mos…" at bounding box center [719, 173] width 1142 height 51
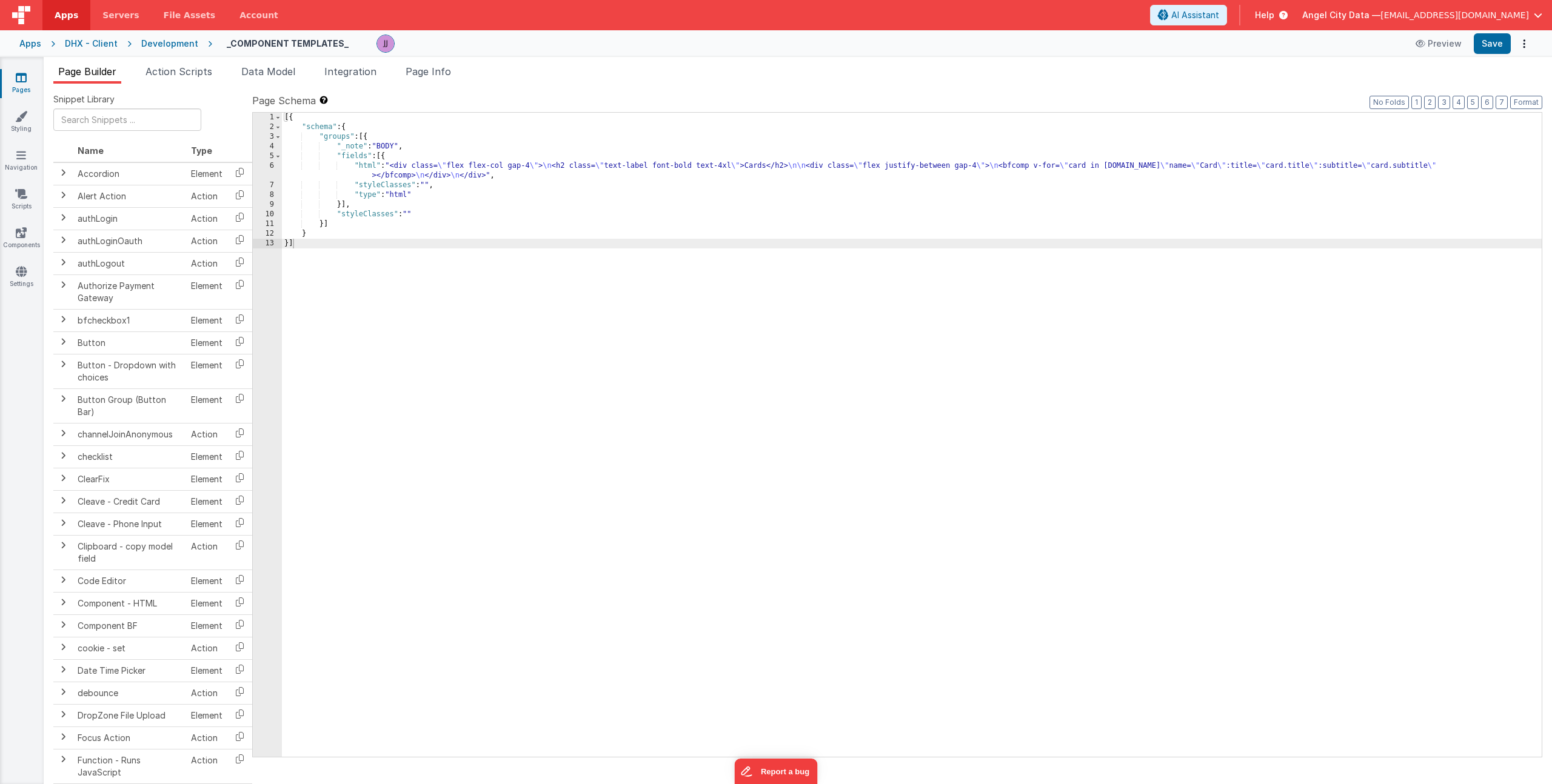
click at [392, 172] on div "[{ "schema" : { "groups" : [{ "_note" : "BODY" , "fields" : [{ "html" : "<div c…" at bounding box center [912, 444] width 1260 height 663
click at [272, 168] on div "6" at bounding box center [267, 171] width 29 height 20
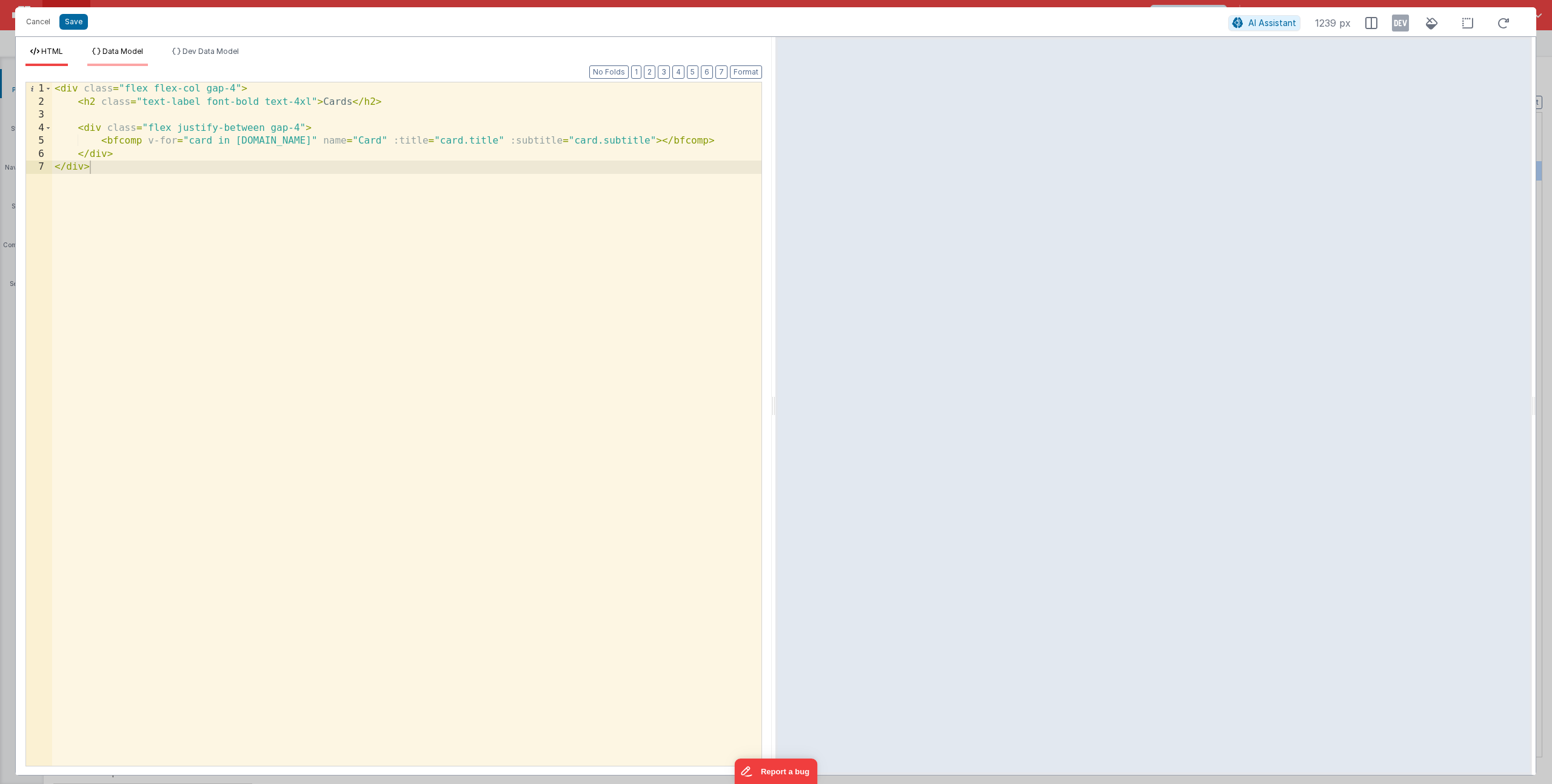
click at [137, 50] on span "Data Model" at bounding box center [123, 51] width 40 height 9
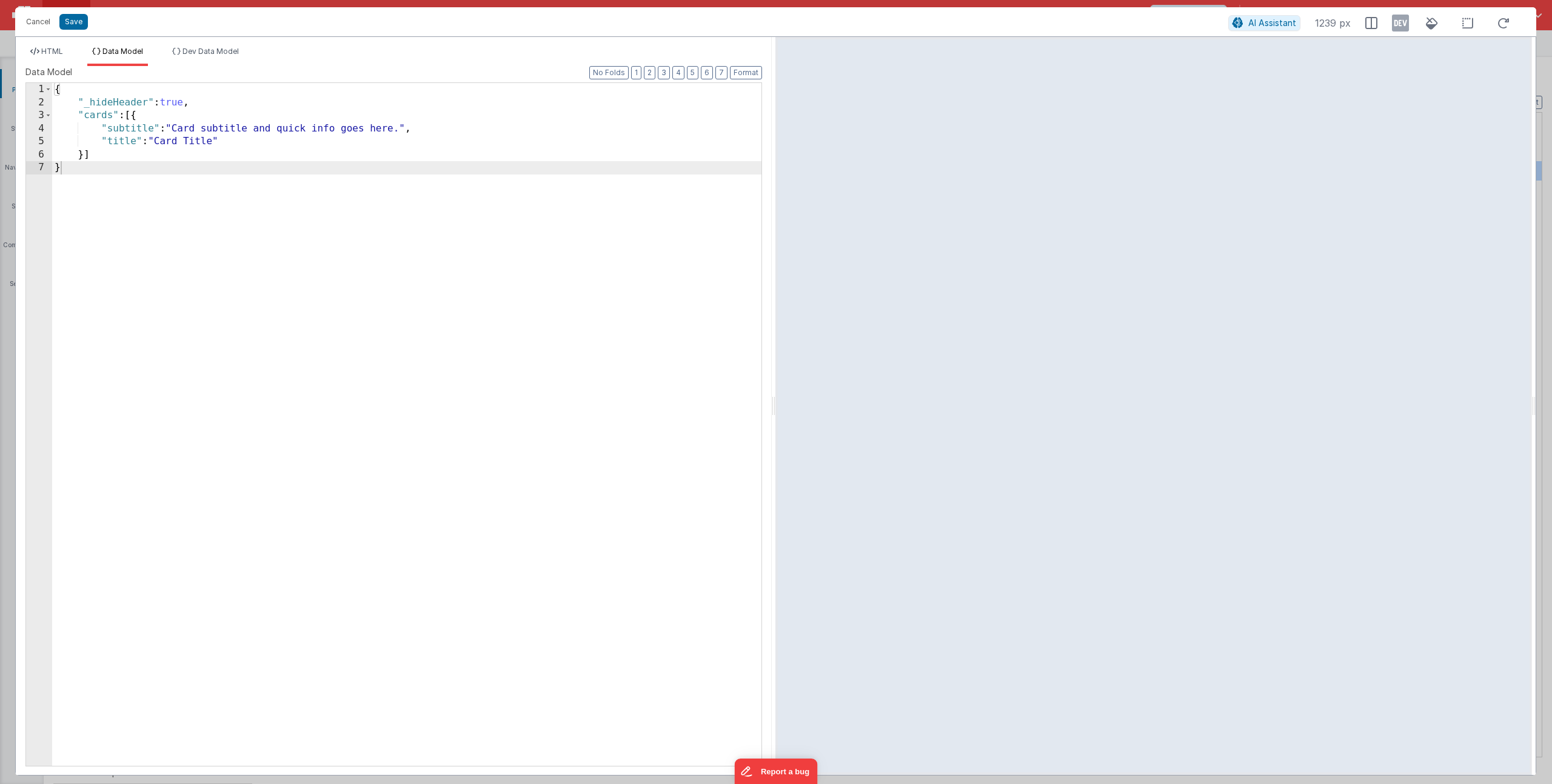
click at [216, 141] on div "{ "_hideHeader" : true , "cards" : [{ "subtitle" : "Card subtitle and quick inf…" at bounding box center [407, 438] width 710 height 709
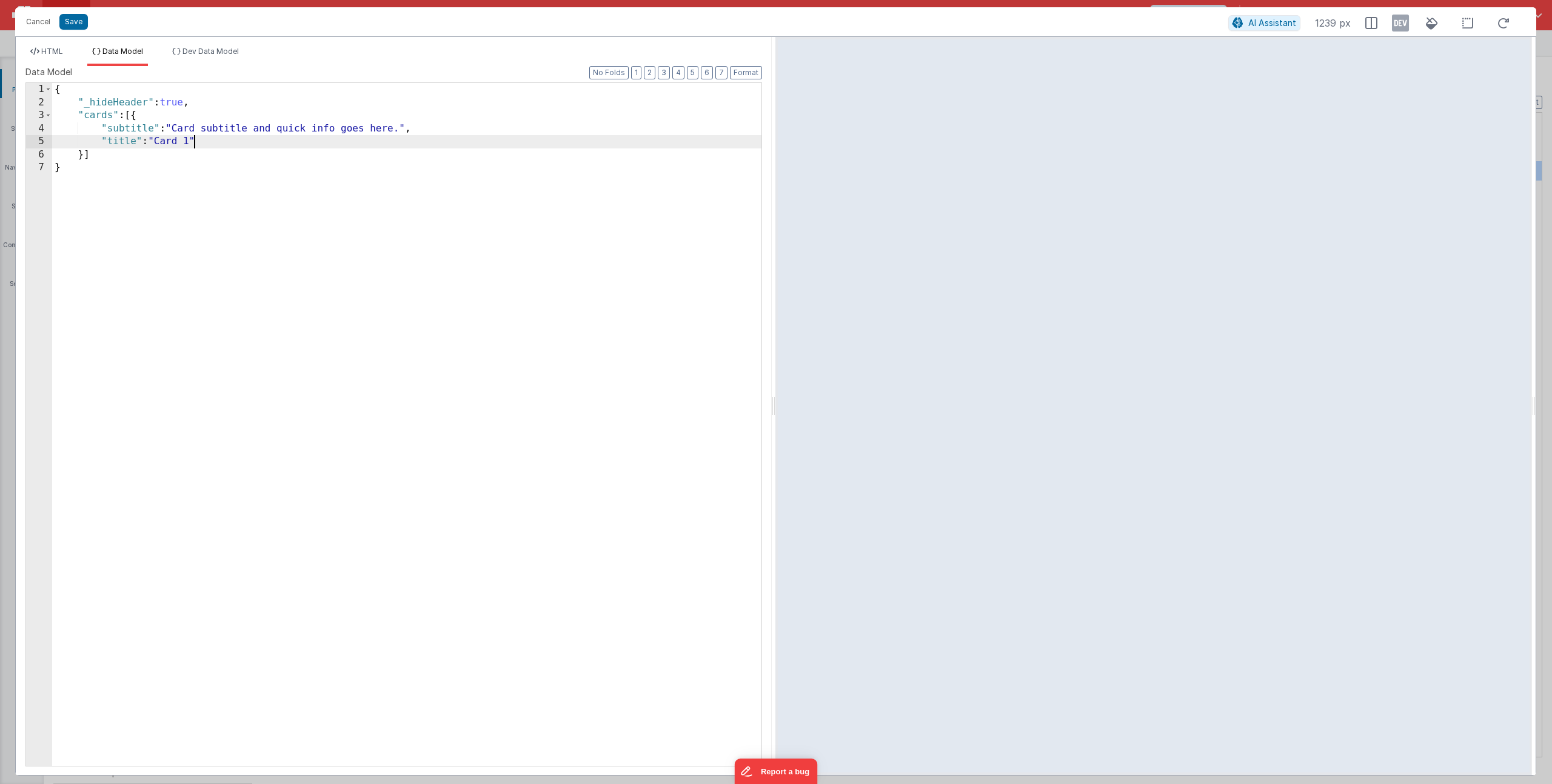
click at [284, 130] on div "{ "_hideHeader" : true , "cards" : [{ "subtitle" : "Card subtitle and quick inf…" at bounding box center [407, 438] width 710 height 709
click at [265, 153] on div "{ "_hideHeader" : true , "cards" : [{ "subtitle" : "Card subtitle and quick inf…" at bounding box center [407, 438] width 710 height 709
click at [195, 136] on div "{ "_hideHeader" : true , "cards" : [{ "subtitle" : "Card subtitle and quick inf…" at bounding box center [407, 438] width 710 height 709
click at [74, 27] on button "Save" at bounding box center [74, 22] width 29 height 16
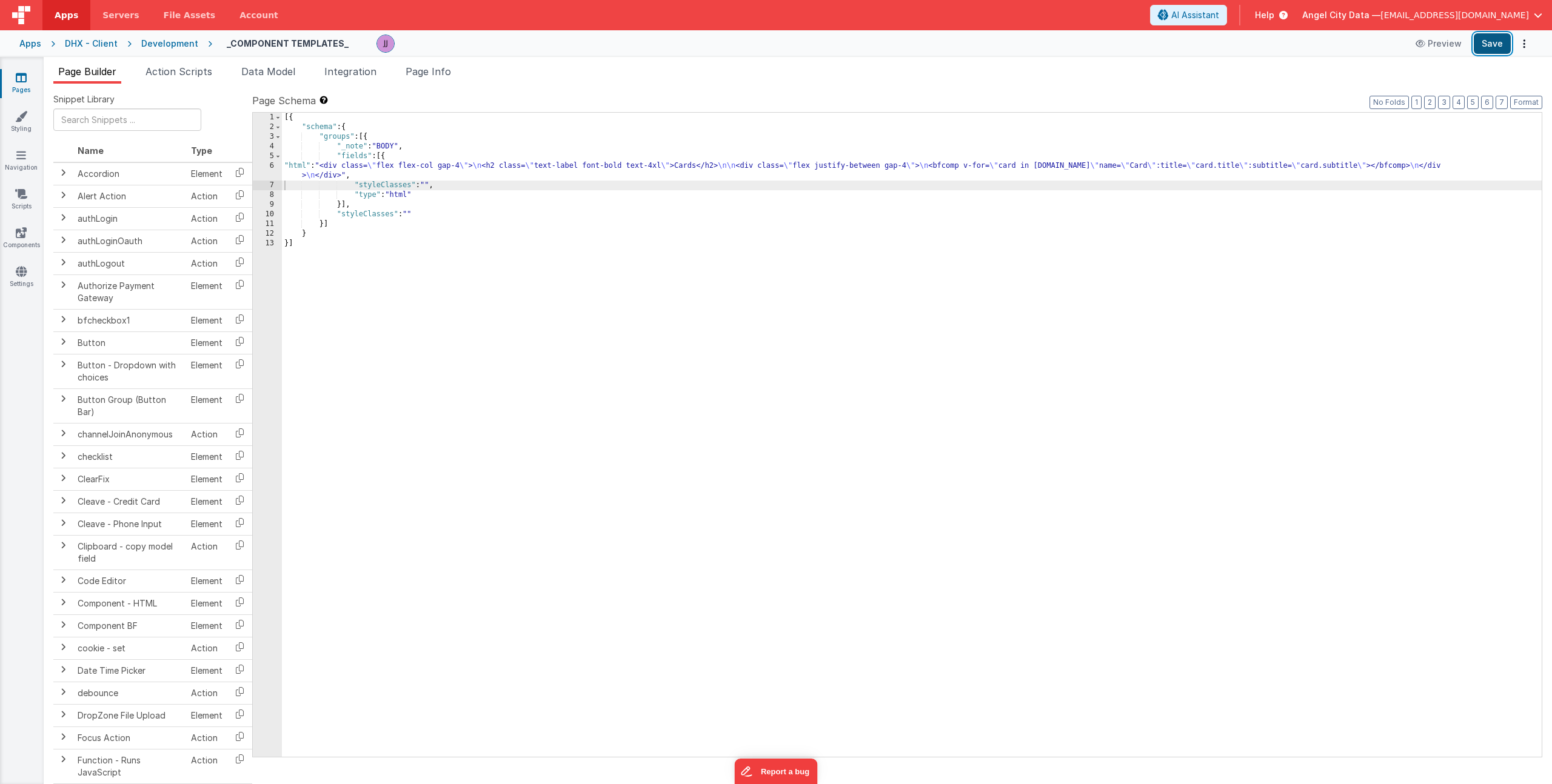
click at [1491, 39] on button "Save" at bounding box center [1492, 43] width 37 height 21
click at [260, 69] on span "Data Model" at bounding box center [268, 72] width 54 height 12
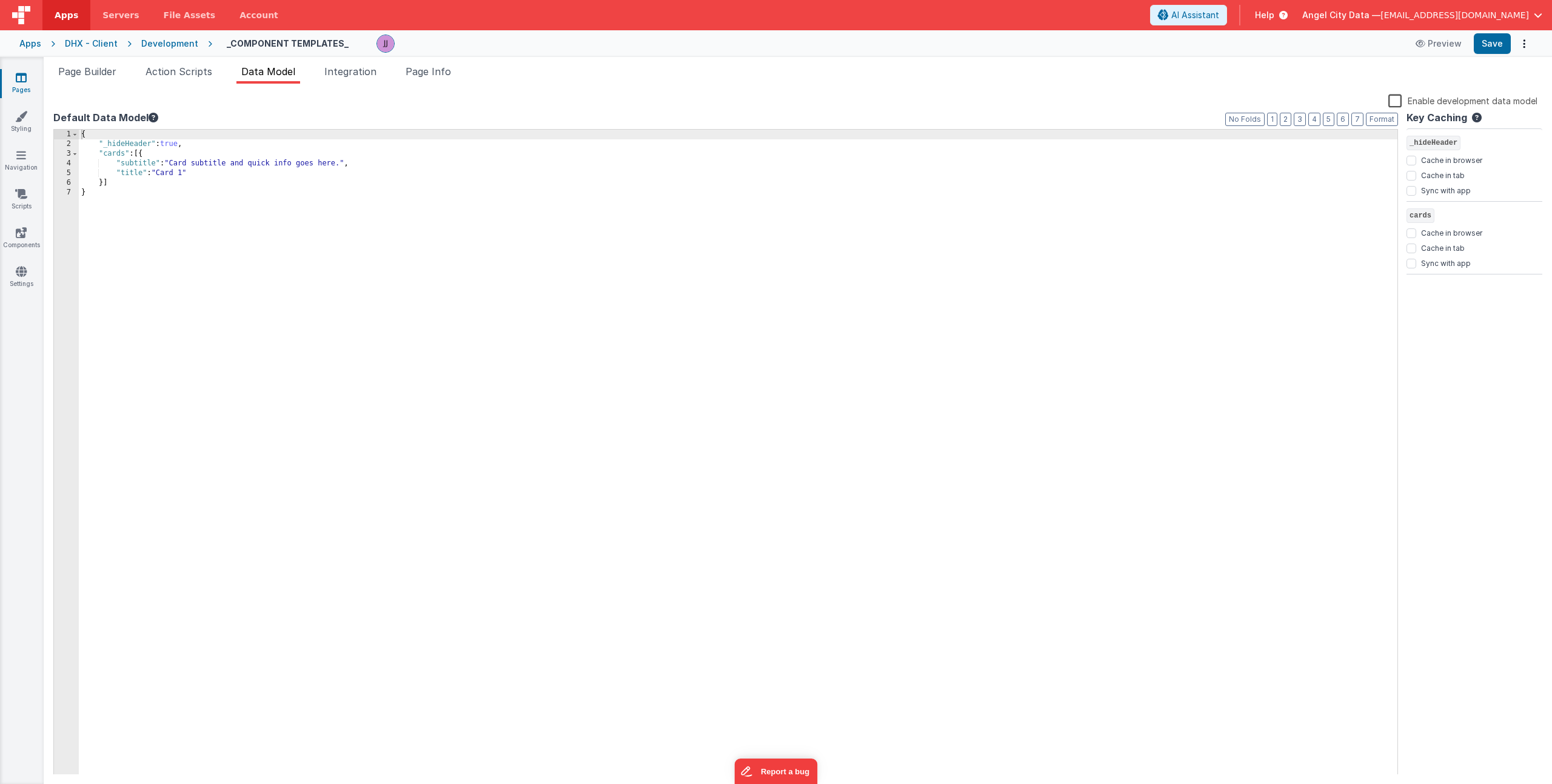
click at [206, 173] on div "{ "_hideHeader" : true , "cards" : [{ "subtitle" : "Card subtitle and quick inf…" at bounding box center [738, 462] width 1319 height 665
click at [172, 166] on div "{ "_hideHeader" : true , "cards" : [{ "subtitle" : "Card subtitle and quick inf…" at bounding box center [738, 462] width 1319 height 665
drag, startPoint x: 235, startPoint y: 165, endPoint x: 341, endPoint y: 164, distance: 106.0
click at [341, 164] on div "{ "_hideHeader" : true , "cards" : [{ "subtitle" : "Card subtitle and quick inf…" at bounding box center [738, 462] width 1319 height 665
click at [229, 174] on div "{ "_hideHeader" : true , "cards" : [{ "subtitle" : "Card subtitle 1." , "title"…" at bounding box center [738, 462] width 1319 height 665
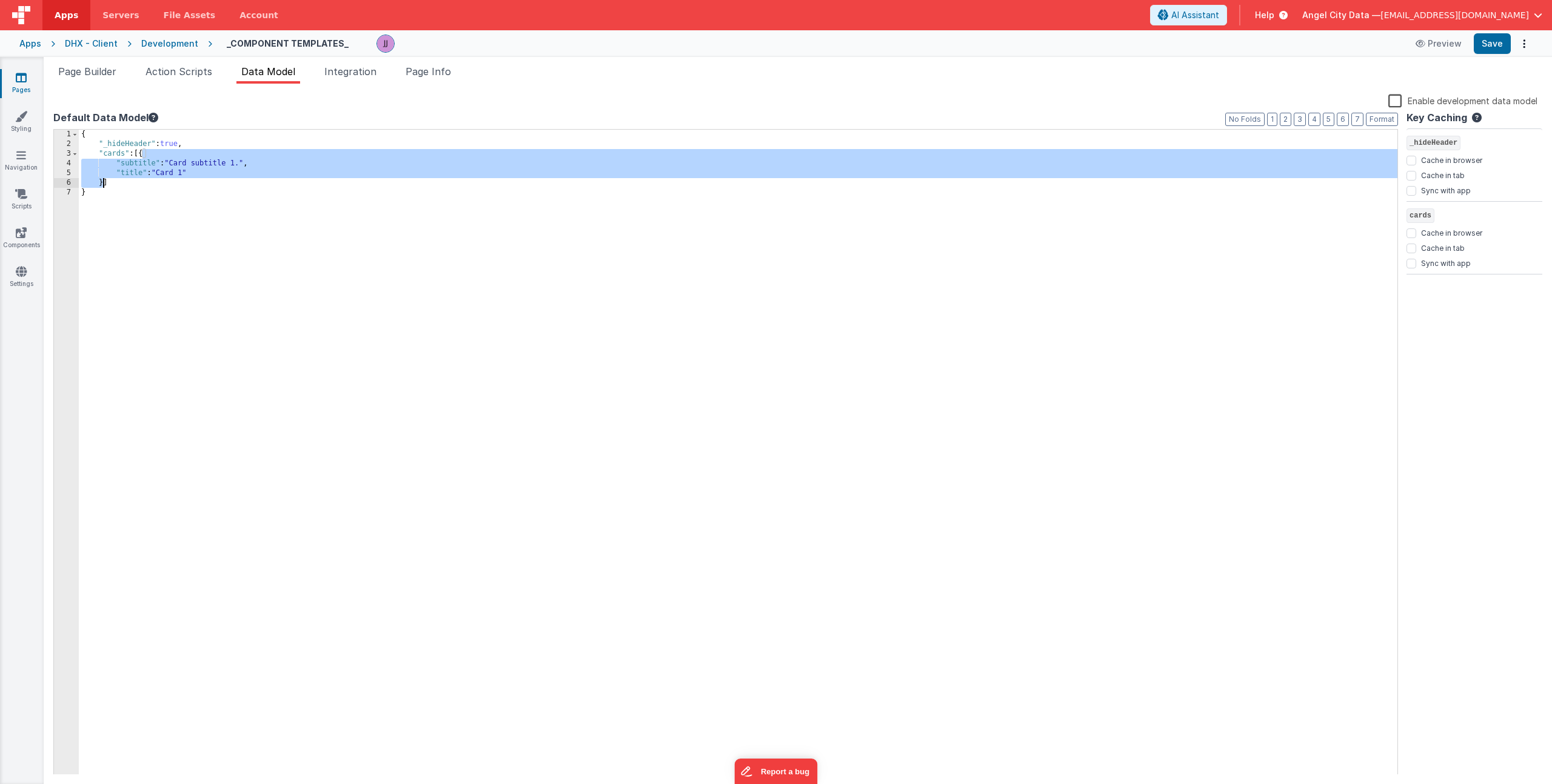
drag, startPoint x: 142, startPoint y: 156, endPoint x: 102, endPoint y: 184, distance: 48.8
click at [102, 184] on div "{ "_hideHeader" : true , "cards" : [{ "subtitle" : "Card subtitle 1." , "title"…" at bounding box center [738, 462] width 1319 height 665
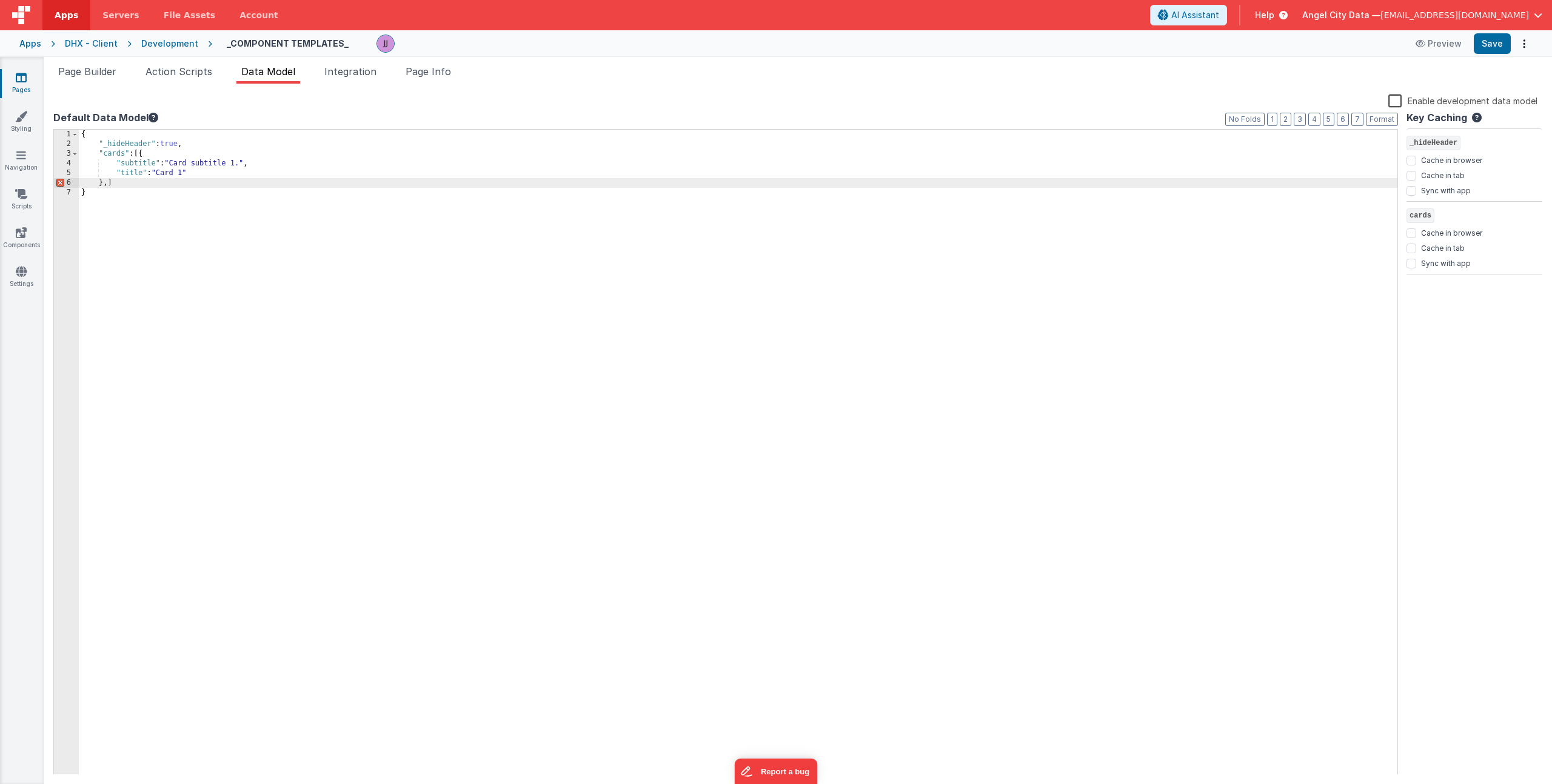
paste textarea
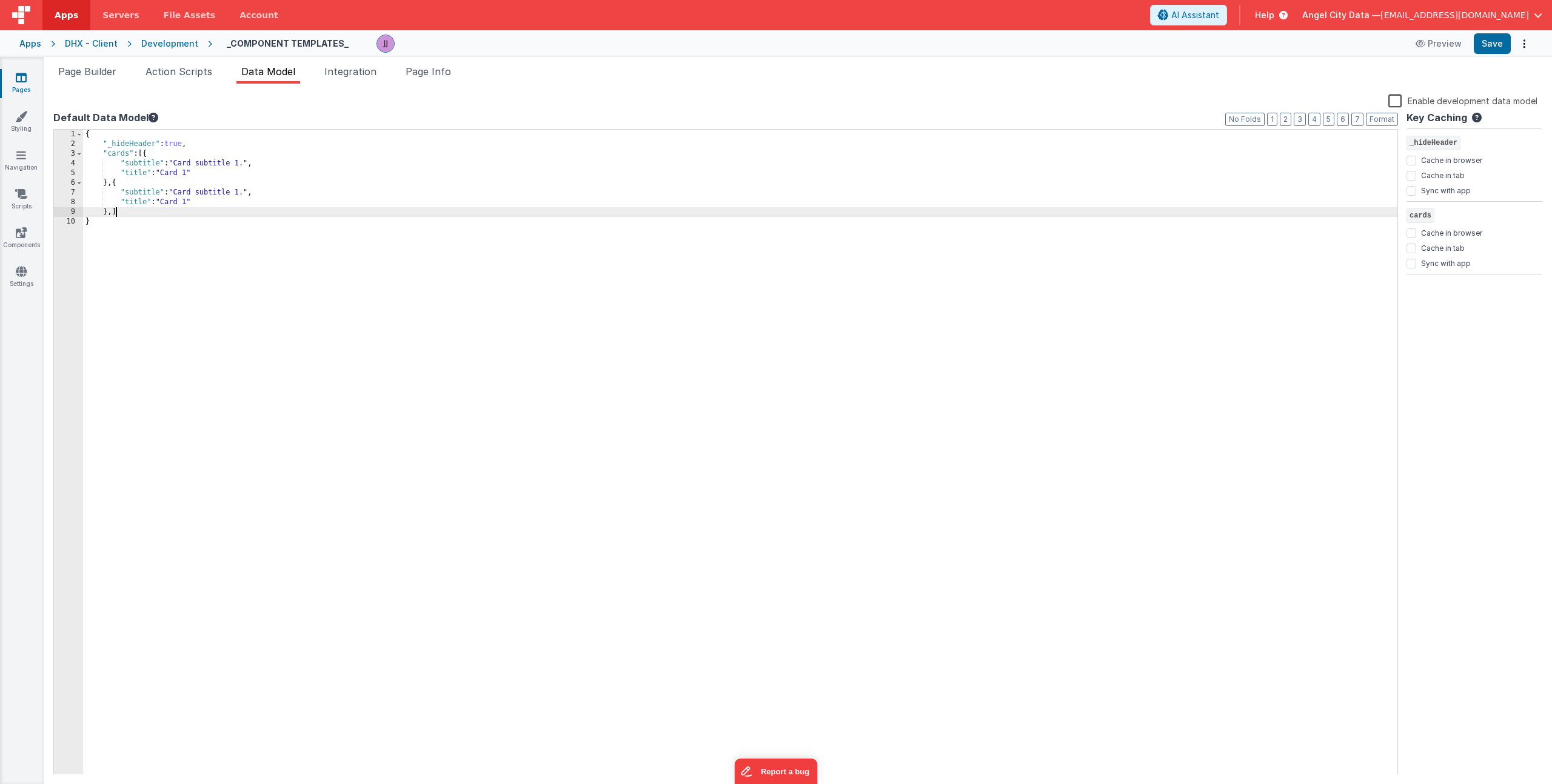
paste textarea
click at [190, 202] on div "{ "_hideHeader" : true , "cards" : [{ "subtitle" : "Card subtitle 1." , "title"…" at bounding box center [740, 462] width 1314 height 665
click at [242, 193] on div "{ "_hideHeader" : true , "cards" : [{ "subtitle" : "Card subtitle 1." , "title"…" at bounding box center [740, 462] width 1314 height 665
click at [241, 221] on div "{ "_hideHeader" : true , "cards" : [{ "subtitle" : "Card subtitle 1." , "title"…" at bounding box center [740, 462] width 1314 height 665
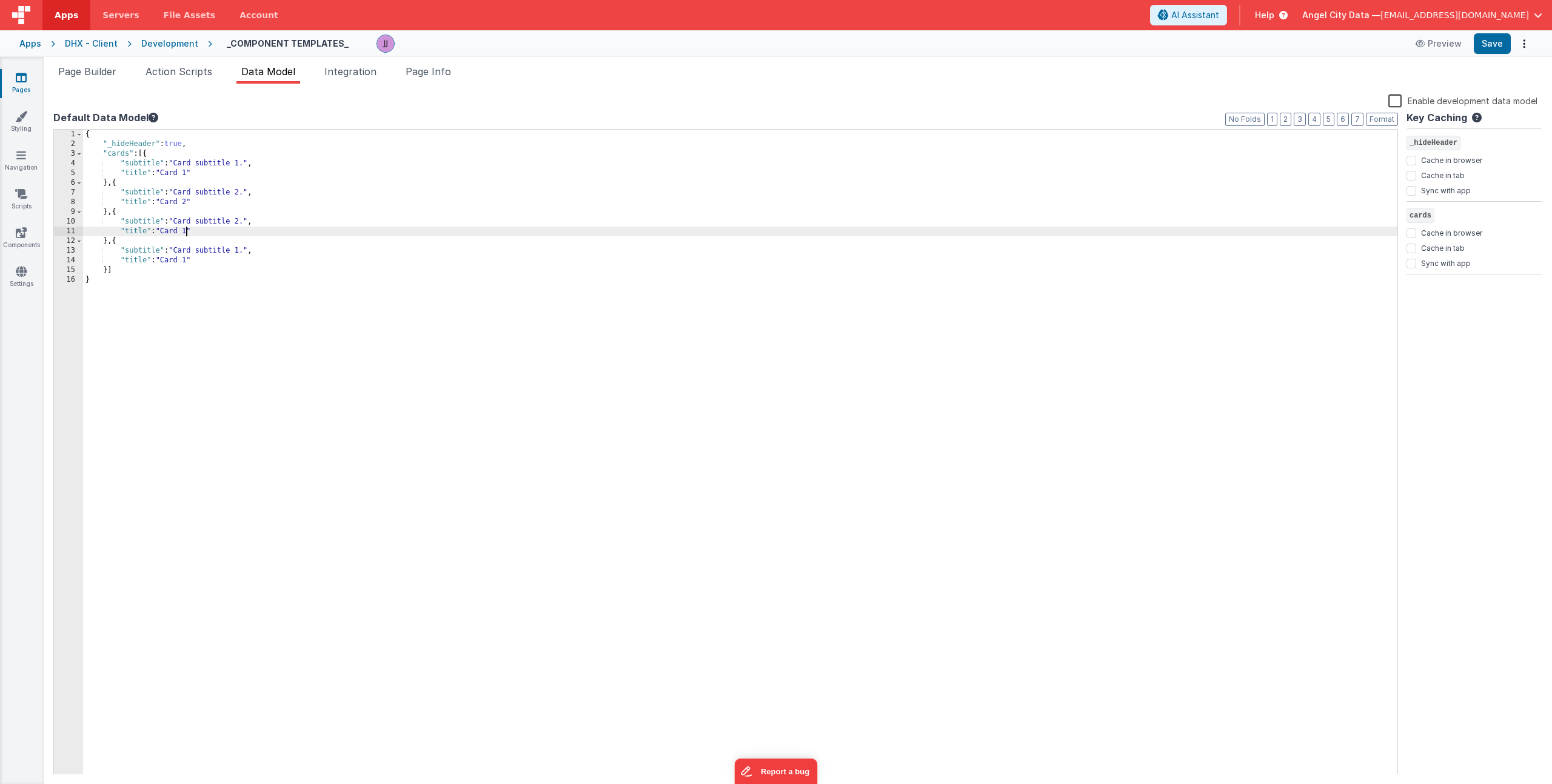
click at [189, 233] on div "{ "_hideHeader" : true , "cards" : [{ "subtitle" : "Card subtitle 1." , "title"…" at bounding box center [740, 462] width 1314 height 665
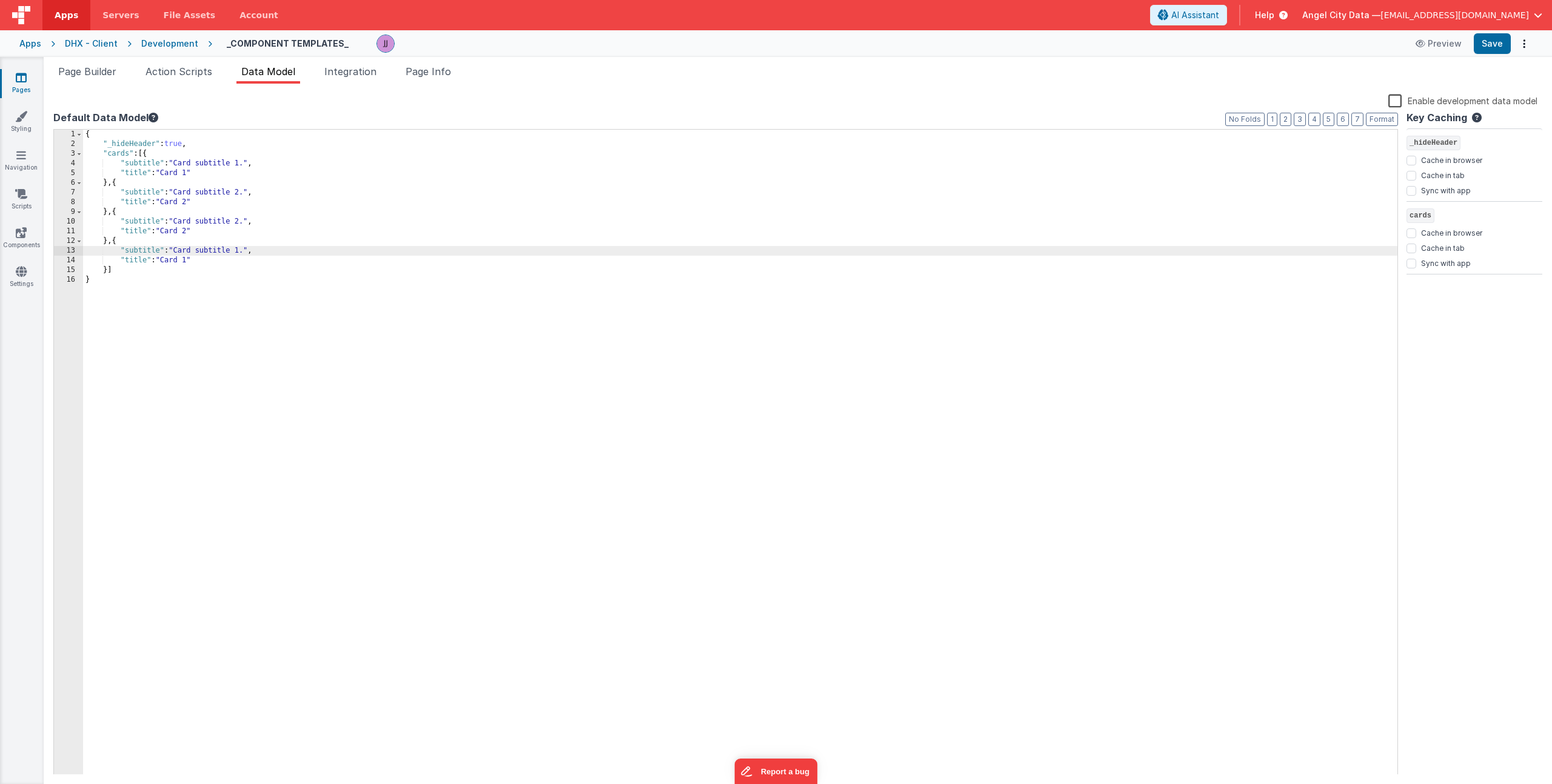
click at [240, 251] on div "{ "_hideHeader" : true , "cards" : [{ "subtitle" : "Card subtitle 1." , "title"…" at bounding box center [740, 462] width 1314 height 665
click at [189, 262] on div "{ "_hideHeader" : true , "cards" : [{ "subtitle" : "Card subtitle 1." , "title"…" at bounding box center [740, 462] width 1314 height 665
click at [188, 262] on div "{ "_hideHeader" : true , "cards" : [{ "subtitle" : "Card subtitle 1." , "title"…" at bounding box center [740, 462] width 1314 height 665
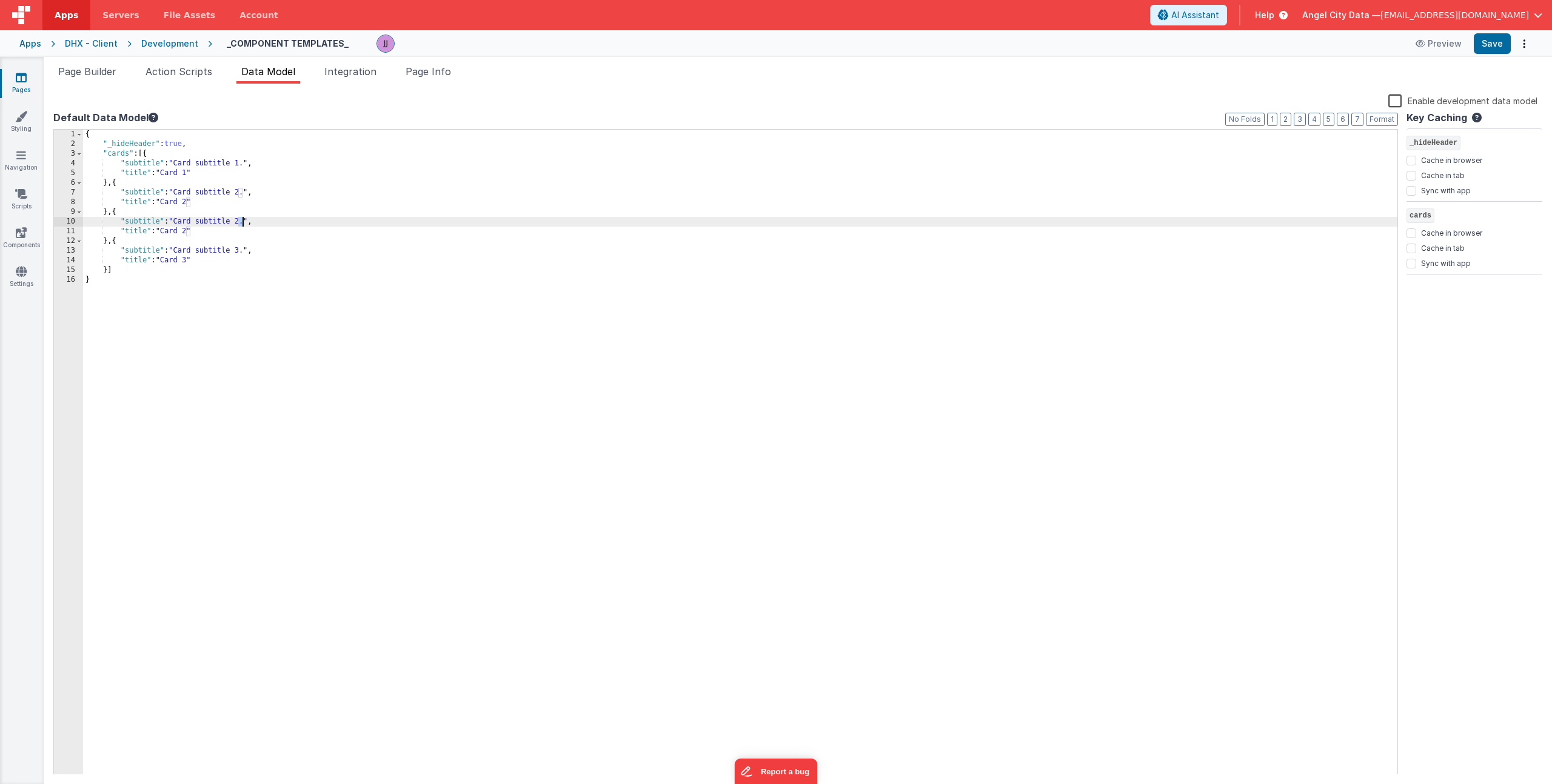
click at [243, 225] on div "{ "_hideHeader" : true , "cards" : [{ "subtitle" : "Card subtitle 1." , "title"…" at bounding box center [740, 462] width 1314 height 665
drag, startPoint x: 186, startPoint y: 230, endPoint x: 192, endPoint y: 233, distance: 6.7
click at [191, 232] on div "{ "_hideHeader" : true , "cards" : [{ "subtitle" : "Card subtitle 1." , "title"…" at bounding box center [740, 462] width 1314 height 665
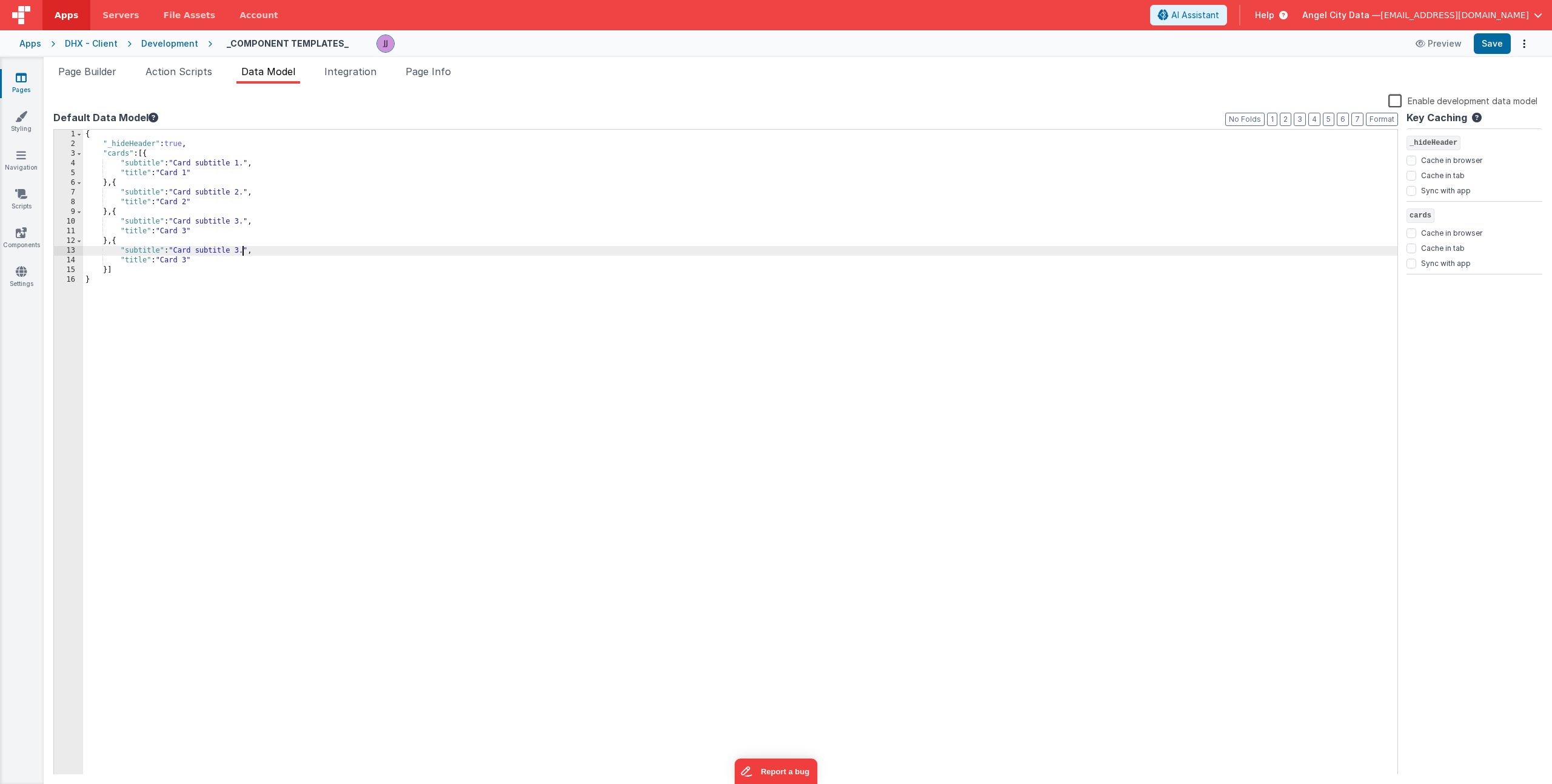
click at [239, 253] on div "{ "_hideHeader" : true , "cards" : [{ "subtitle" : "Card subtitle 1." , "title"…" at bounding box center [740, 462] width 1314 height 665
click at [188, 261] on div "{ "_hideHeader" : true , "cards" : [{ "subtitle" : "Card subtitle 1." , "title"…" at bounding box center [740, 462] width 1314 height 665
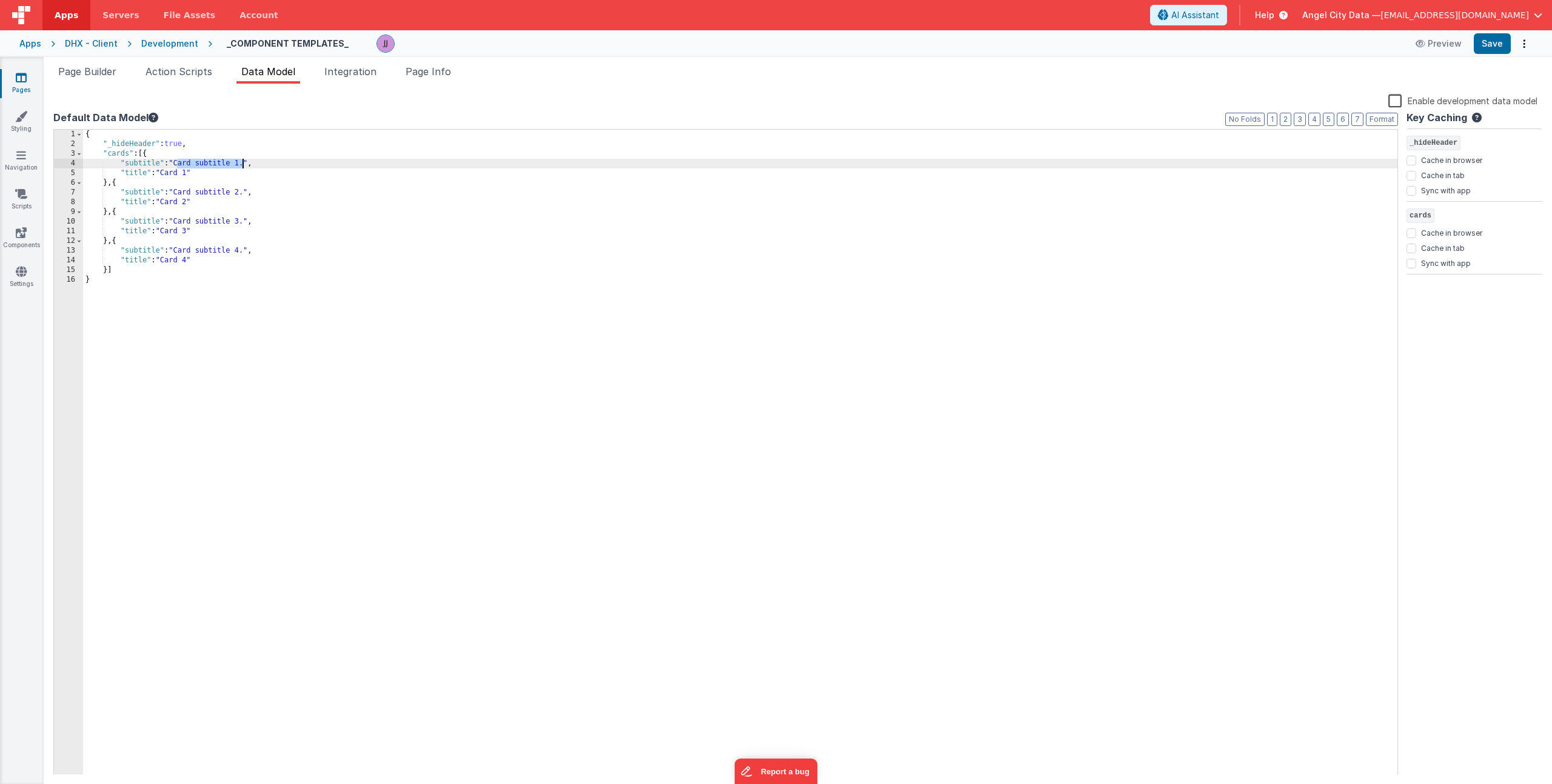
drag, startPoint x: 176, startPoint y: 165, endPoint x: 244, endPoint y: 165, distance: 68.0
click at [244, 165] on div "{ "_hideHeader" : true , "cards" : [{ "subtitle" : "Card subtitle 1." , "title"…" at bounding box center [740, 462] width 1314 height 665
drag, startPoint x: 178, startPoint y: 194, endPoint x: 247, endPoint y: 195, distance: 69.0
click at [247, 195] on div "{ "_hideHeader" : true , "cards" : [{ "subtitle" : "Incidunt perferendis beatae…" at bounding box center [740, 462] width 1314 height 665
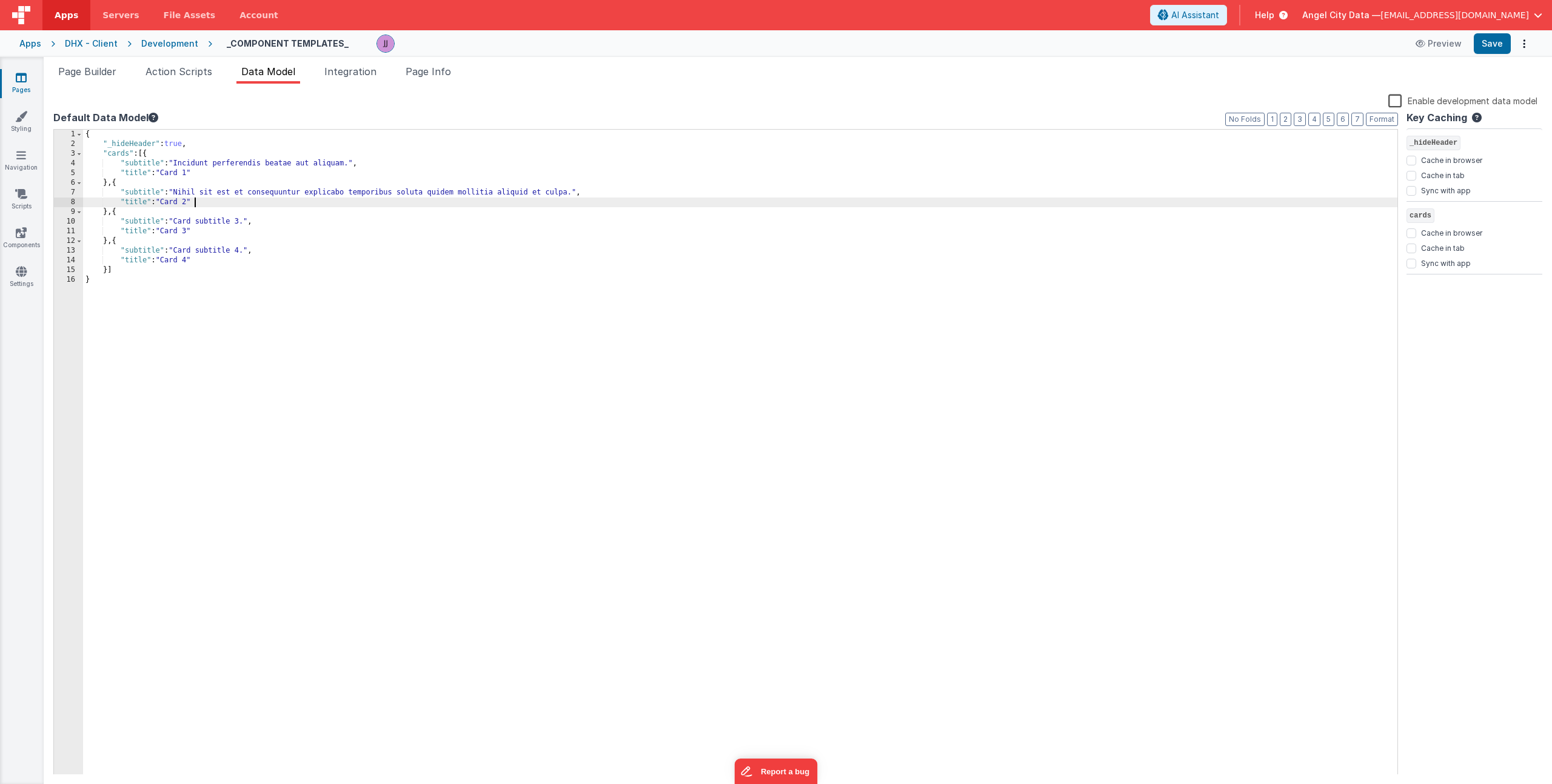
click at [200, 198] on div "{ "_hideHeader" : true , "cards" : [{ "subtitle" : "Incidunt perferendis beatae…" at bounding box center [740, 462] width 1314 height 665
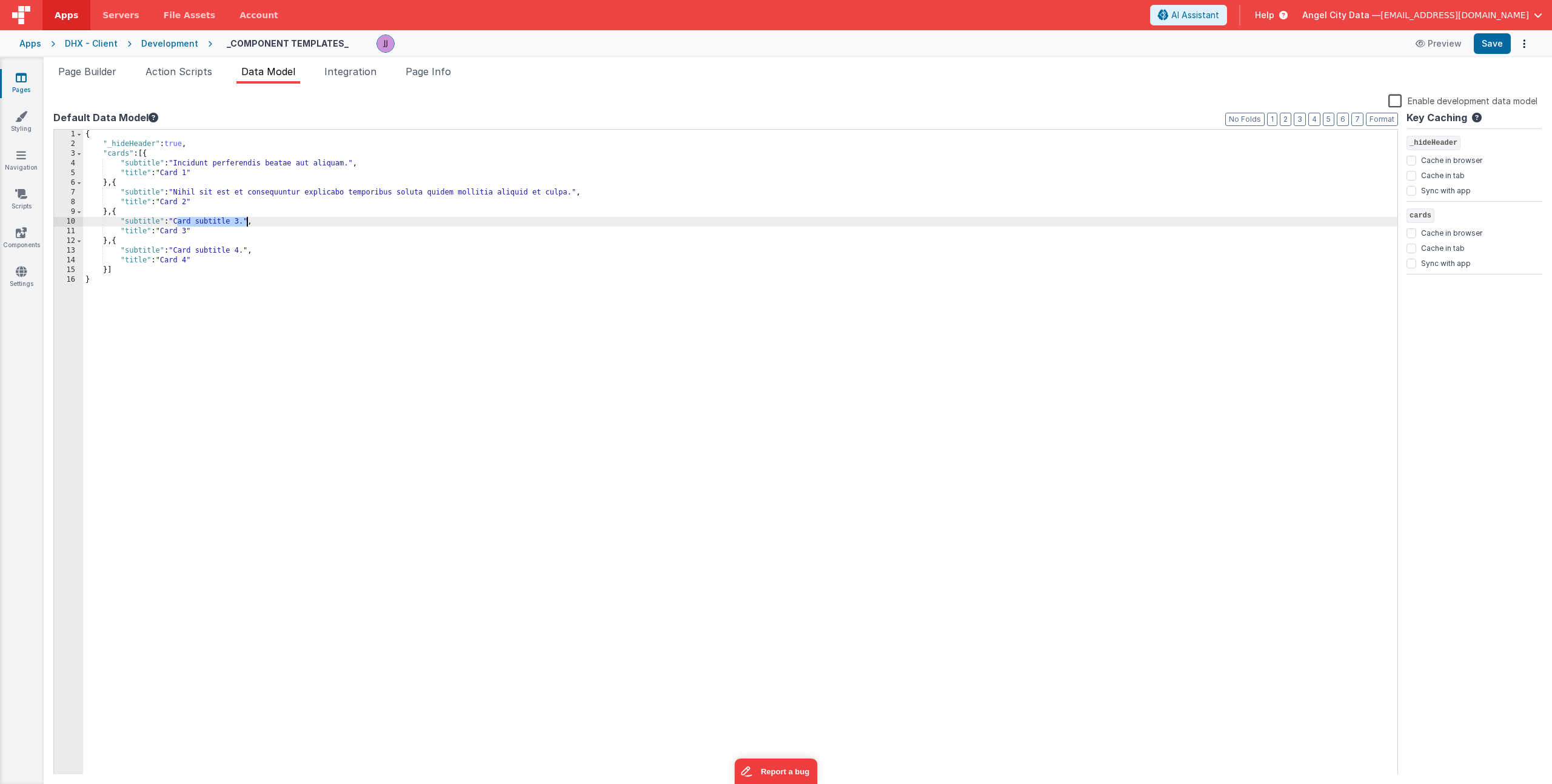
drag, startPoint x: 176, startPoint y: 222, endPoint x: 246, endPoint y: 222, distance: 70.0
click at [246, 222] on div "{ "_hideHeader" : true , "cards" : [{ "subtitle" : "Incidunt perferendis beatae…" at bounding box center [740, 462] width 1314 height 665
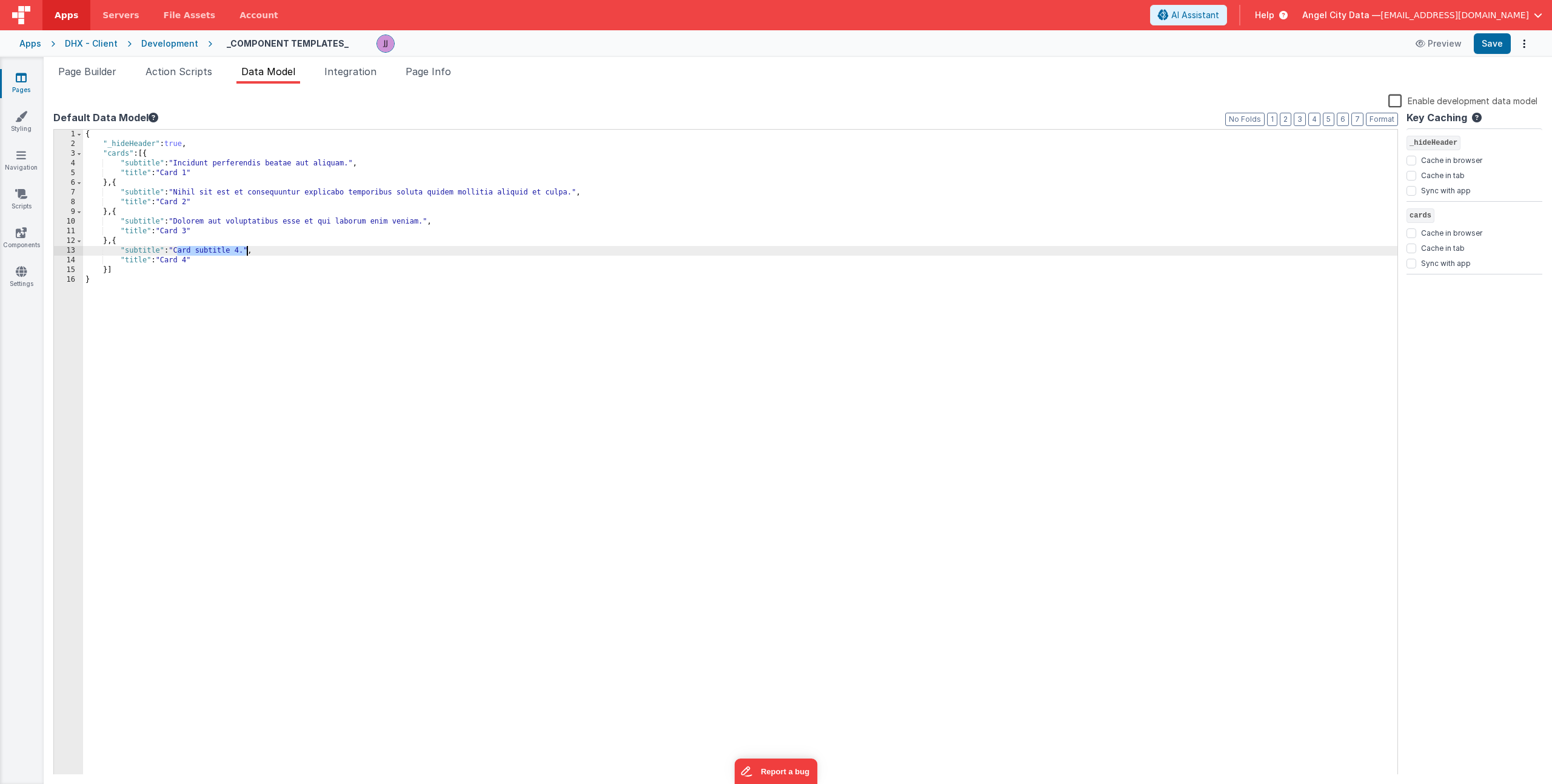
drag, startPoint x: 202, startPoint y: 252, endPoint x: 246, endPoint y: 253, distance: 44.0
click at [246, 253] on div "{ "_hideHeader" : true , "cards" : [{ "subtitle" : "Incidunt perferendis beatae…" at bounding box center [740, 462] width 1314 height 665
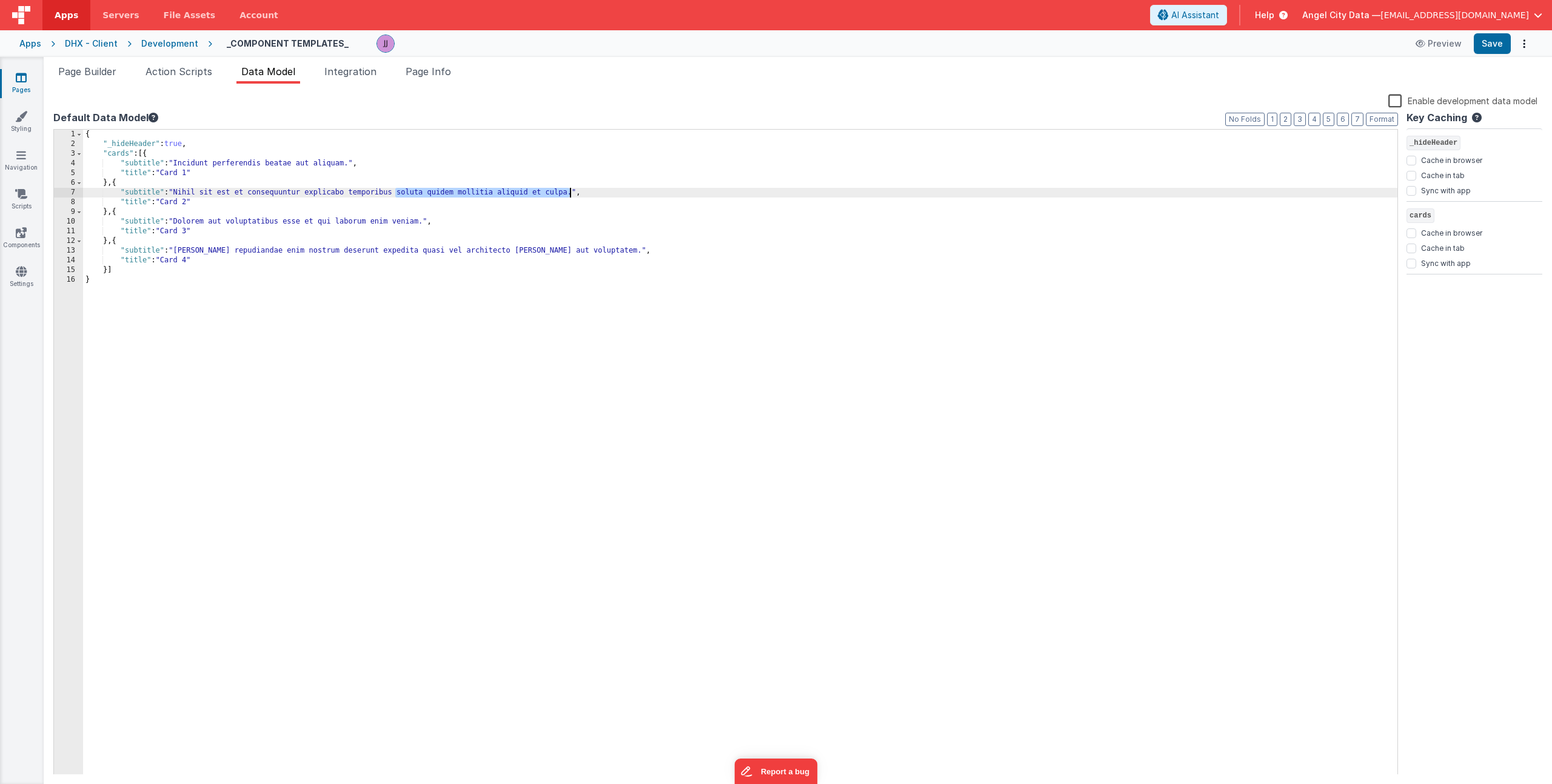
drag, startPoint x: 395, startPoint y: 195, endPoint x: 570, endPoint y: 194, distance: 175.0
click at [570, 194] on div "{ "_hideHeader" : true , "cards" : [{ "subtitle" : "Incidunt perferendis beatae…" at bounding box center [740, 462] width 1314 height 665
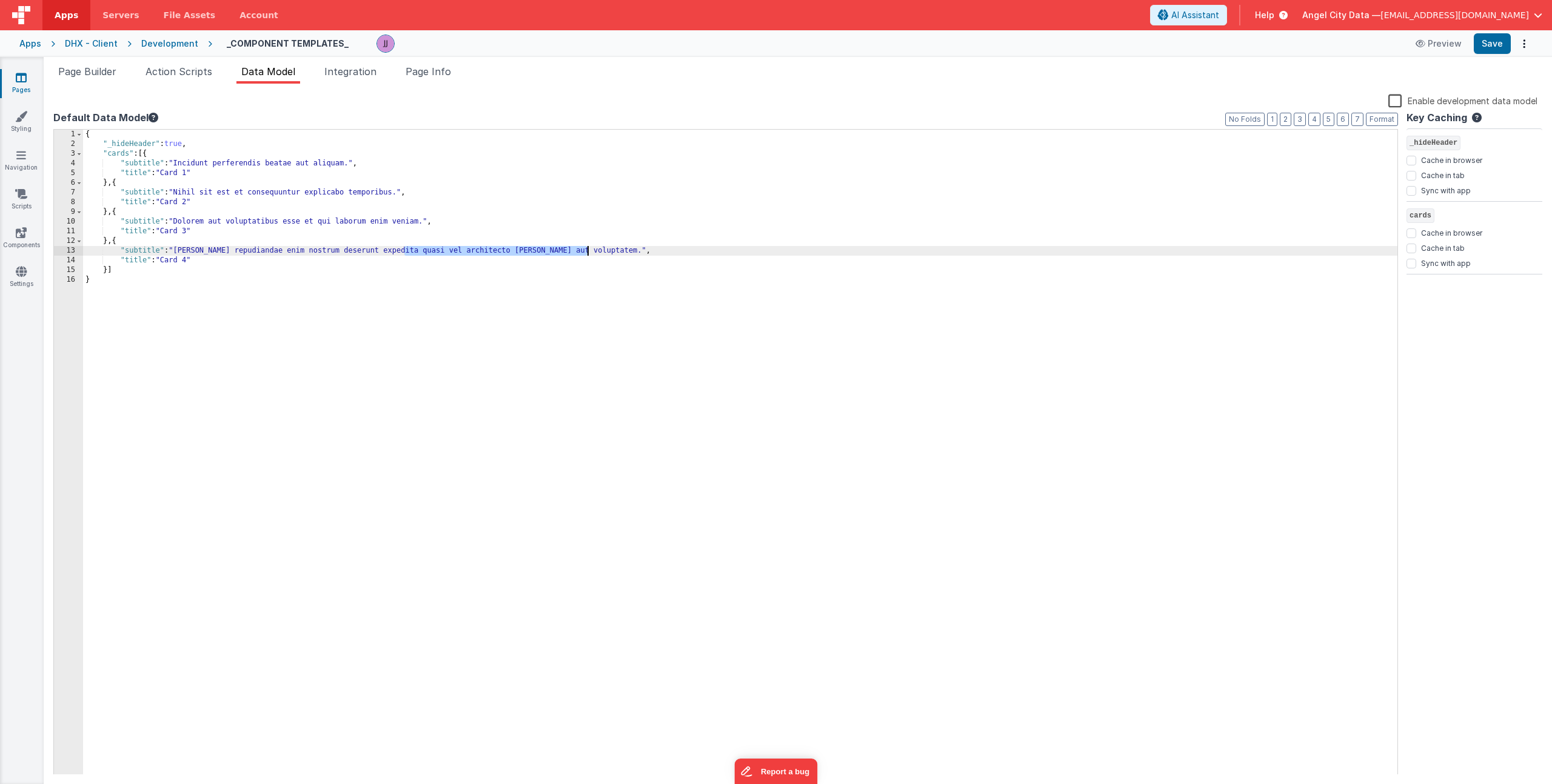
drag, startPoint x: 403, startPoint y: 252, endPoint x: 588, endPoint y: 249, distance: 185.0
click at [588, 249] on div "{ "_hideHeader" : true , "cards" : [{ "subtitle" : "Incidunt perferendis beatae…" at bounding box center [740, 462] width 1314 height 665
click at [195, 173] on div "{ "_hideHeader" : true , "cards" : [{ "subtitle" : "Incidunt perferendis beatae…" at bounding box center [740, 462] width 1314 height 665
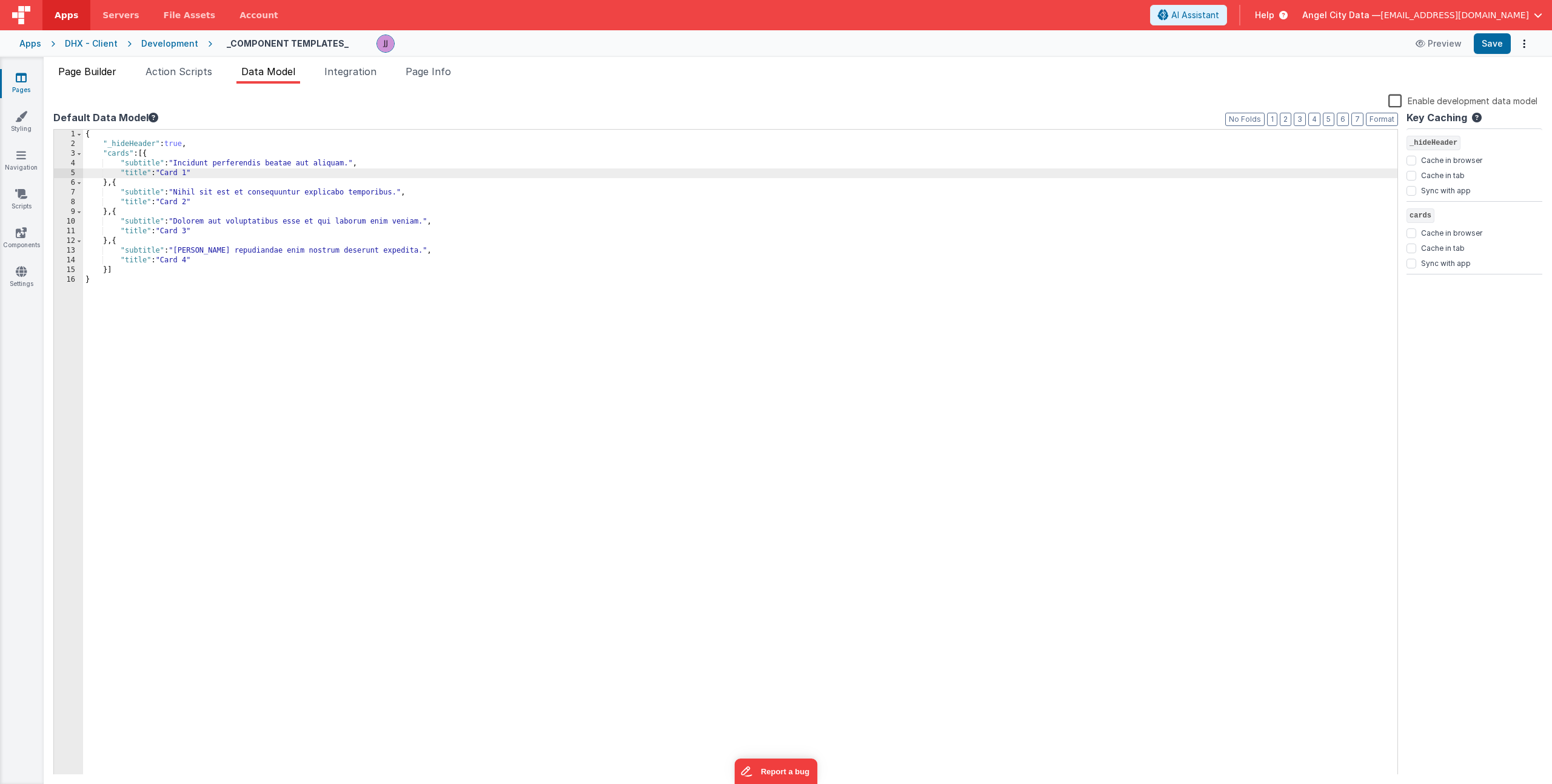
click at [104, 70] on span "Page Builder" at bounding box center [87, 72] width 58 height 12
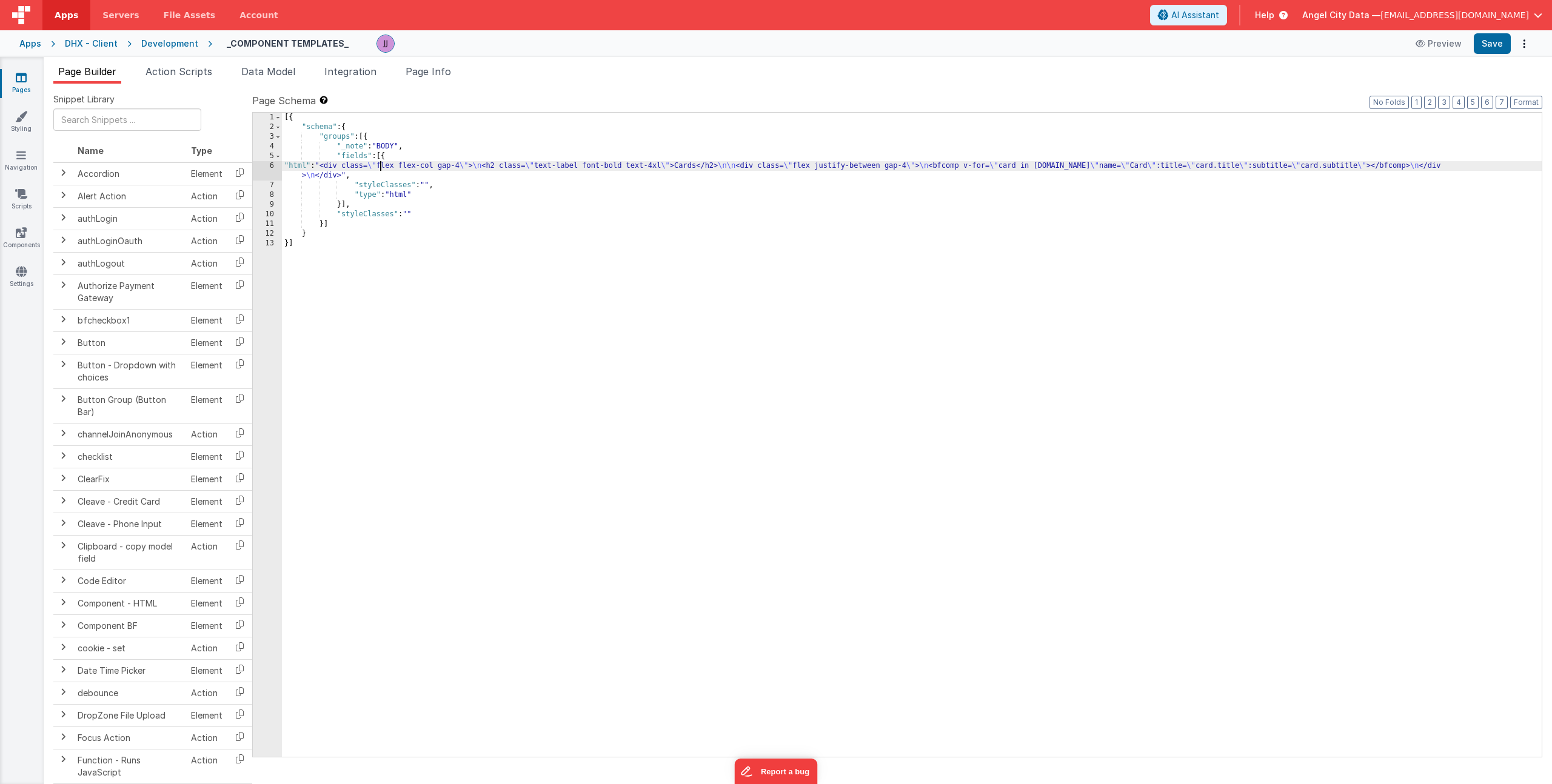
click at [379, 167] on div "[{ "schema" : { "groups" : [{ "_note" : "BODY" , "fields" : [{ "html" : "<div c…" at bounding box center [912, 444] width 1260 height 663
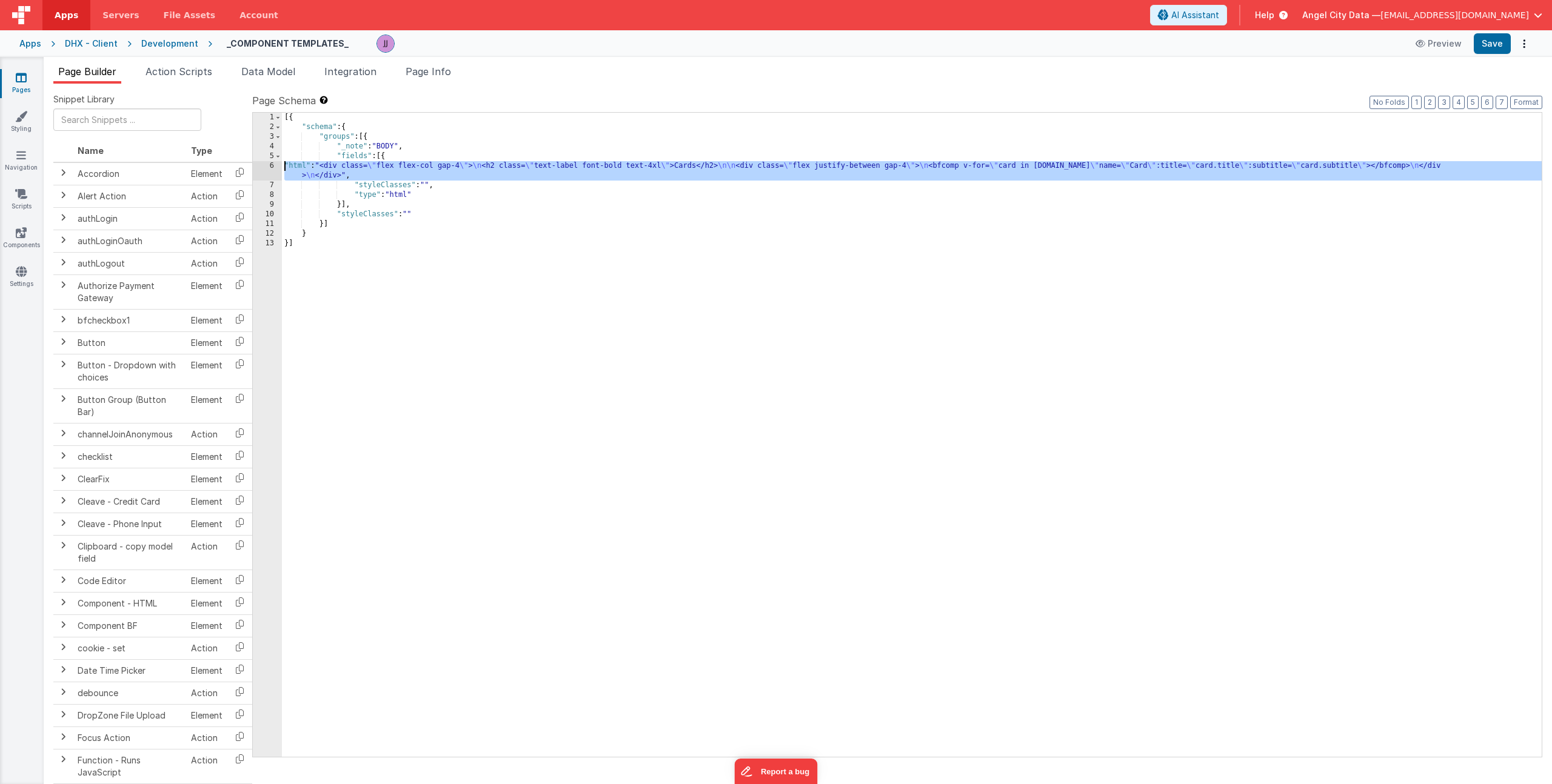
click at [259, 168] on div "6" at bounding box center [267, 171] width 29 height 20
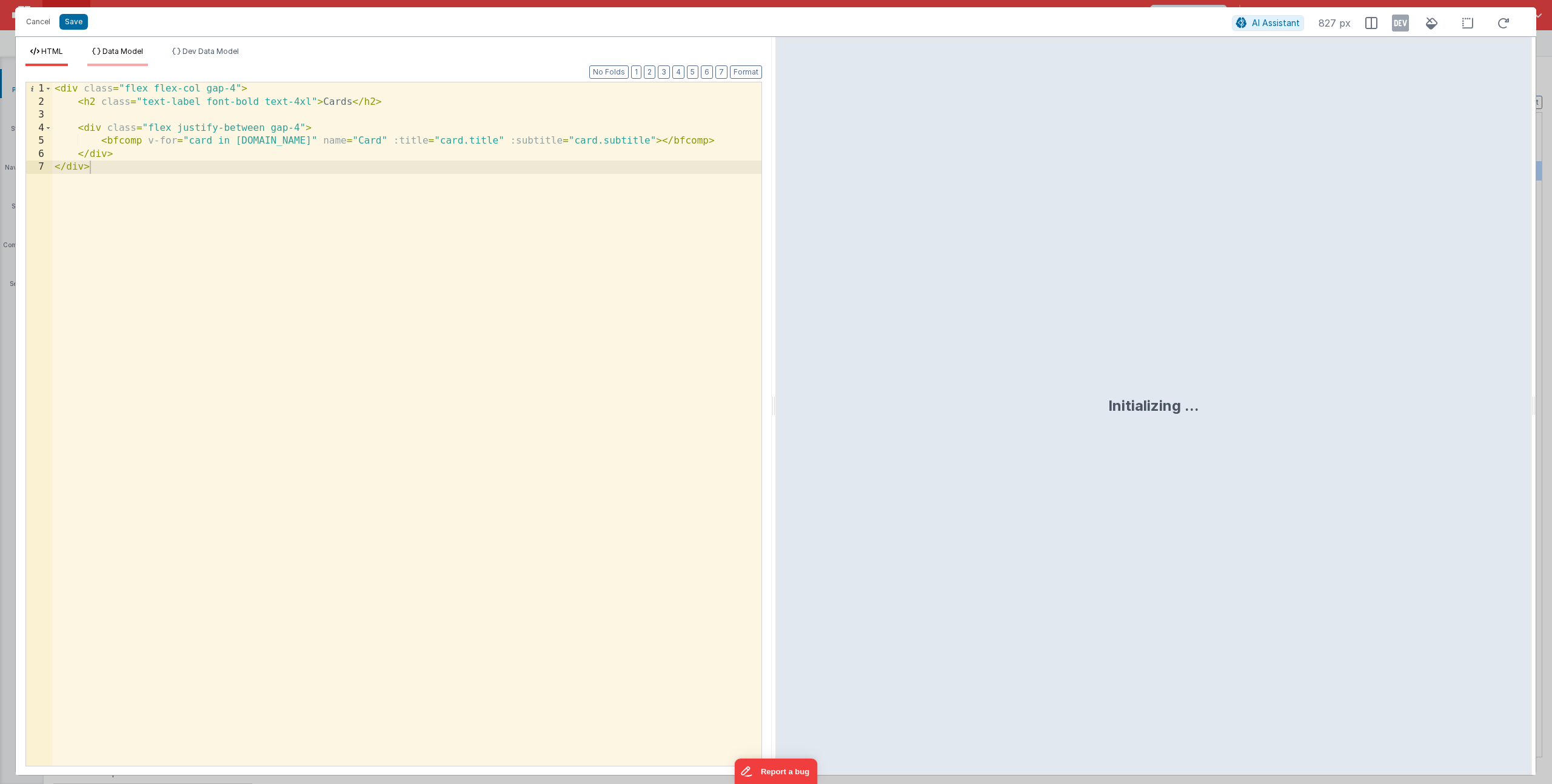
click at [109, 54] on span "Data Model" at bounding box center [123, 51] width 40 height 9
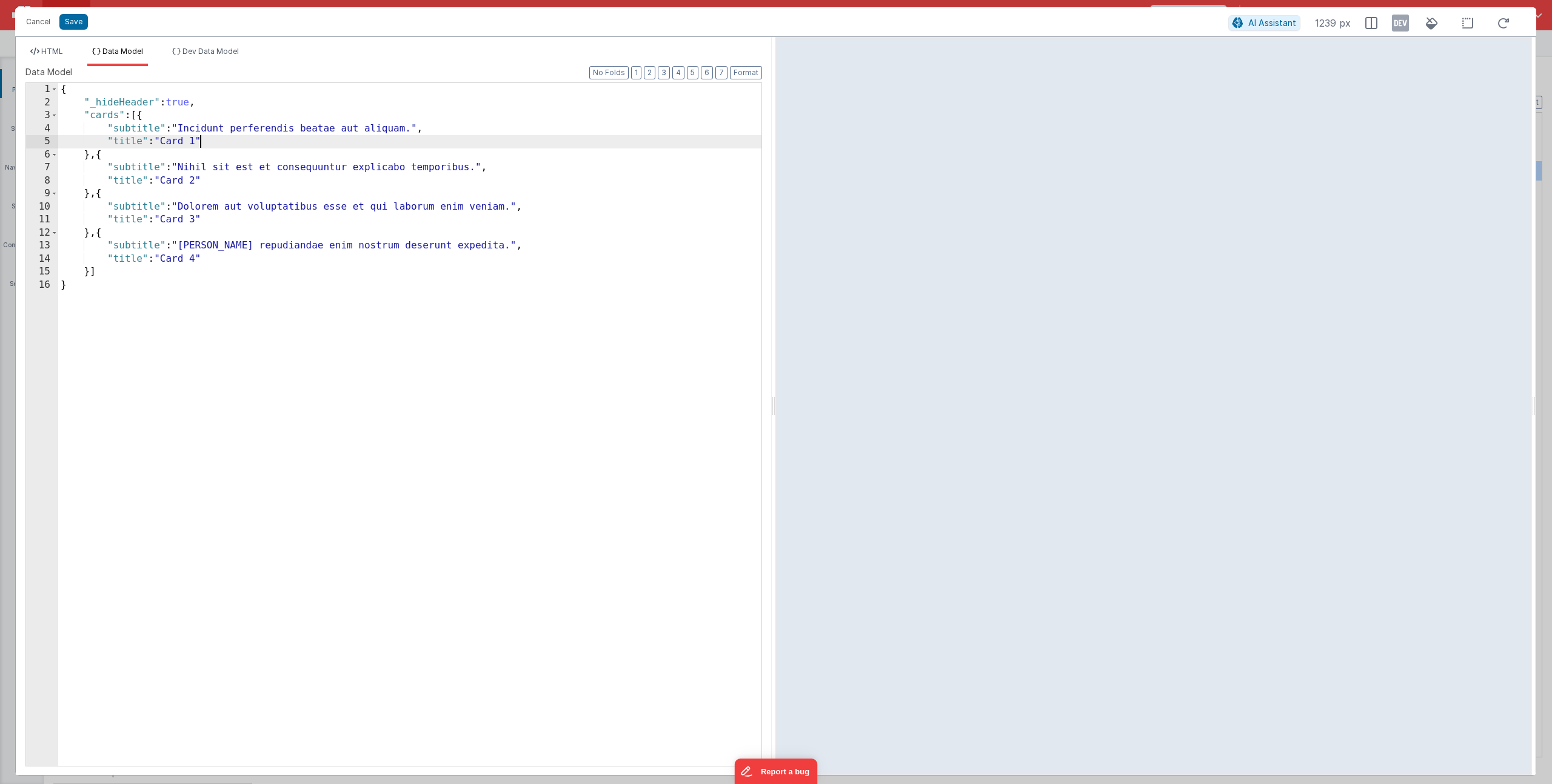
click at [198, 144] on div "{ "_hideHeader" : true , "cards" : [{ "subtitle" : "Incidunt perferendis beatae…" at bounding box center [410, 438] width 703 height 709
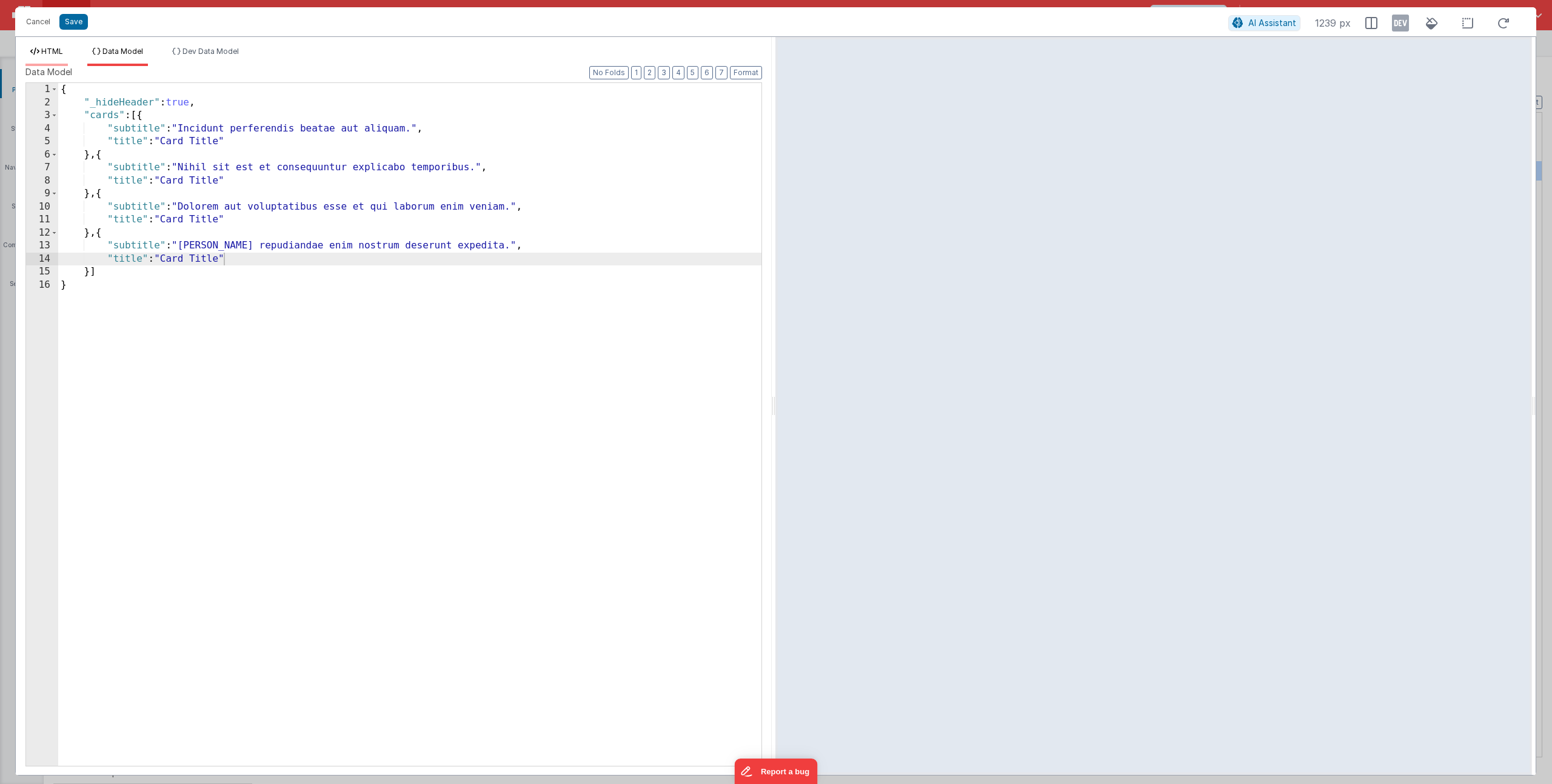
click at [62, 47] on li "HTML" at bounding box center [47, 56] width 42 height 20
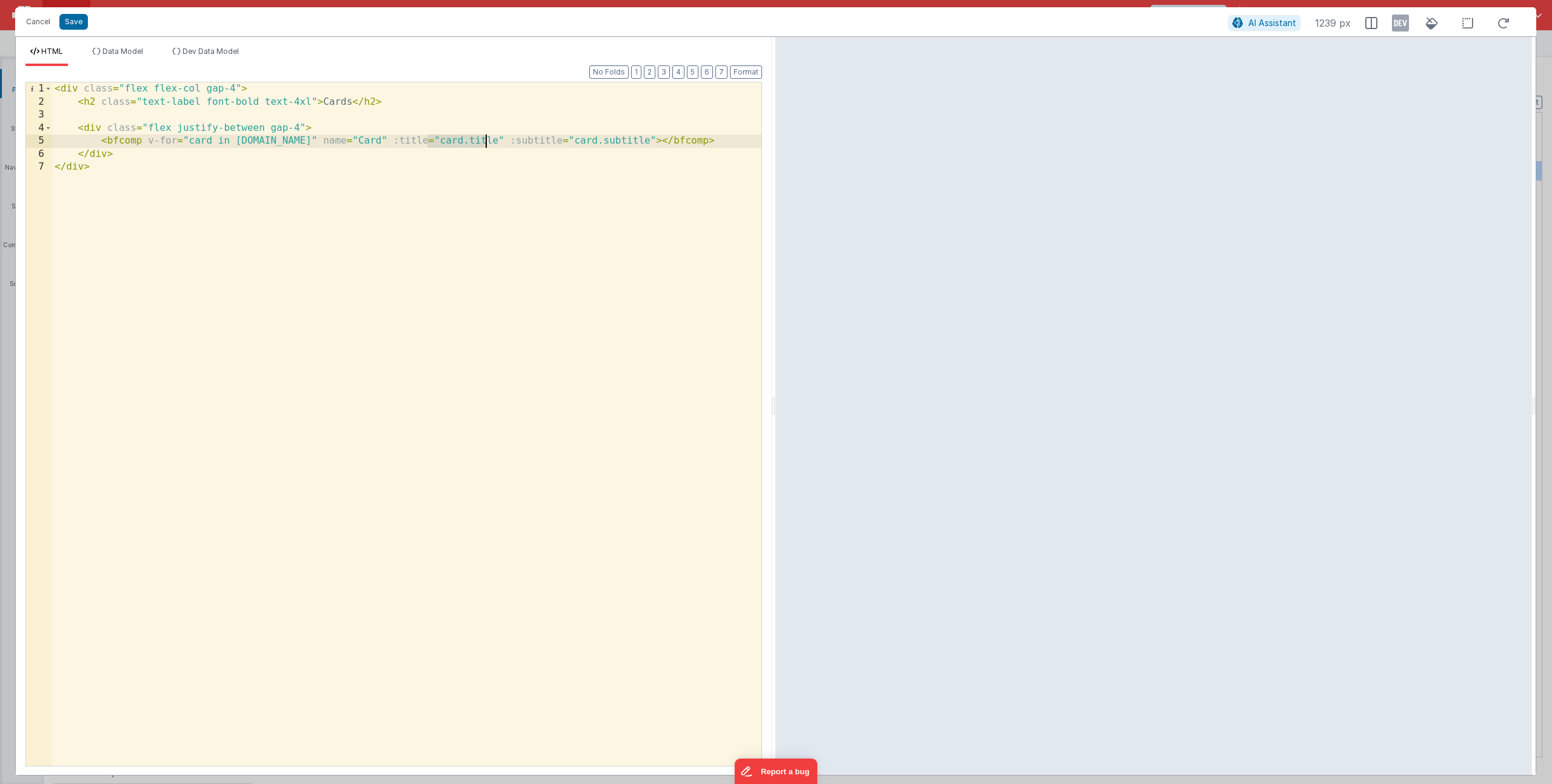
drag, startPoint x: 427, startPoint y: 140, endPoint x: 485, endPoint y: 141, distance: 58.0
click at [485, 141] on div "< div class = "flex flex-col gap-4" > < h2 class = "text-label font-bold text-4…" at bounding box center [407, 437] width 710 height 710
click at [306, 132] on div "< div class = "flex flex-col gap-4" > < h2 class = "text-label font-bold text-4…" at bounding box center [407, 437] width 710 height 710
click at [192, 141] on div "< div class = "flex flex-col gap-4" > < h2 class = "text-label font-bold text-4…" at bounding box center [407, 437] width 710 height 710
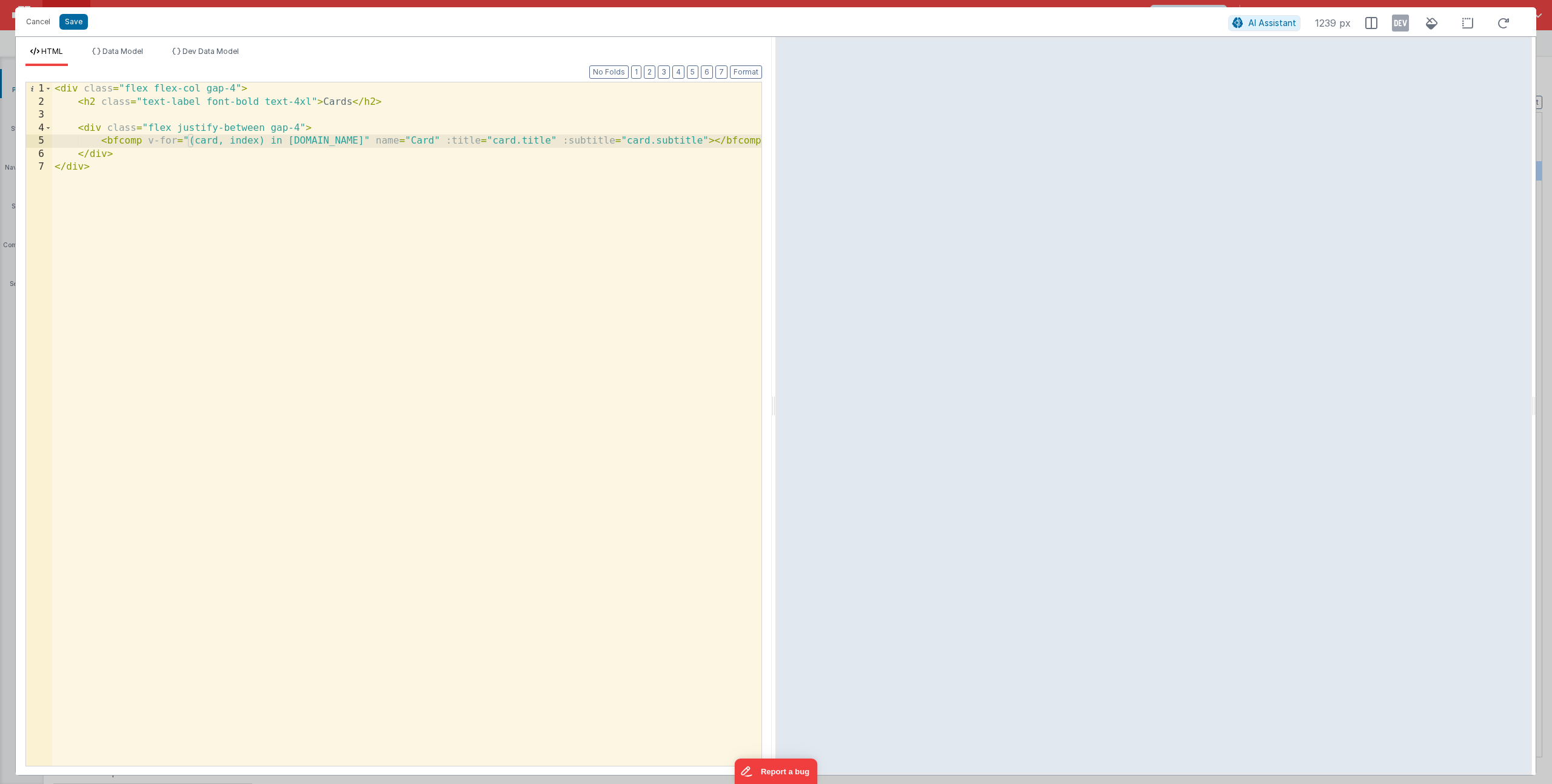
drag, startPoint x: 537, startPoint y: 138, endPoint x: 635, endPoint y: 173, distance: 104.1
click at [537, 138] on div "< div class = "flex flex-col gap-4" > < h2 class = "text-label font-bold text-4…" at bounding box center [407, 437] width 710 height 710
drag, startPoint x: 478, startPoint y: 140, endPoint x: 538, endPoint y: 138, distance: 60.0
click at [538, 138] on div "< div class = "flex flex-col gap-4" > < h2 class = "text-label font-bold text-4…" at bounding box center [407, 437] width 710 height 710
click at [78, 15] on button "Save" at bounding box center [74, 22] width 29 height 16
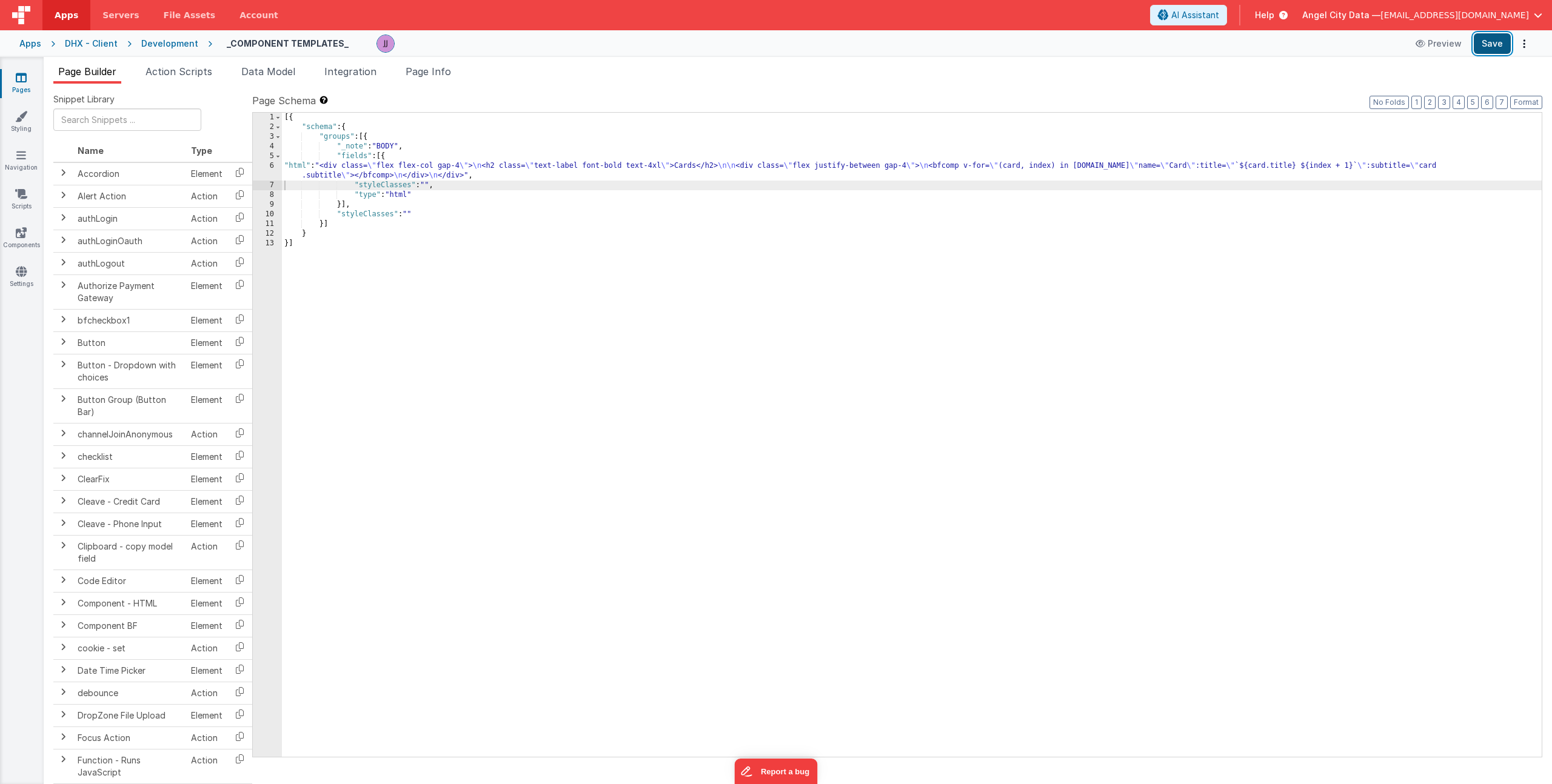
click at [1490, 44] on button "Save" at bounding box center [1492, 43] width 37 height 21
click at [405, 176] on div "[{ "schema" : { "groups" : [{ "_note" : "BODY" , "fields" : [{ "html" : "<div c…" at bounding box center [912, 444] width 1260 height 663
click at [268, 167] on div "6" at bounding box center [267, 171] width 29 height 20
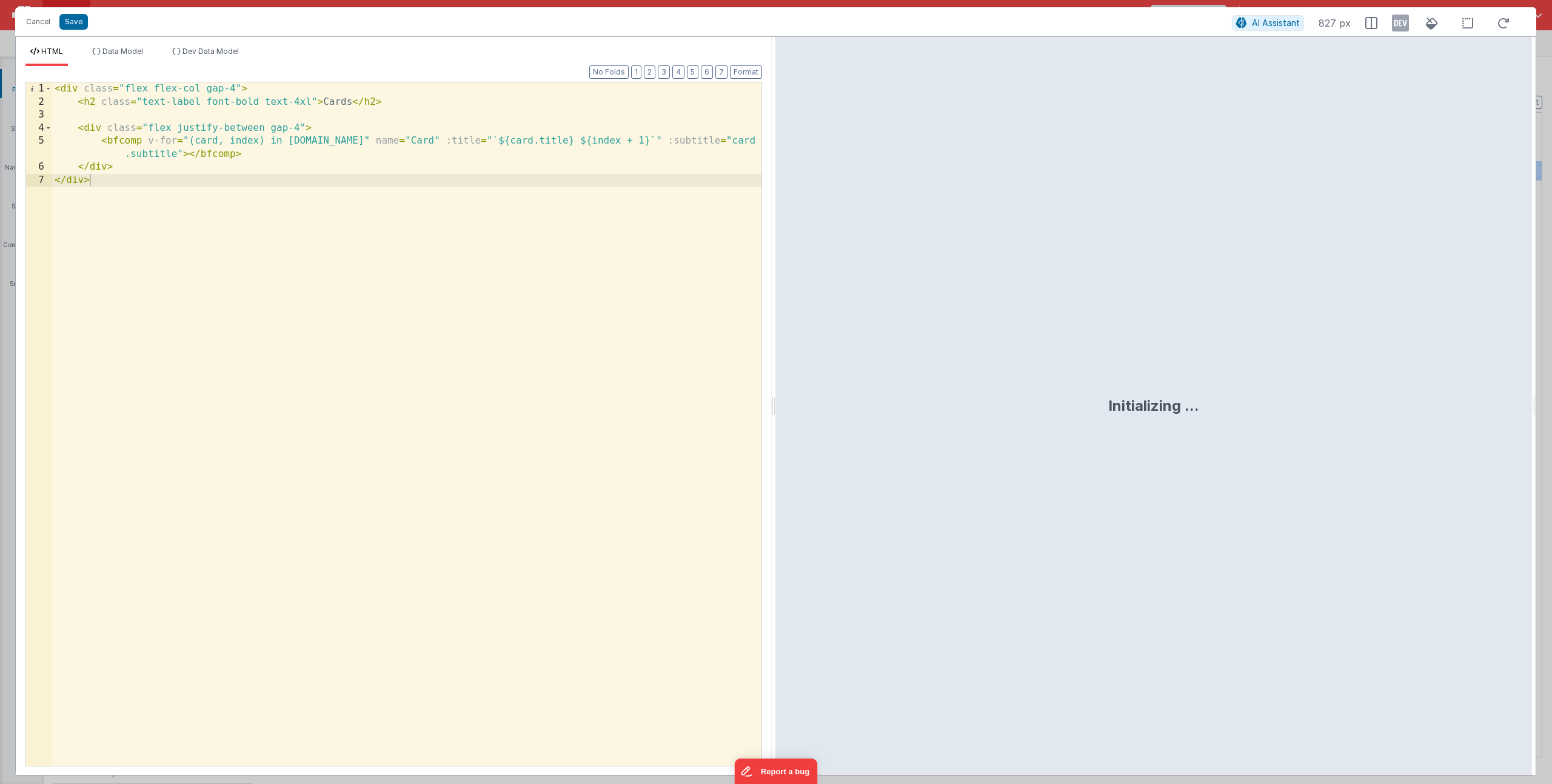
click at [244, 102] on div "< div class = "flex flex-col gap-4" > < h2 class = "text-label font-bold text-4…" at bounding box center [407, 437] width 710 height 710
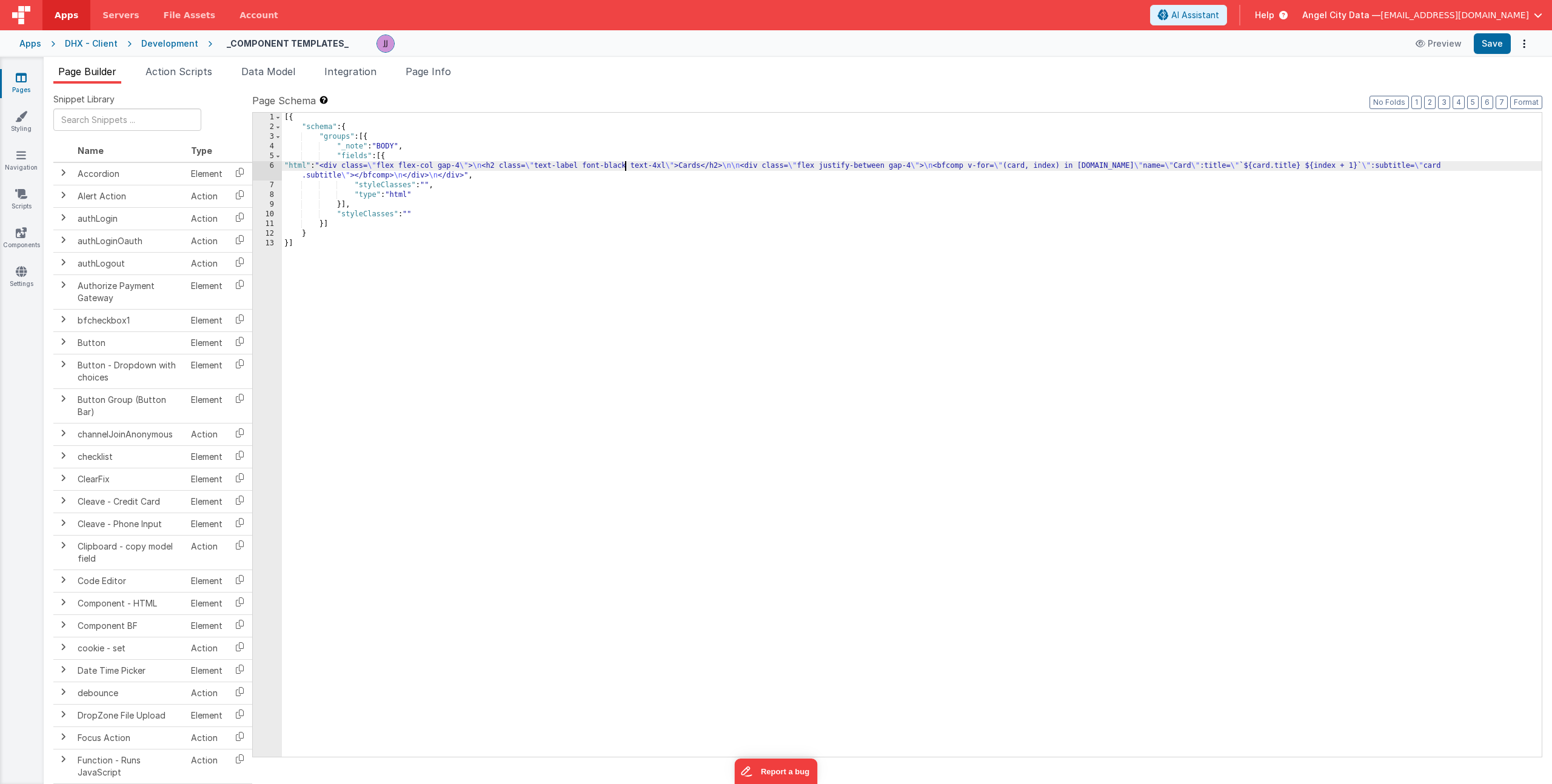
click at [623, 165] on div "[{ "schema" : { "groups" : [{ "_note" : "BODY" , "fields" : [{ "html" : "<div c…" at bounding box center [912, 444] width 1260 height 663
click at [638, 162] on div "[{ "schema" : { "groups" : [{ "_note" : "BODY" , "fields" : [{ "html" : "<div c…" at bounding box center [912, 444] width 1260 height 663
click at [25, 236] on icon at bounding box center [21, 233] width 11 height 12
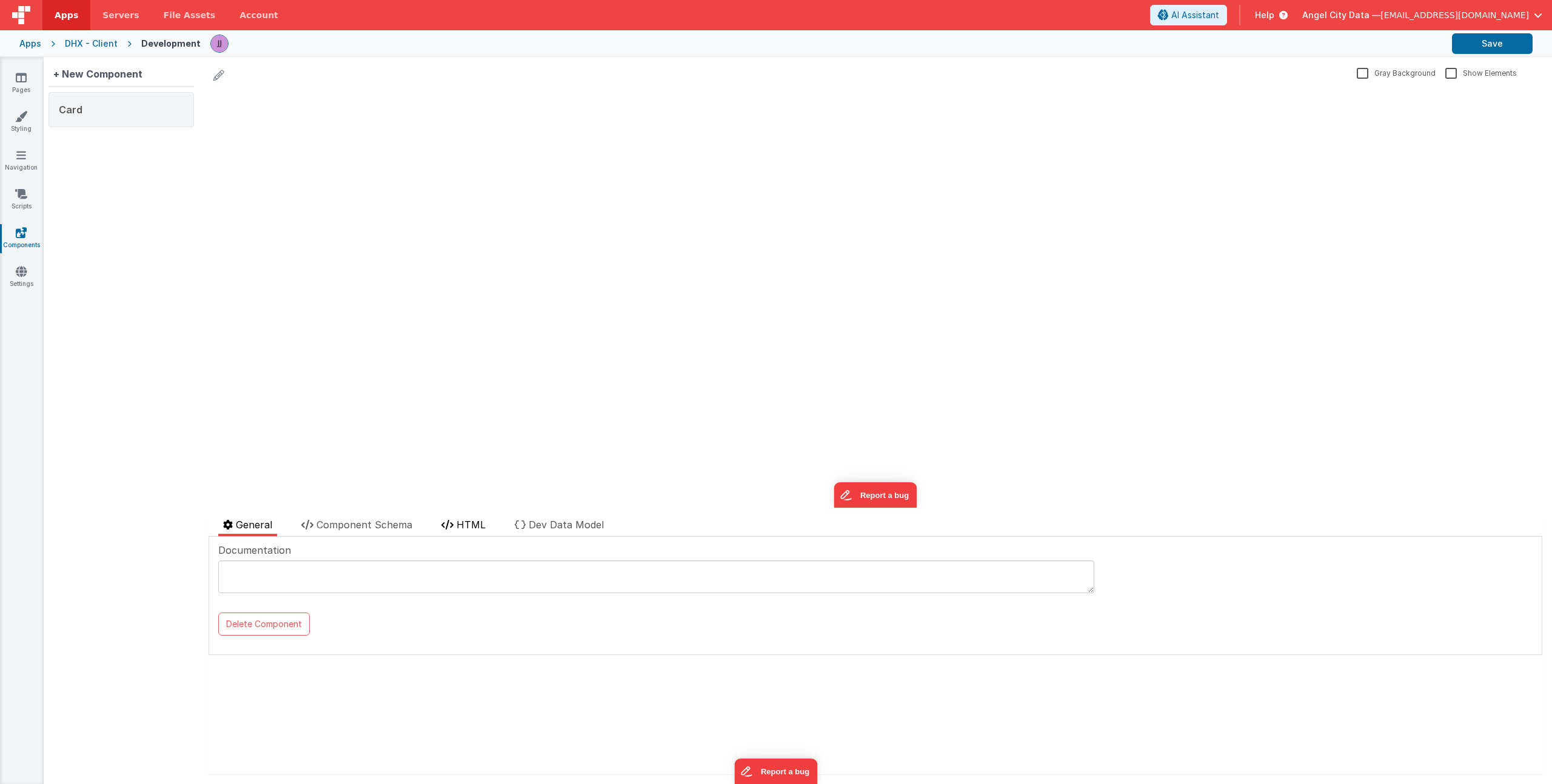
click at [463, 524] on span "HTML" at bounding box center [471, 525] width 29 height 12
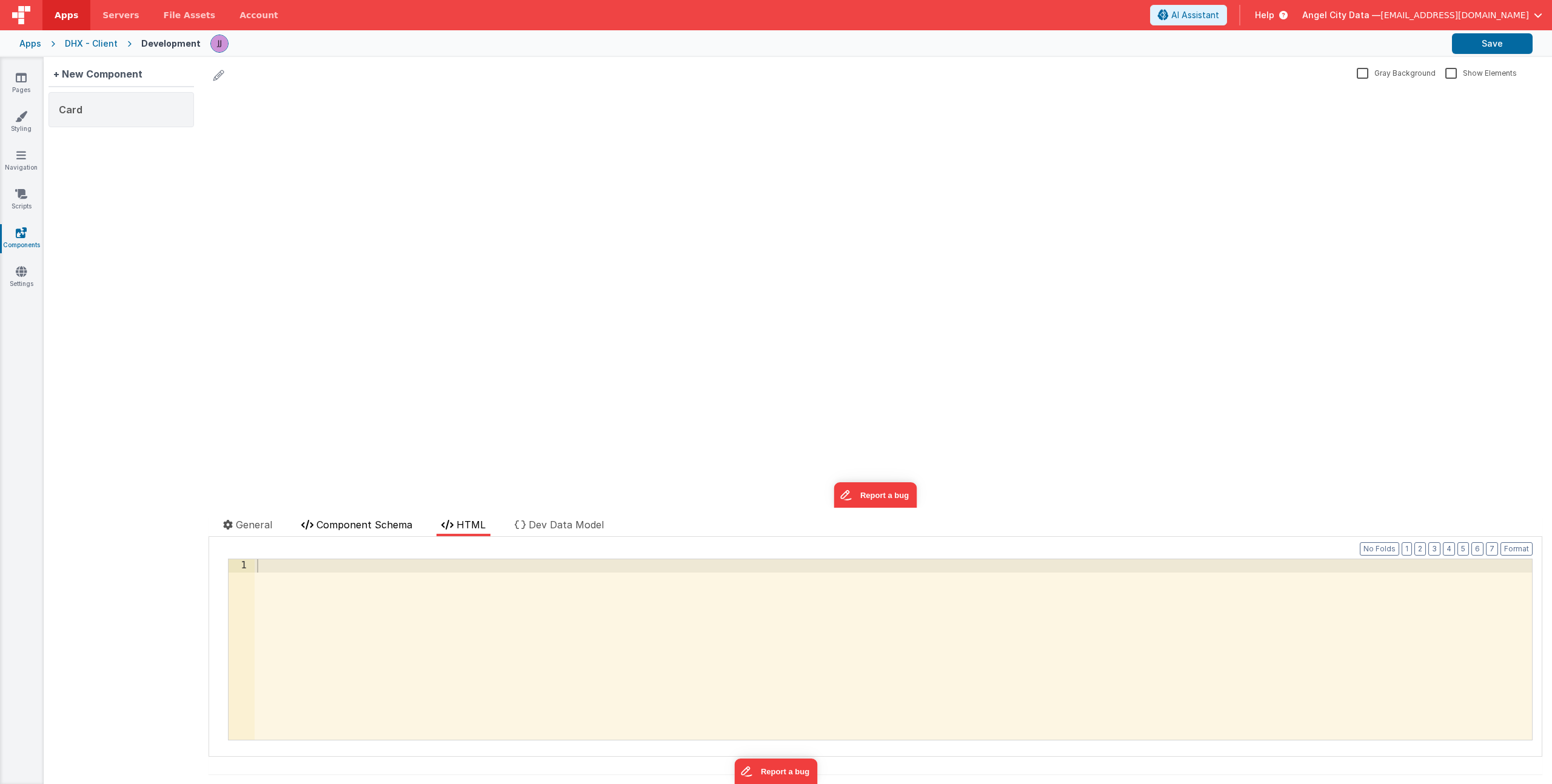
click at [388, 524] on span "Component Schema" at bounding box center [364, 525] width 96 height 12
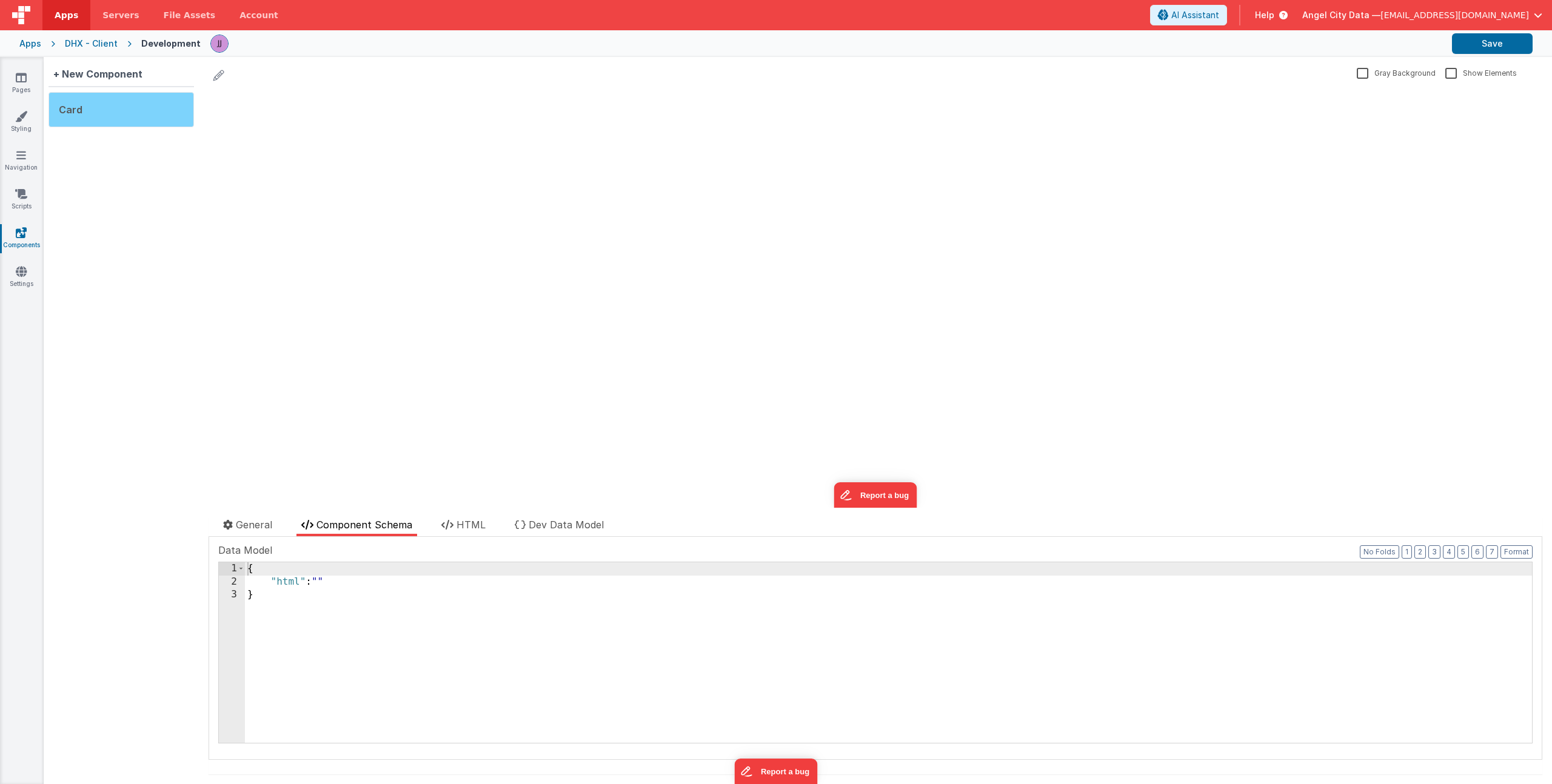
click at [99, 114] on div "Card" at bounding box center [121, 109] width 145 height 35
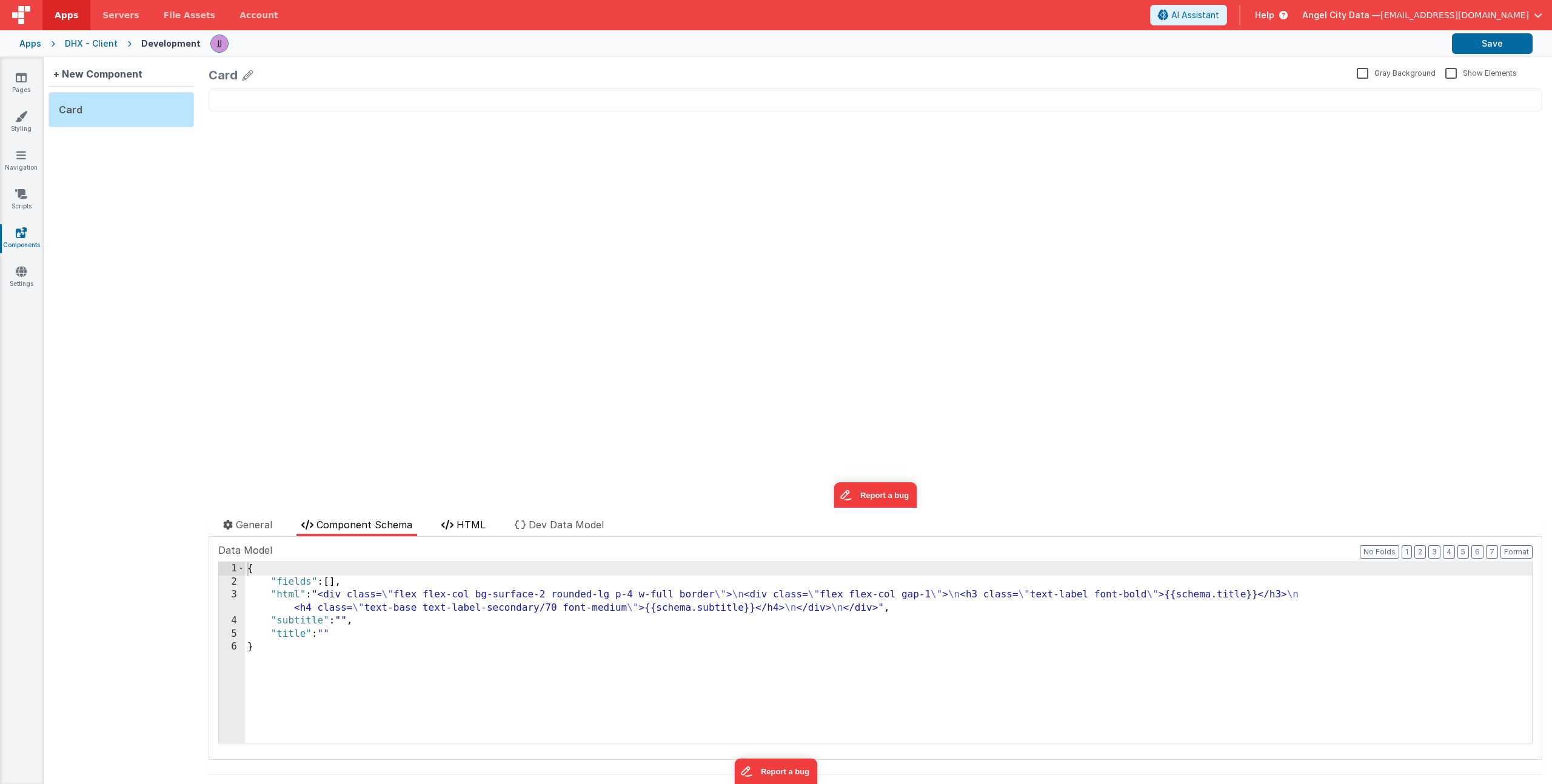
click at [471, 530] on li "HTML" at bounding box center [463, 527] width 54 height 19
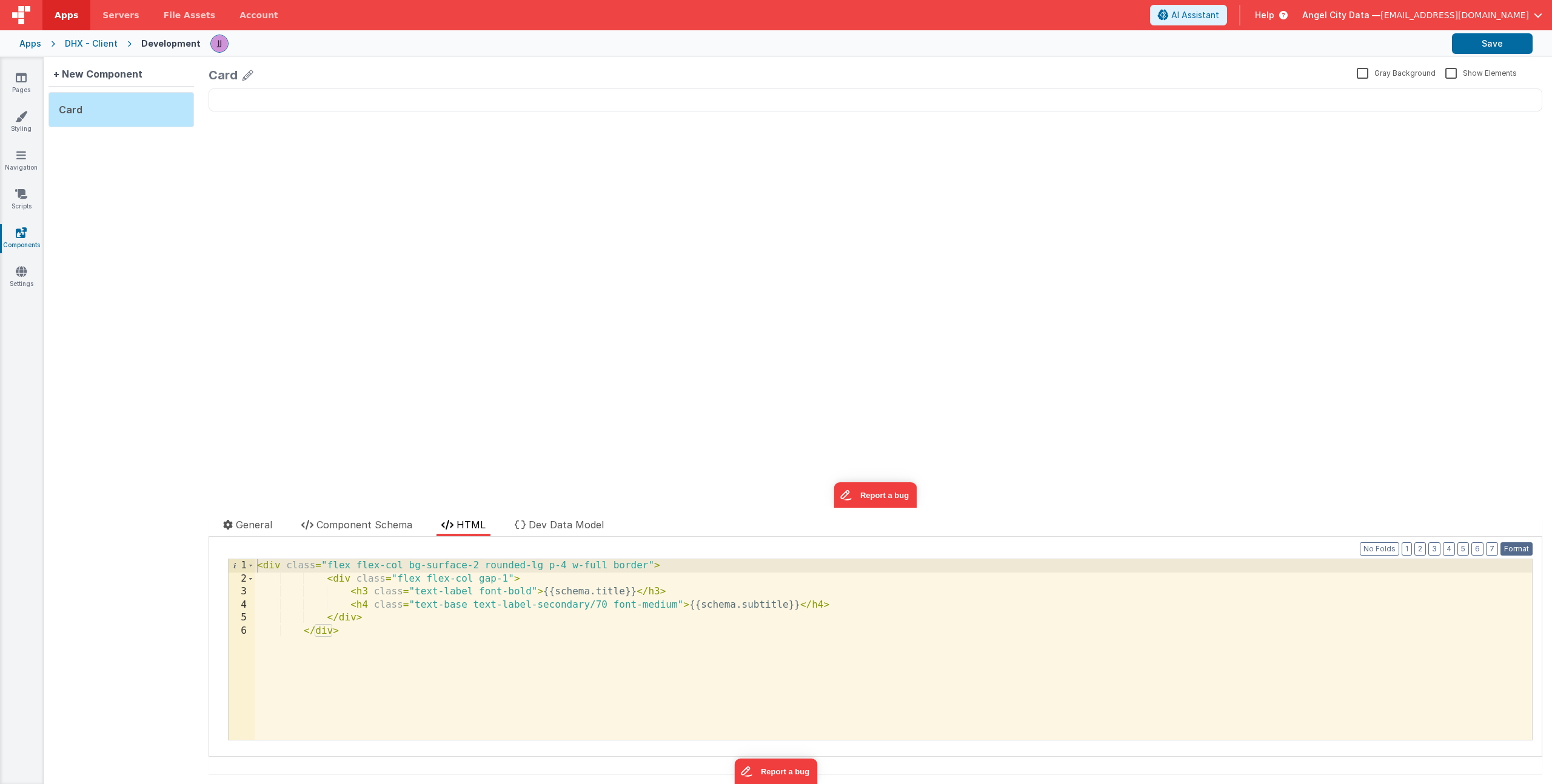
click at [1510, 549] on button "Format" at bounding box center [1516, 549] width 32 height 13
click at [373, 614] on div "< div class = "flex flex-col bg-surface-2 rounded-lg p-4 w-full border" > < div…" at bounding box center [893, 662] width 1278 height 206
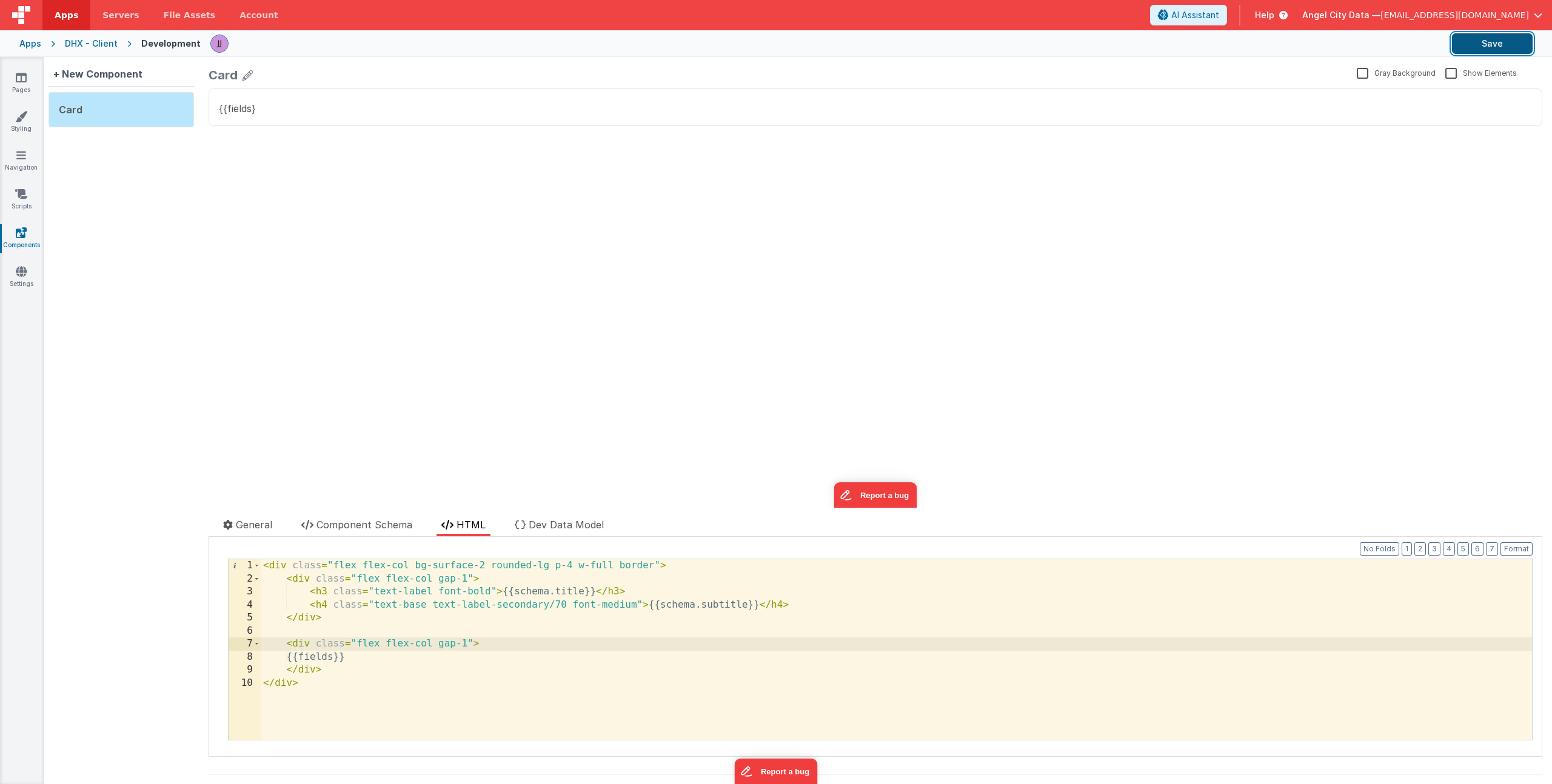
click at [1490, 46] on button "Save" at bounding box center [1493, 43] width 81 height 21
click at [385, 660] on div "< div class = "flex flex-col bg-surface-2 rounded-lg p-4 w-full border" > < div…" at bounding box center [896, 662] width 1271 height 206
click at [323, 662] on div "< div class = "flex flex-col bg-surface-2 rounded-lg p-4 w-full border" > < div…" at bounding box center [896, 662] width 1271 height 206
click at [311, 647] on div "< div class = "flex flex-col bg-surface-2 rounded-lg p-4 w-full border" > < div…" at bounding box center [896, 662] width 1271 height 206
click at [1511, 41] on button "Save" at bounding box center [1493, 43] width 81 height 21
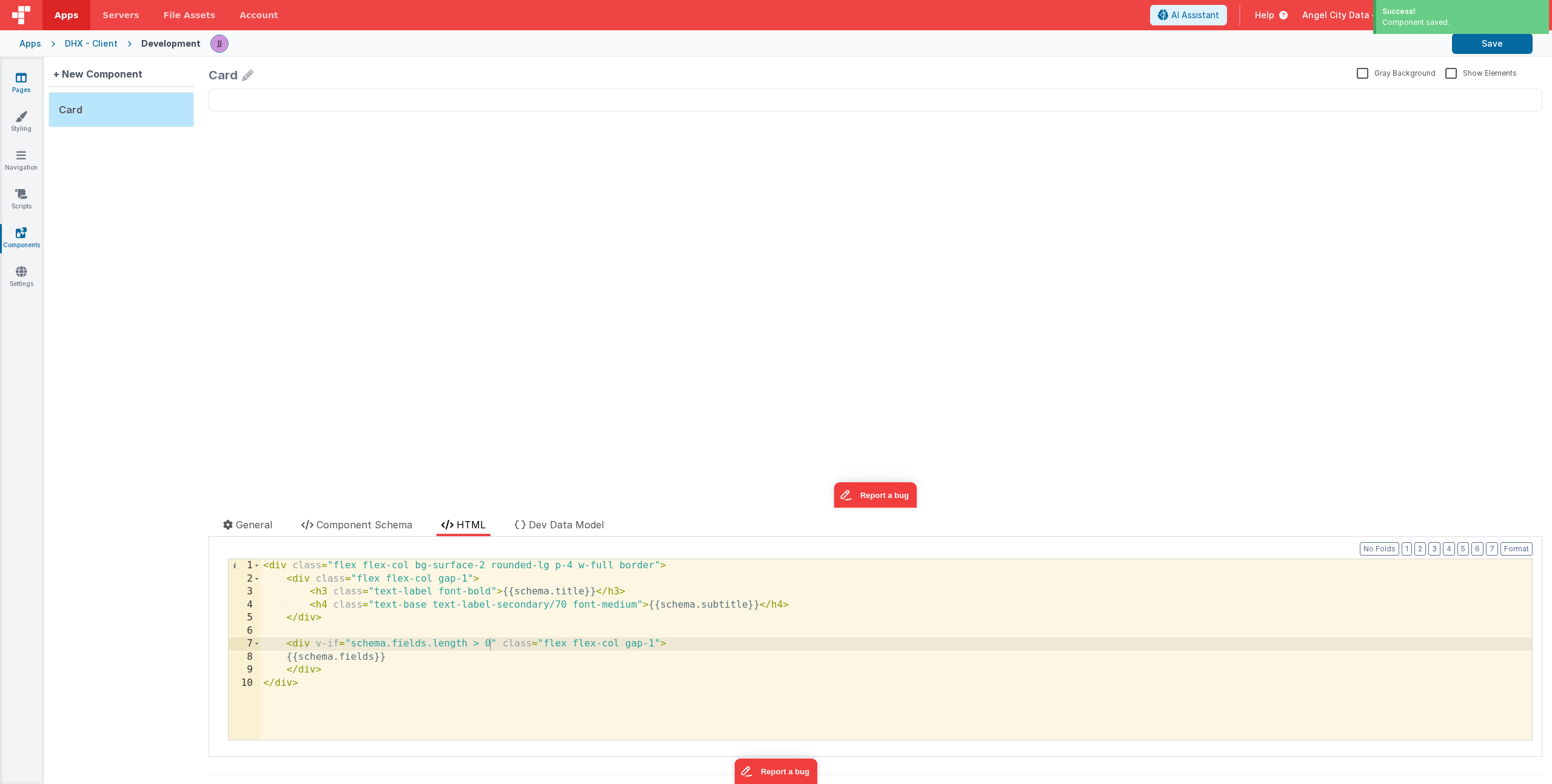
click at [25, 81] on icon at bounding box center [21, 78] width 11 height 12
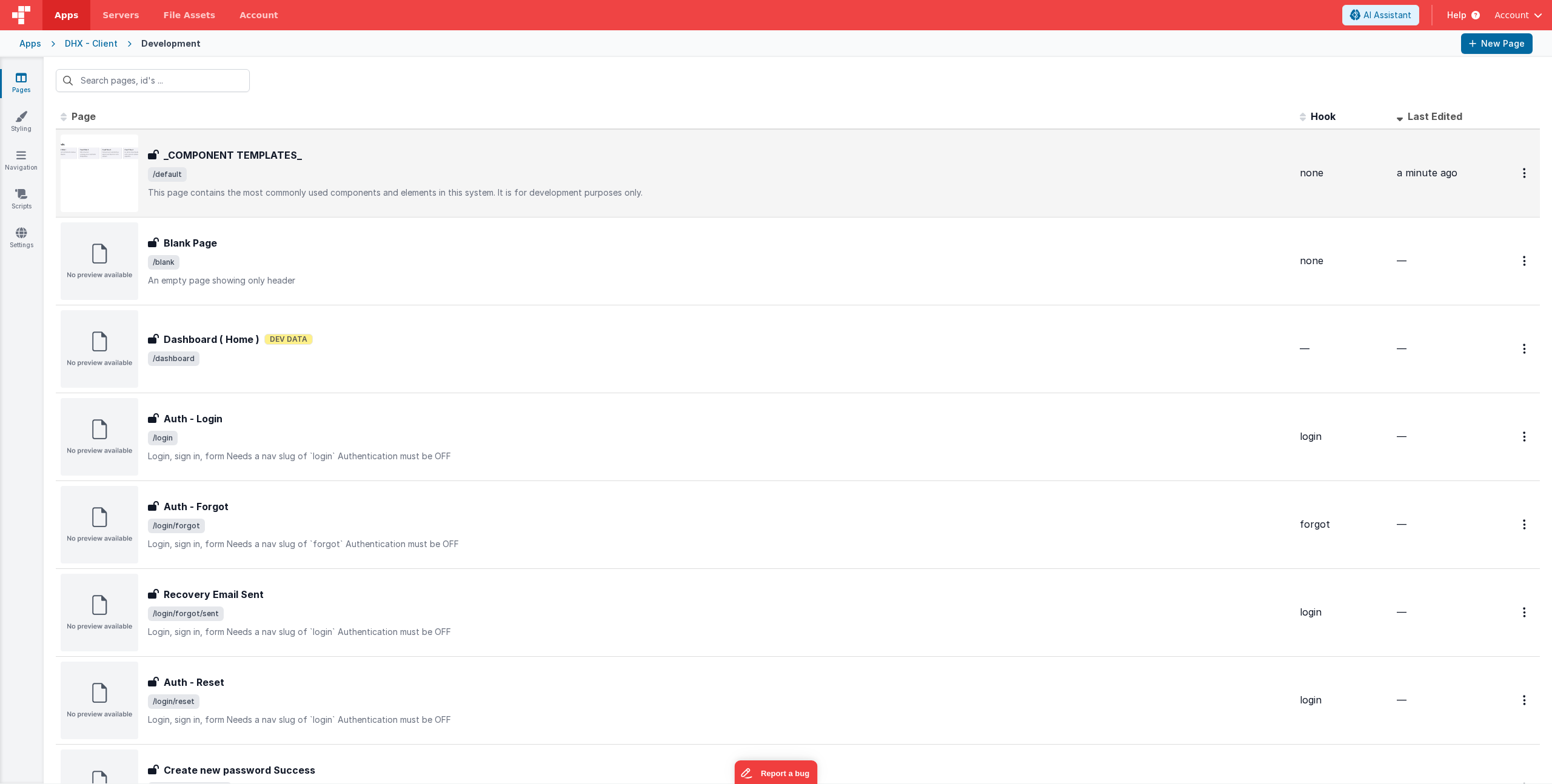
click at [387, 208] on div "_COMPONENT TEMPLATES_ _COMPONENT TEMPLATES_ /default This page contains the mos…" at bounding box center [675, 173] width 1229 height 78
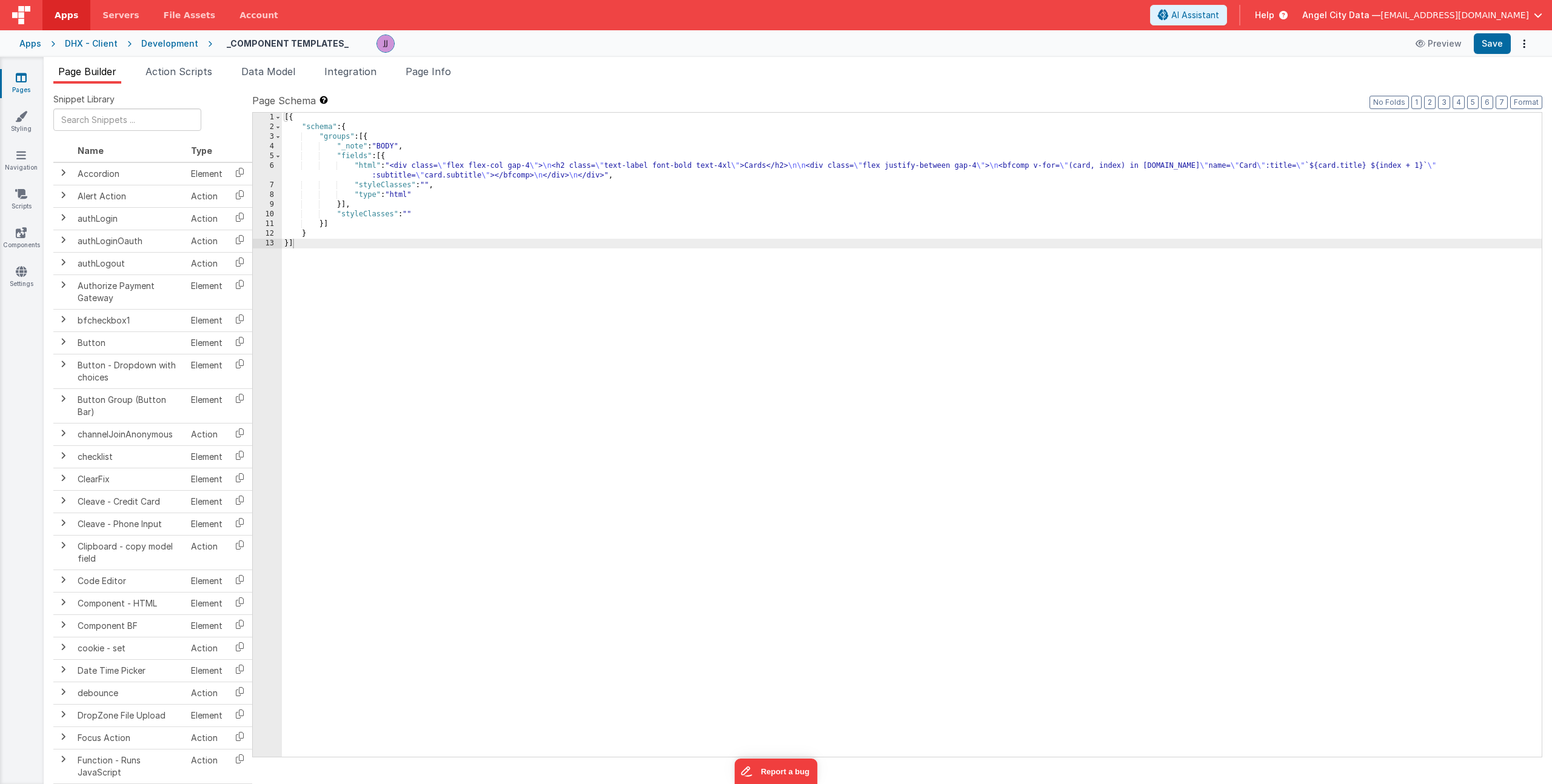
click at [386, 176] on div "[{ "schema" : { "groups" : [{ "_note" : "BODY" , "fields" : [{ "html" : "<div c…" at bounding box center [912, 444] width 1260 height 663
click at [274, 173] on div "6" at bounding box center [267, 171] width 29 height 20
click at [266, 168] on div "6" at bounding box center [267, 171] width 29 height 20
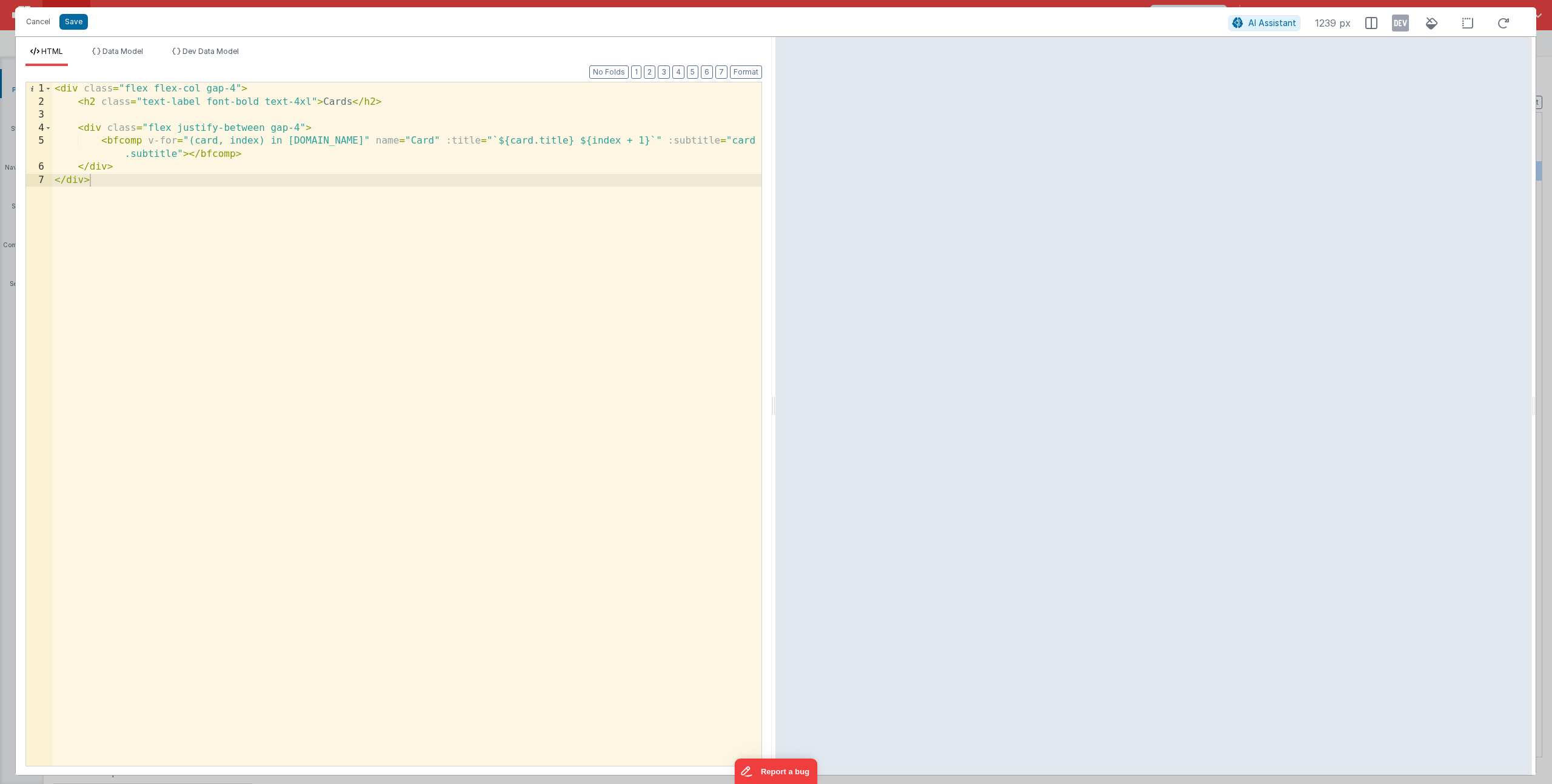
click at [187, 154] on div "< div class = "flex flex-col gap-4" > < h2 class = "text-label font-bold text-4…" at bounding box center [407, 437] width 710 height 710
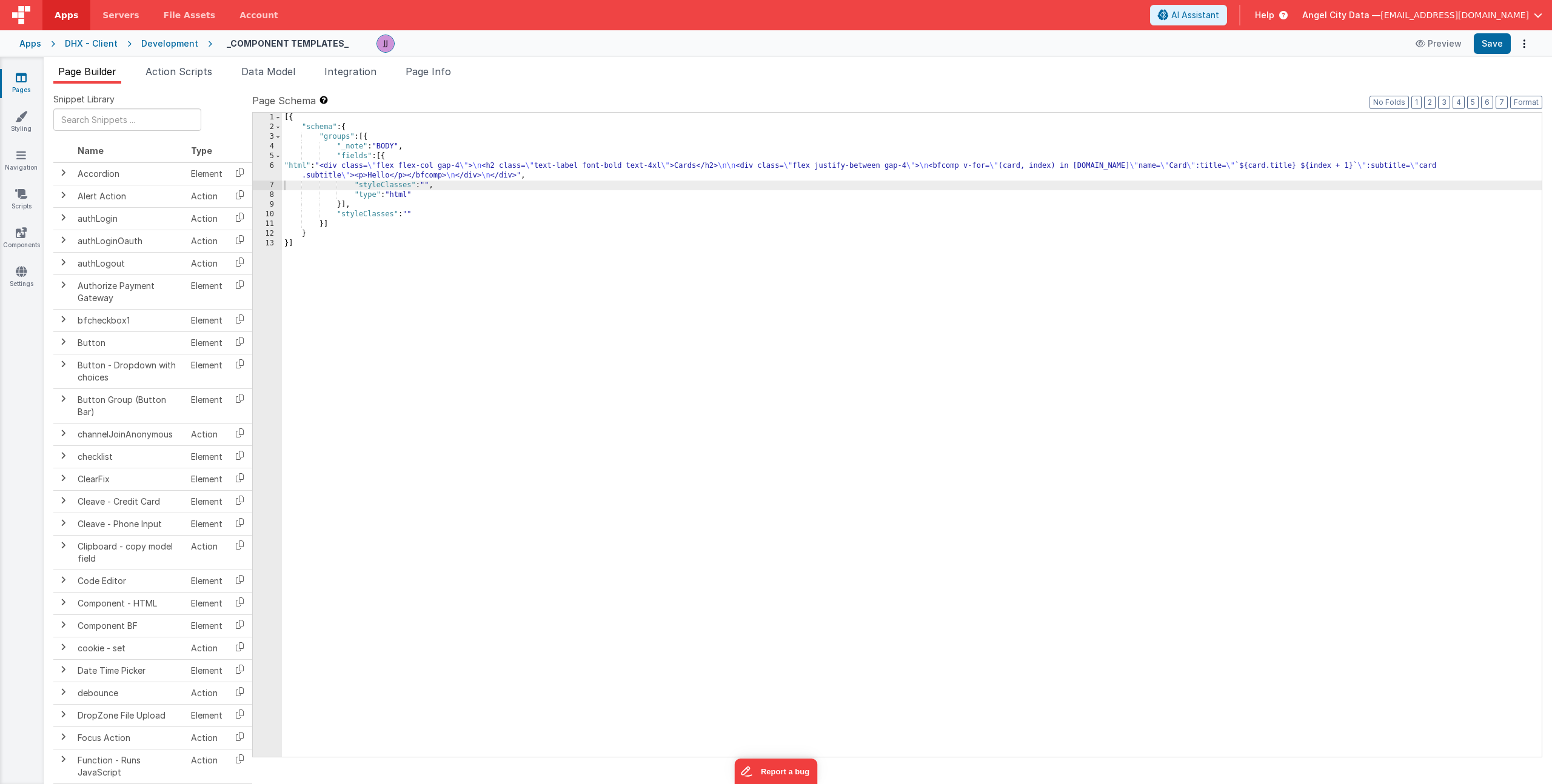
click at [441, 168] on div "[{ "schema" : { "groups" : [{ "_note" : "BODY" , "fields" : [{ "html" : "<div c…" at bounding box center [912, 444] width 1260 height 663
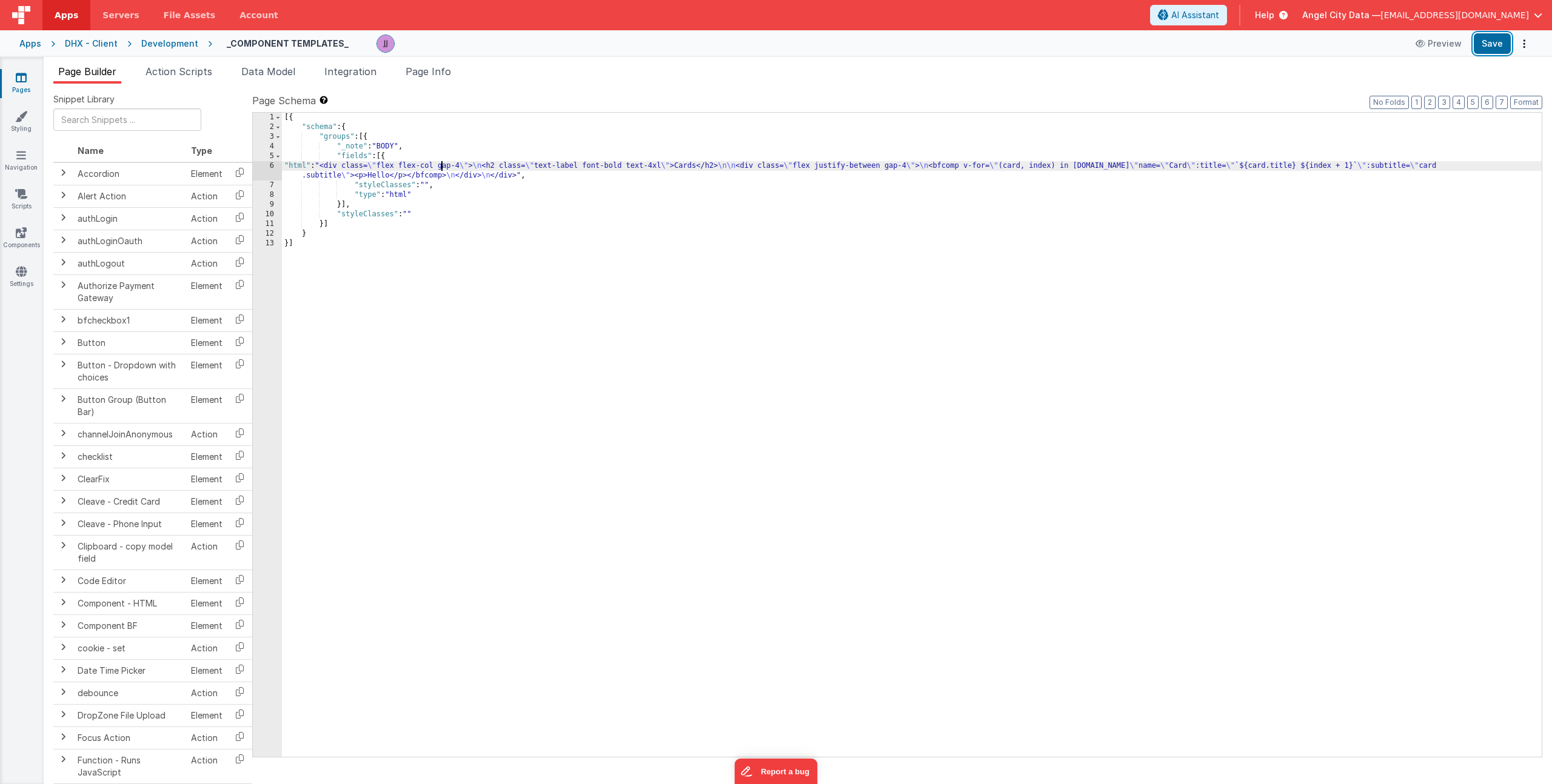
drag, startPoint x: 1497, startPoint y: 47, endPoint x: 1482, endPoint y: 59, distance: 19.2
click at [1497, 47] on button "Save" at bounding box center [1492, 43] width 37 height 21
click at [388, 176] on div "[{ "schema" : { "groups" : [{ "_note" : "BODY" , "fields" : [{ "html" : "<div c…" at bounding box center [912, 444] width 1260 height 663
click at [21, 237] on icon at bounding box center [21, 233] width 11 height 12
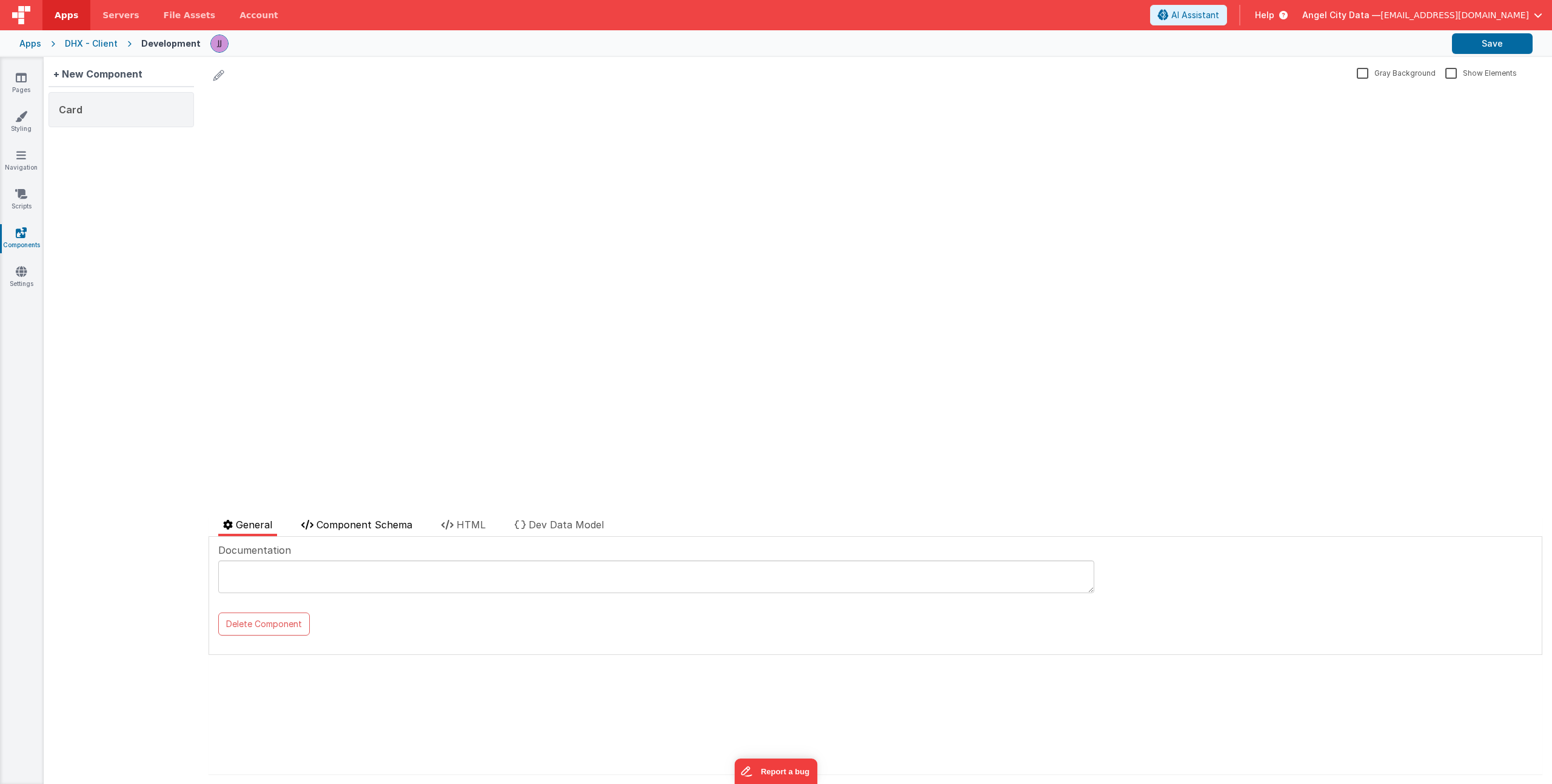
click at [354, 522] on span "Component Schema" at bounding box center [364, 525] width 96 height 12
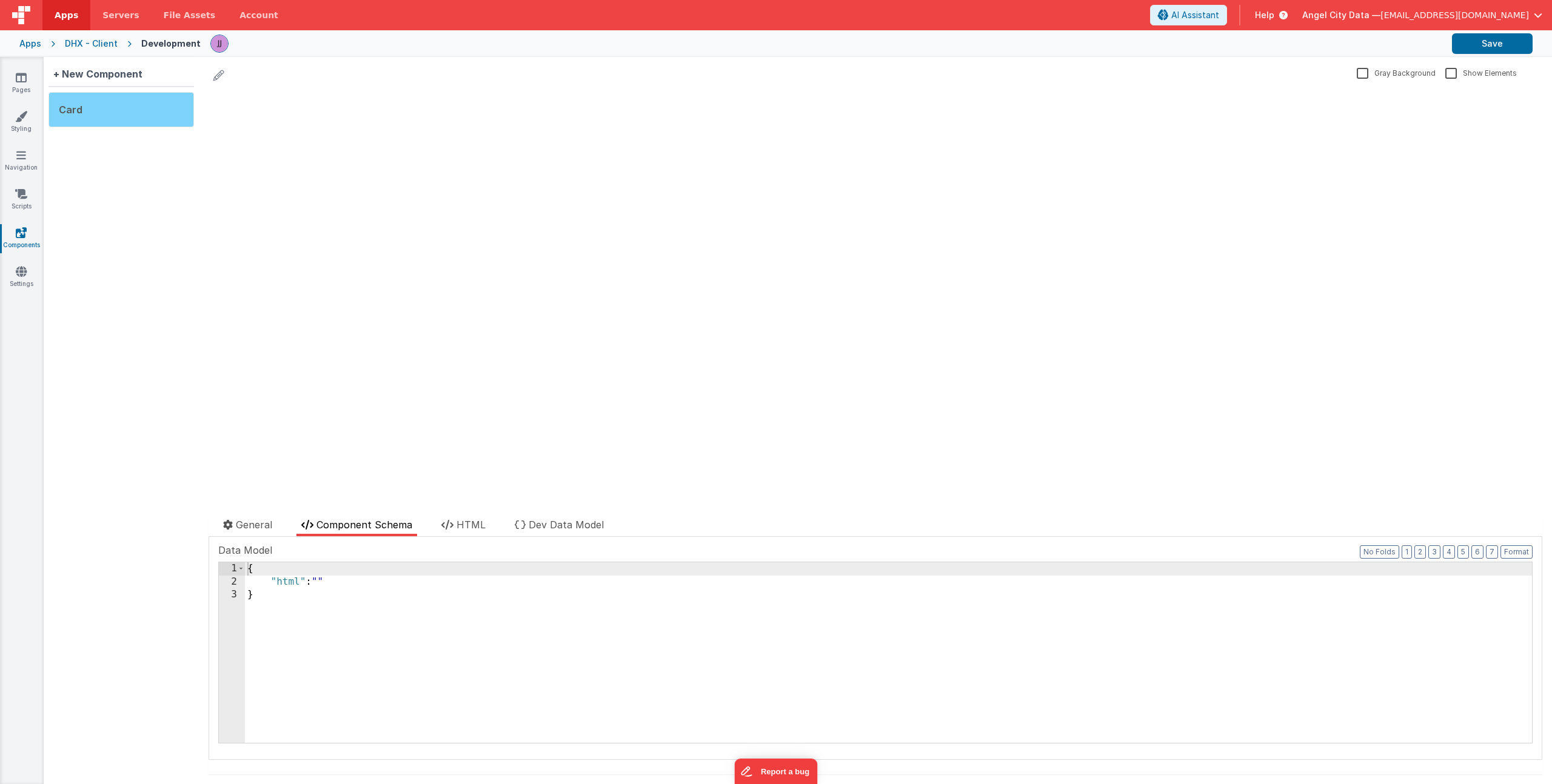
click at [110, 123] on div "Card" at bounding box center [121, 109] width 145 height 35
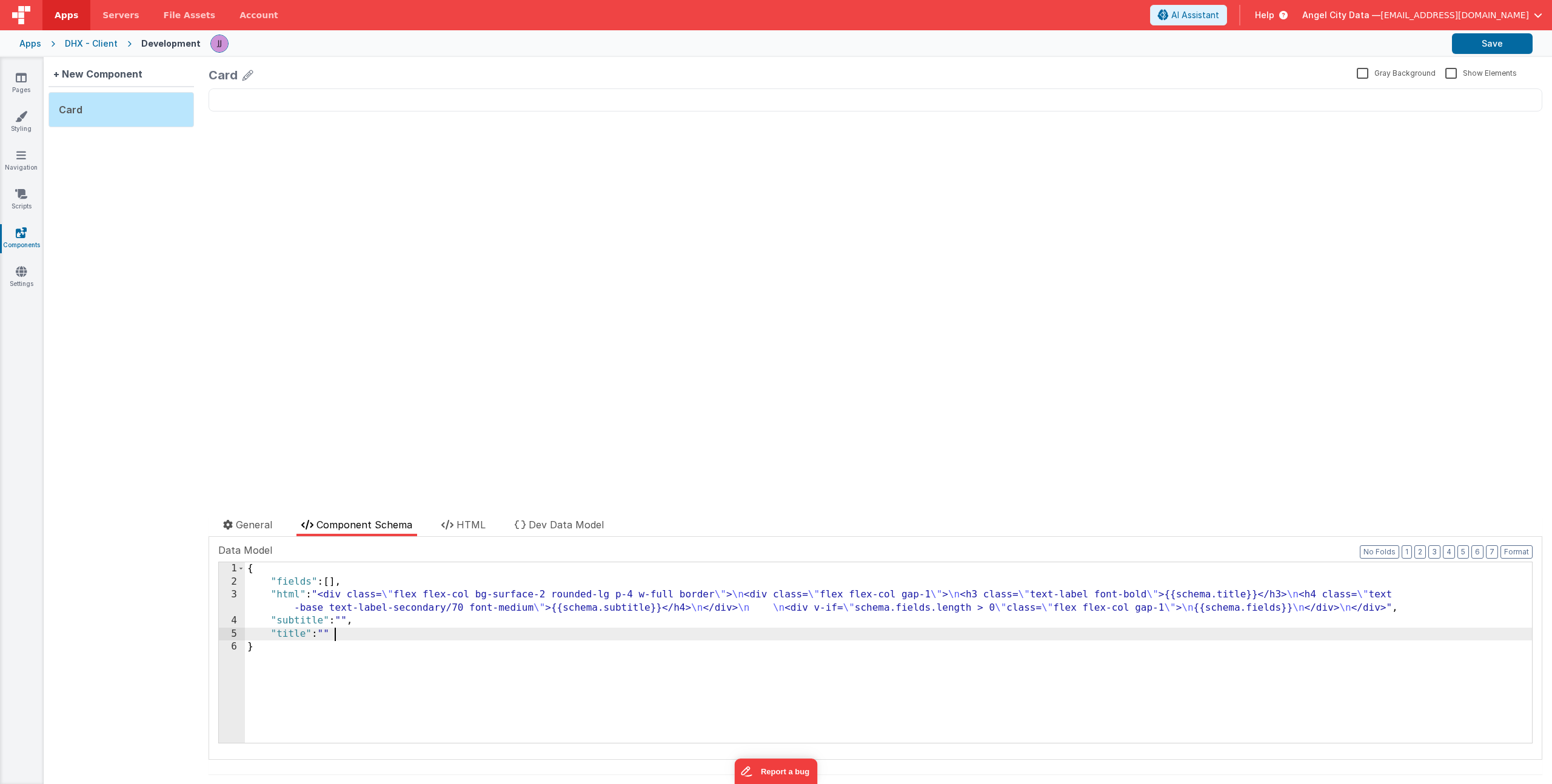
click at [345, 633] on div "{ "fields" : [ ] , "html" : "<div class= \" flex flex-col bg-surface-2 rounded-…" at bounding box center [888, 665] width 1287 height 206
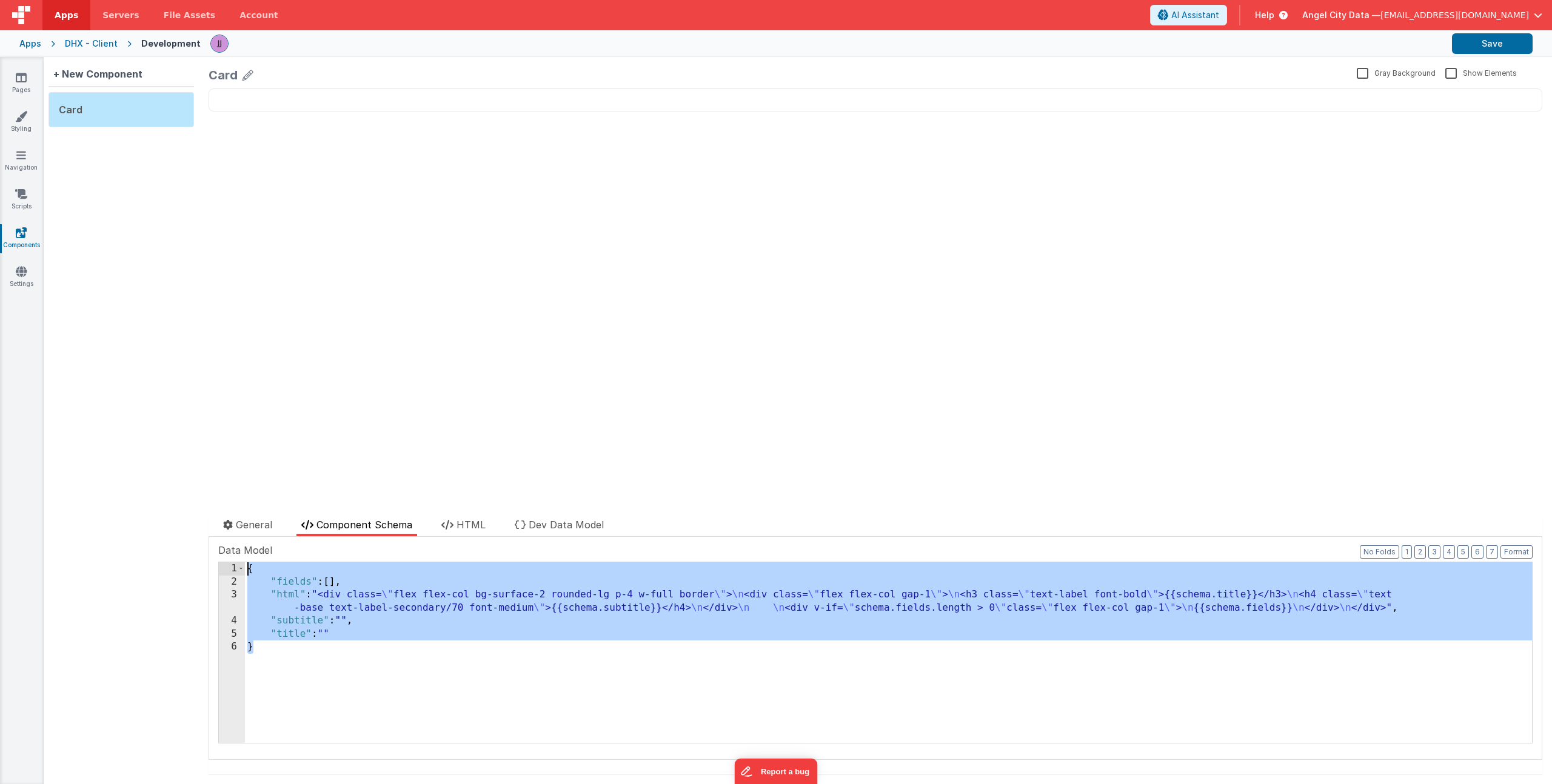
drag, startPoint x: 271, startPoint y: 649, endPoint x: 111, endPoint y: 502, distance: 217.3
click at [109, 500] on div "+ New Component Card Card Gray Background Show Elements General Component Schem…" at bounding box center [798, 420] width 1508 height 727
click at [453, 526] on icon at bounding box center [447, 525] width 12 height 10
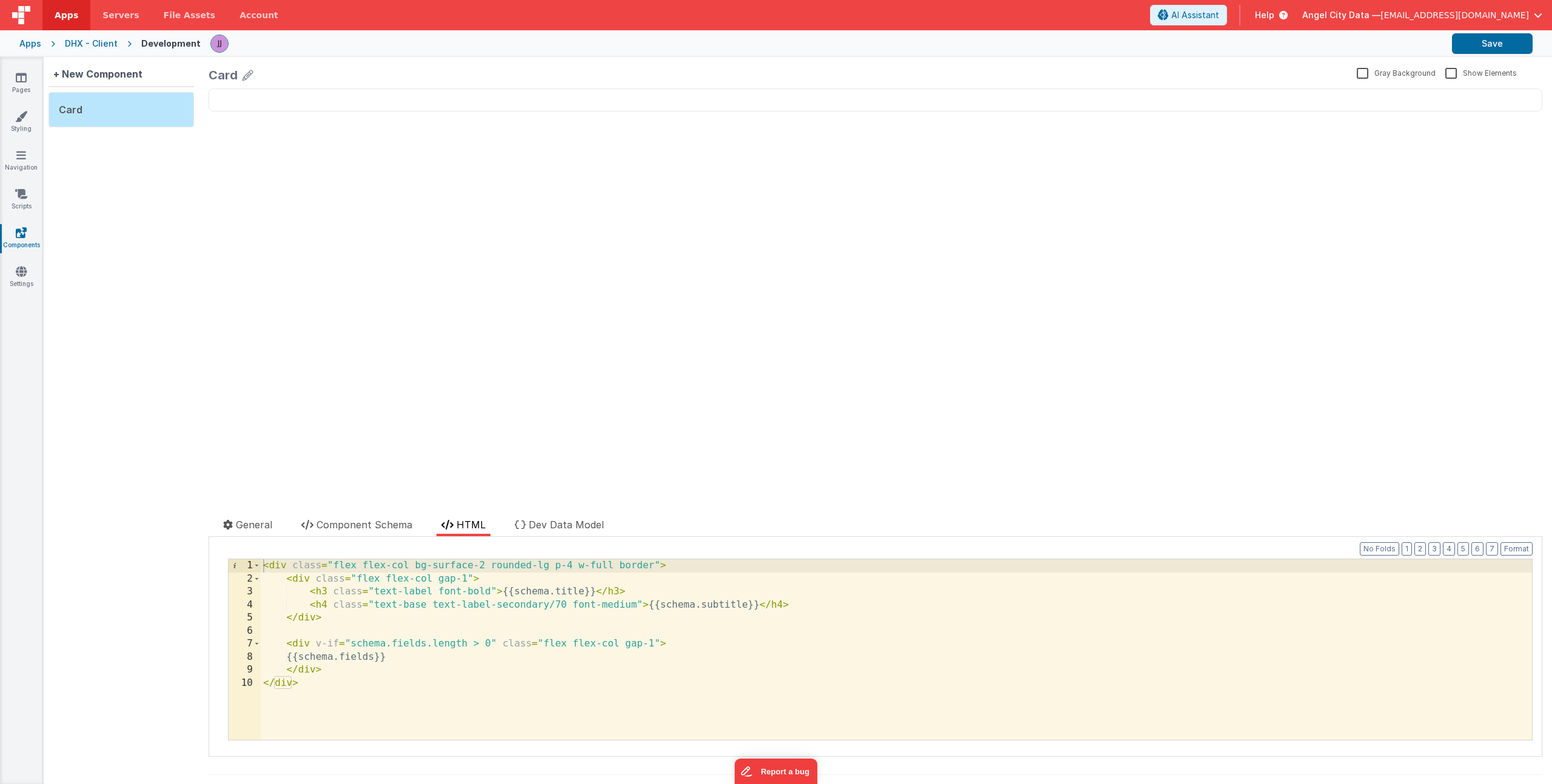
click at [451, 606] on div "< div class = "flex flex-col bg-surface-2 rounded-lg p-4 w-full border" > < div…" at bounding box center [896, 662] width 1271 height 206
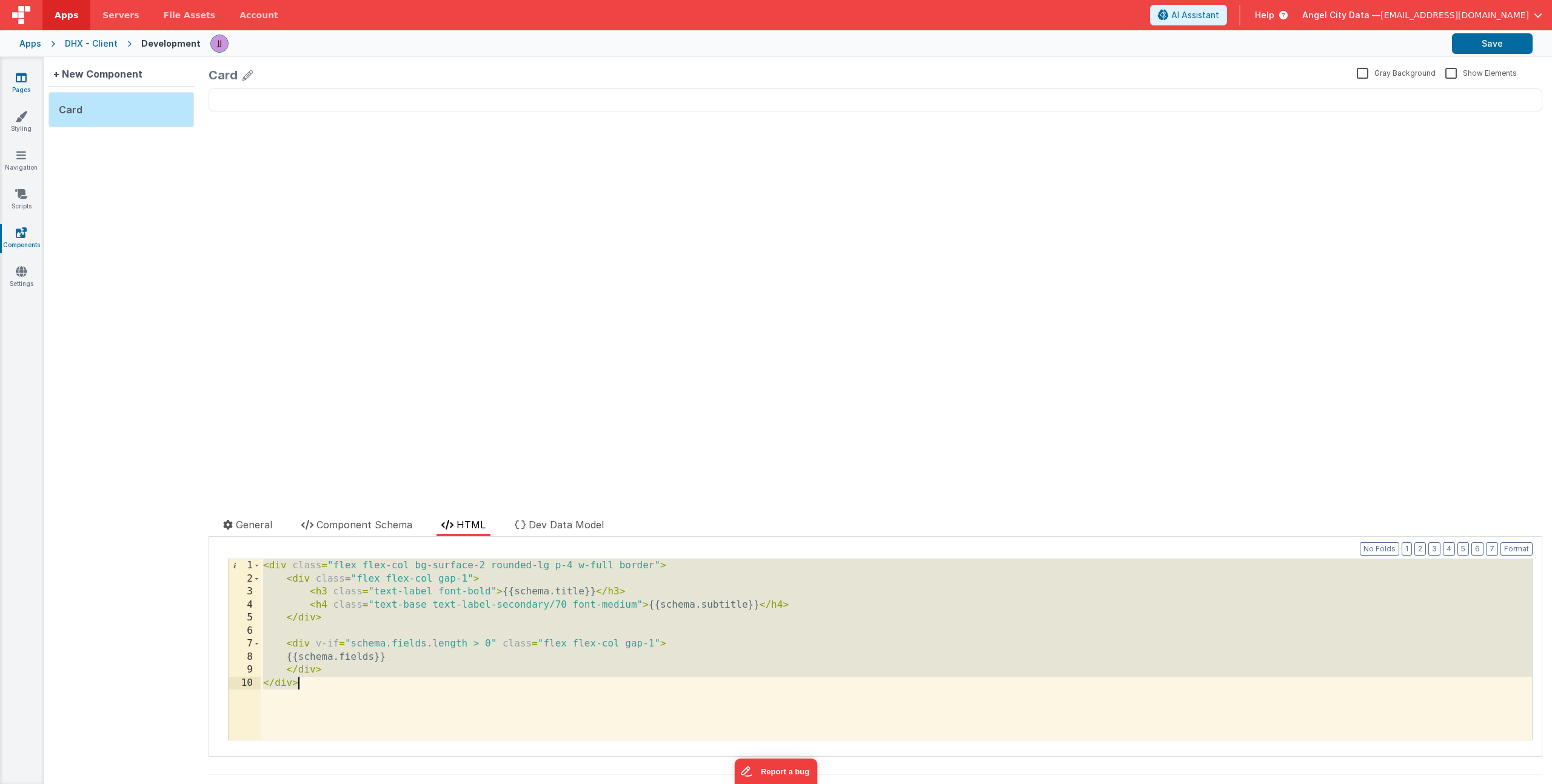
click at [29, 75] on link "Pages" at bounding box center [21, 84] width 44 height 24
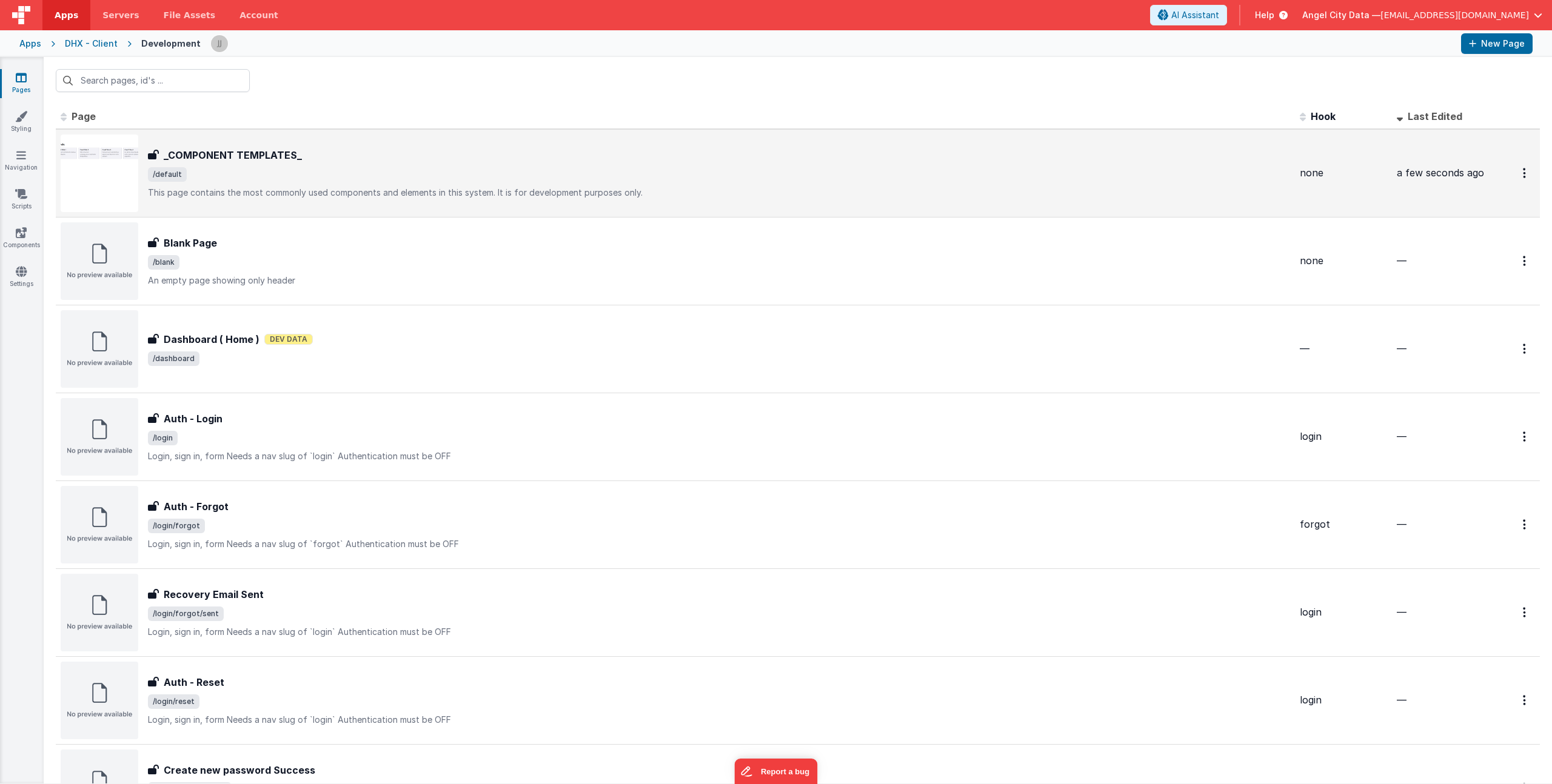
click at [278, 168] on span "/default" at bounding box center [719, 175] width 1142 height 15
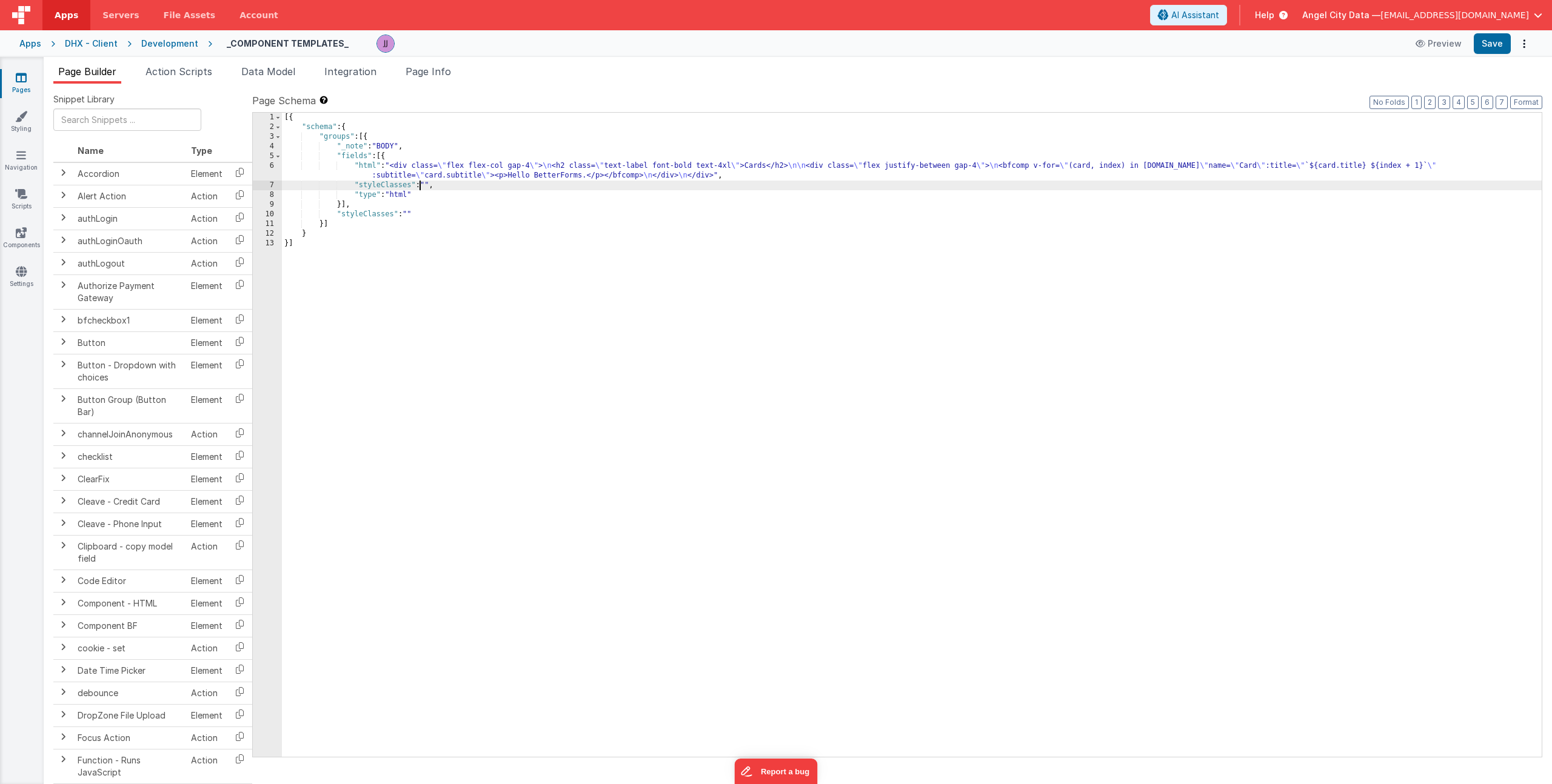
click at [422, 182] on div "[{ "schema" : { "groups" : [{ "_note" : "BODY" , "fields" : [{ "html" : "<div c…" at bounding box center [912, 444] width 1260 height 663
click at [272, 172] on div "6" at bounding box center [267, 171] width 29 height 20
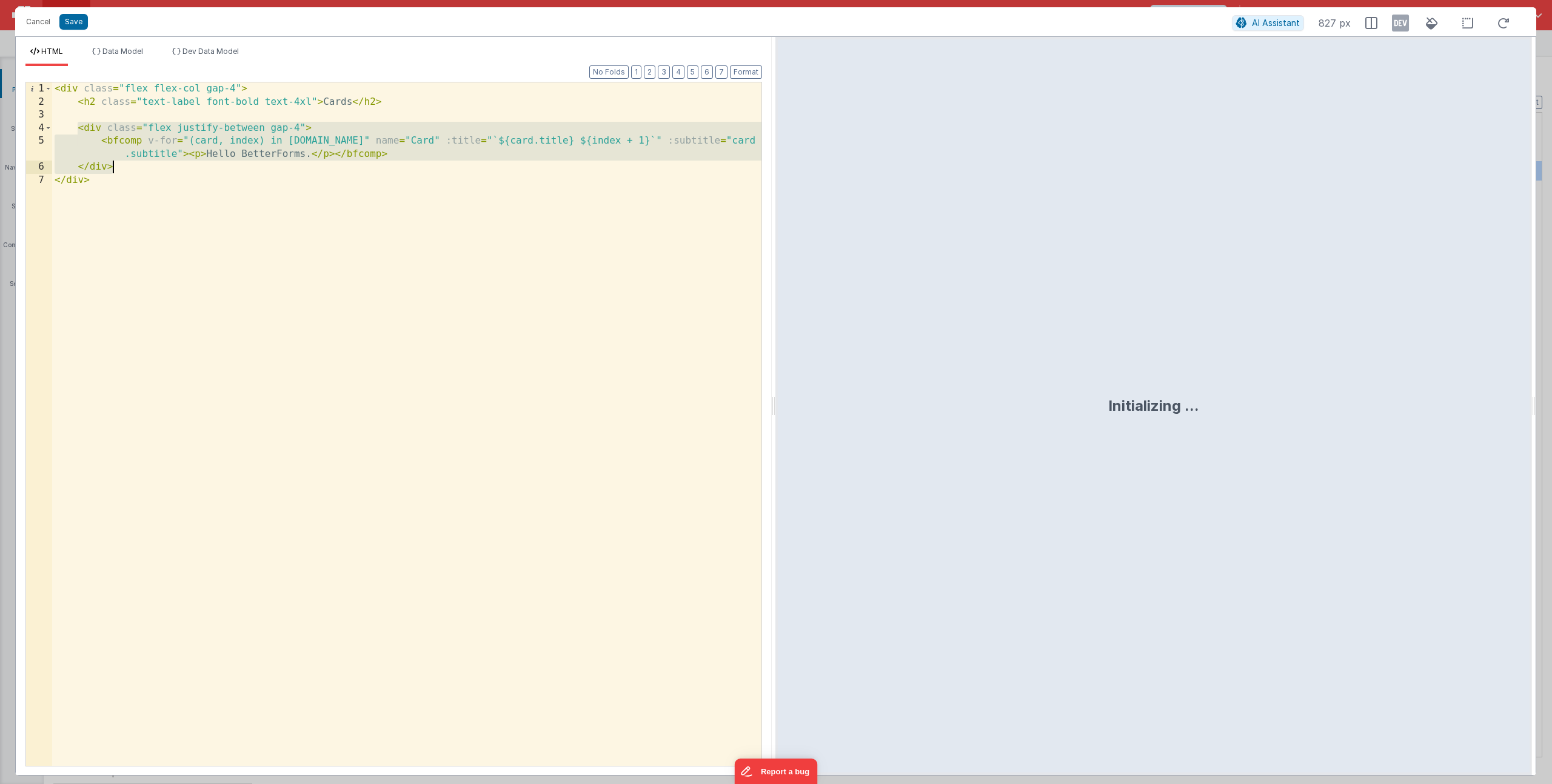
drag, startPoint x: 78, startPoint y: 128, endPoint x: 123, endPoint y: 165, distance: 58.3
click at [123, 165] on div "< div class = "flex flex-col gap-4" > < h2 class = "text-label font-bold text-4…" at bounding box center [407, 437] width 710 height 710
click at [76, 23] on button "Save" at bounding box center [74, 22] width 29 height 16
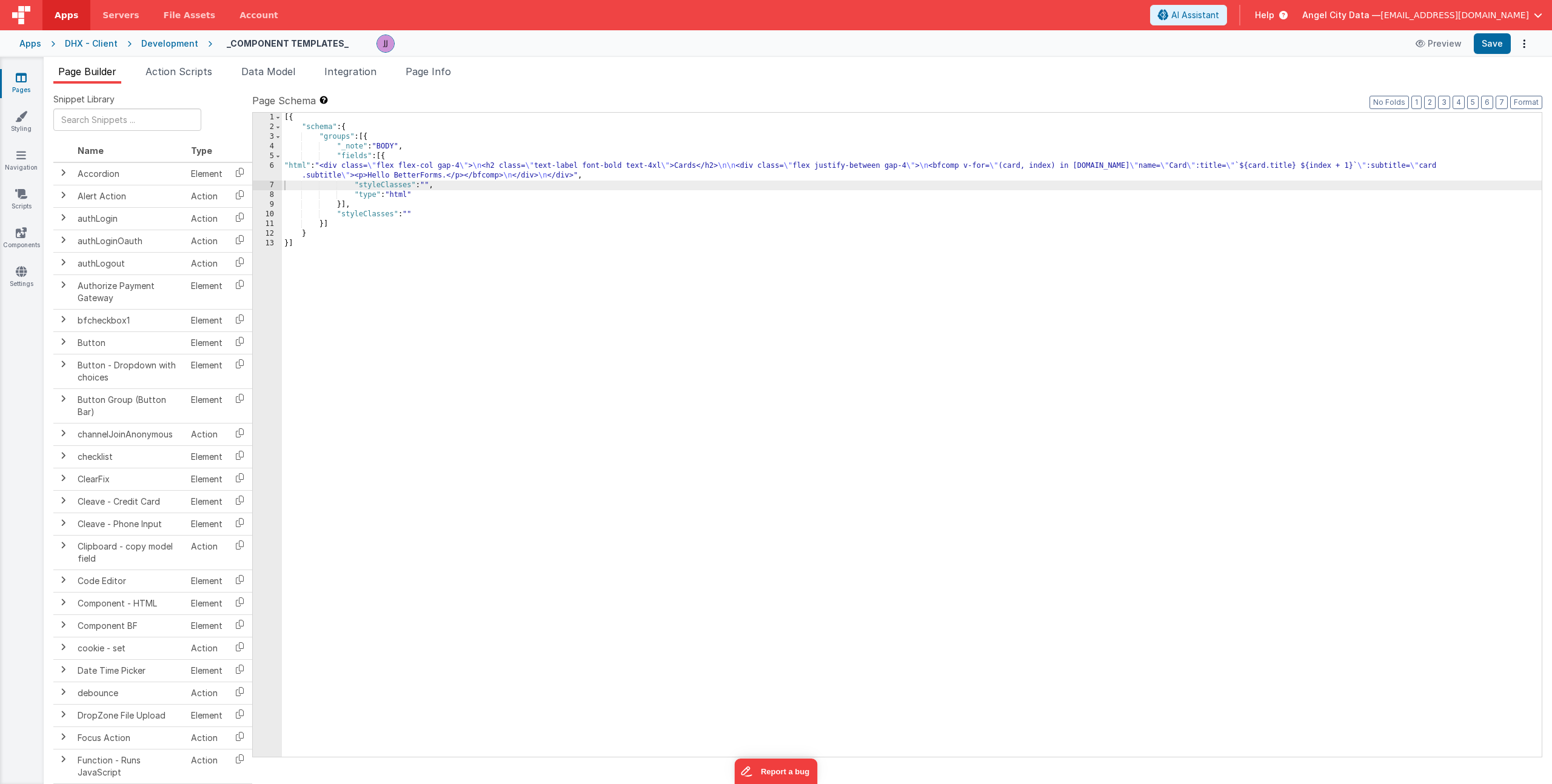
click at [1274, 14] on span "Help" at bounding box center [1265, 15] width 20 height 12
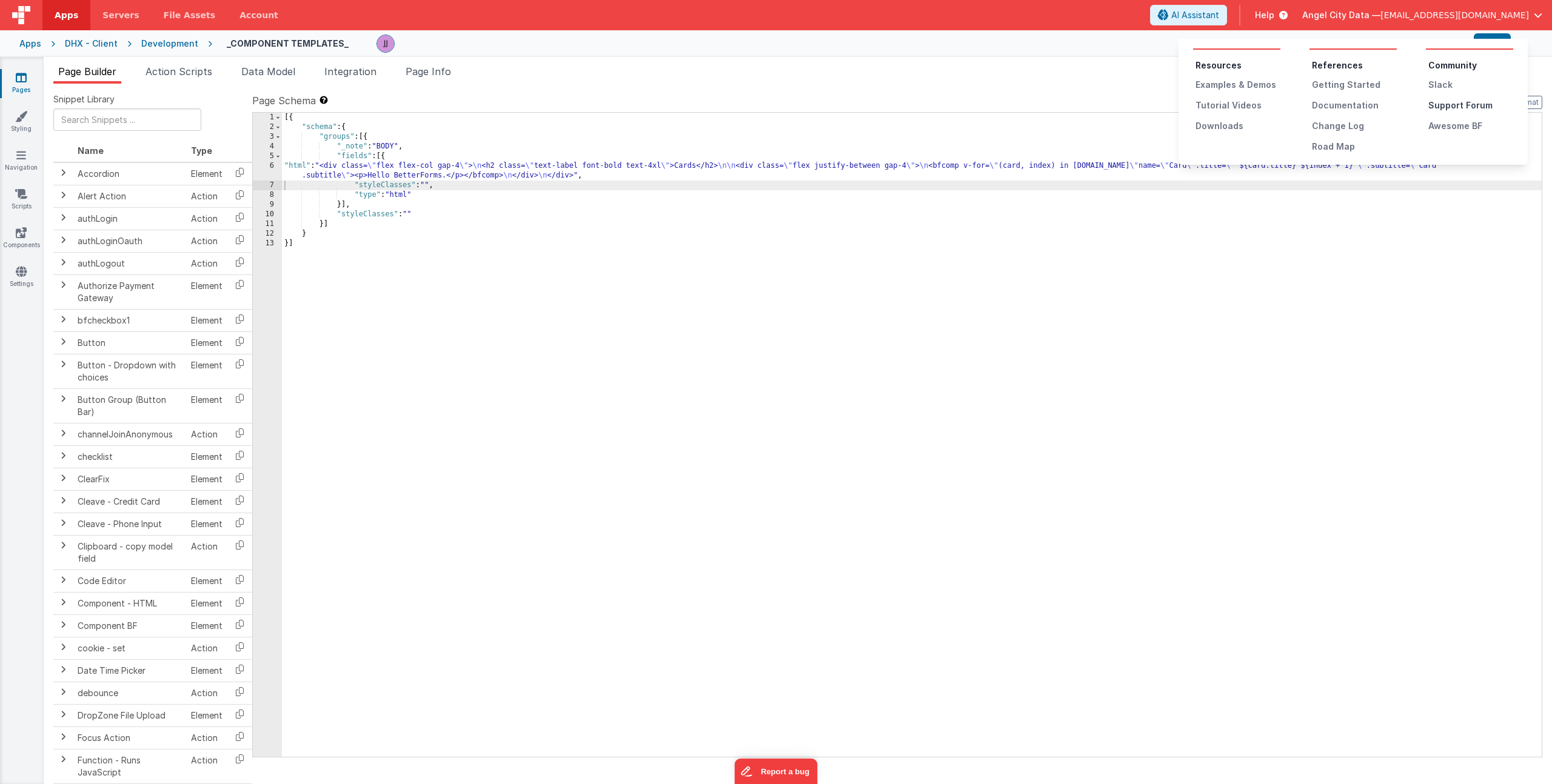
click at [1442, 101] on div "Support Forum" at bounding box center [1471, 105] width 85 height 12
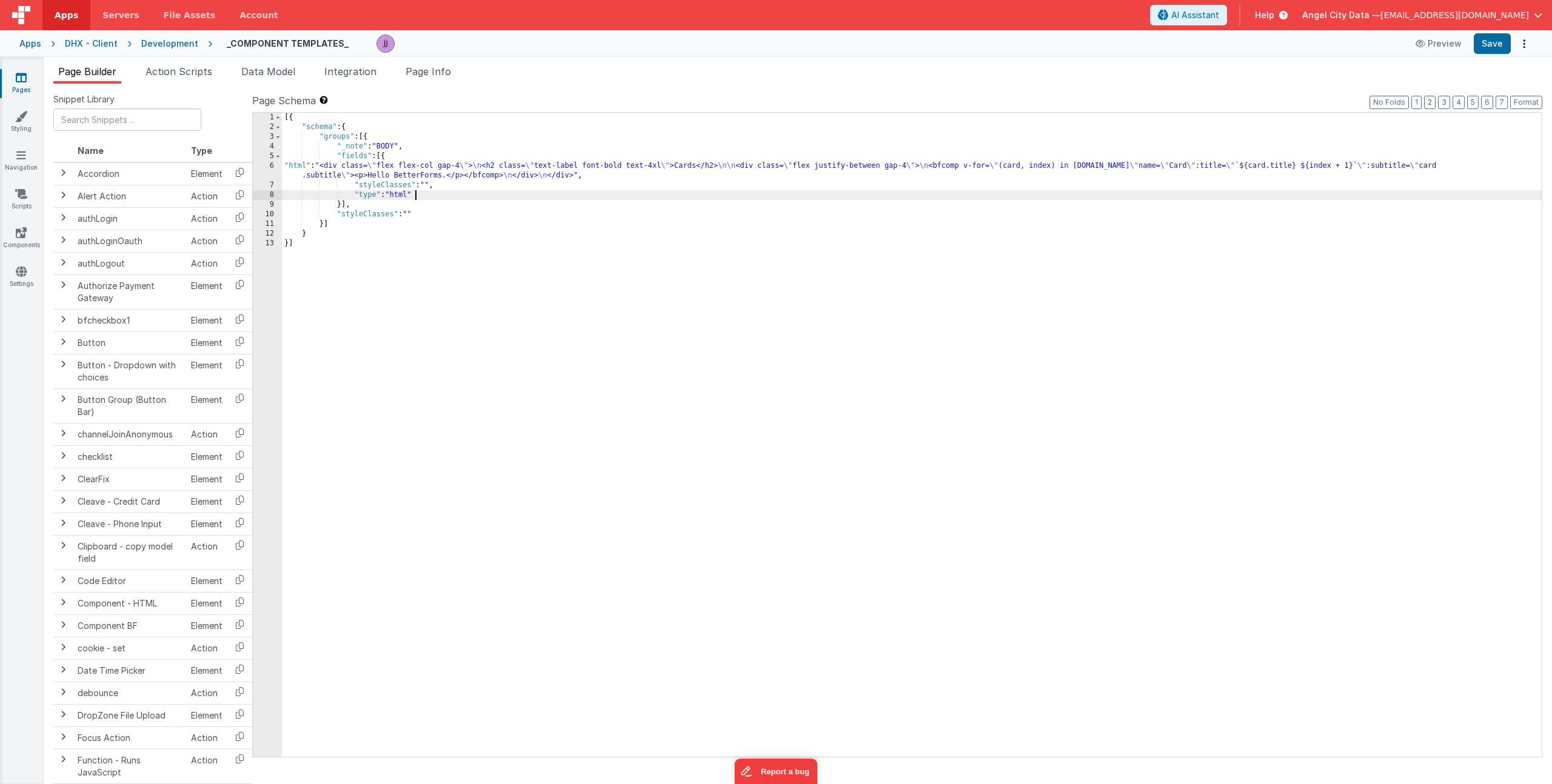
click at [556, 197] on div "[{ "schema" : { "groups" : [{ "_note" : "BODY" , "fields" : [{ "html" : "<div c…" at bounding box center [912, 444] width 1260 height 663
click at [1537, 104] on button "Format" at bounding box center [1526, 102] width 32 height 13
click at [485, 170] on div "[{ "schema" : { "groups" : [{ "_note" : "BODY" , "fields" : [{ "html" : "<div c…" at bounding box center [912, 444] width 1260 height 663
click at [258, 167] on div "6" at bounding box center [267, 171] width 29 height 20
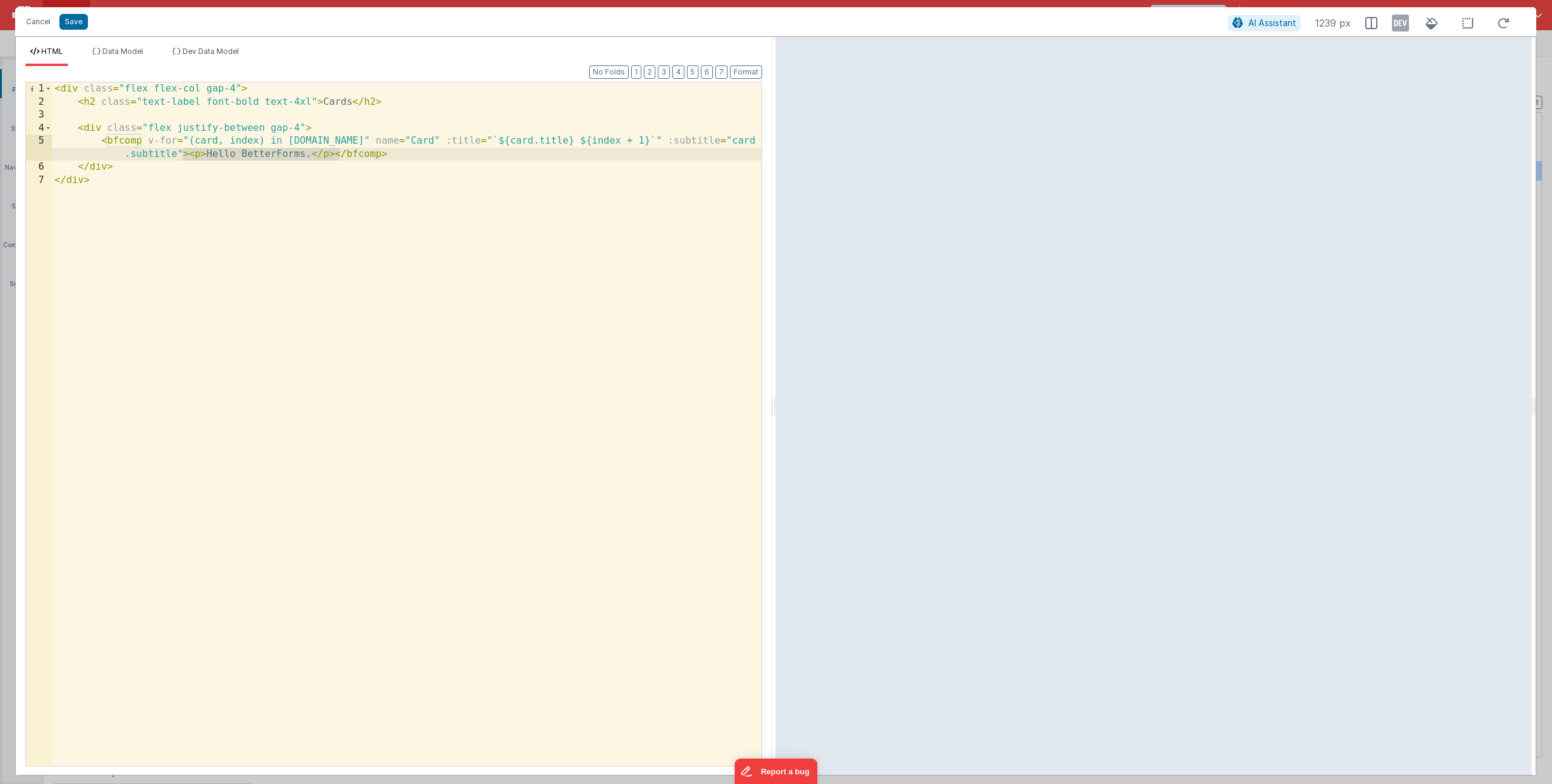
drag, startPoint x: 181, startPoint y: 153, endPoint x: 341, endPoint y: 158, distance: 160.1
click at [341, 158] on div "< div class = "flex flex-col gap-4" > < h2 class = "text-label font-bold text-4…" at bounding box center [407, 437] width 710 height 710
